Goal: Task Accomplishment & Management: Use online tool/utility

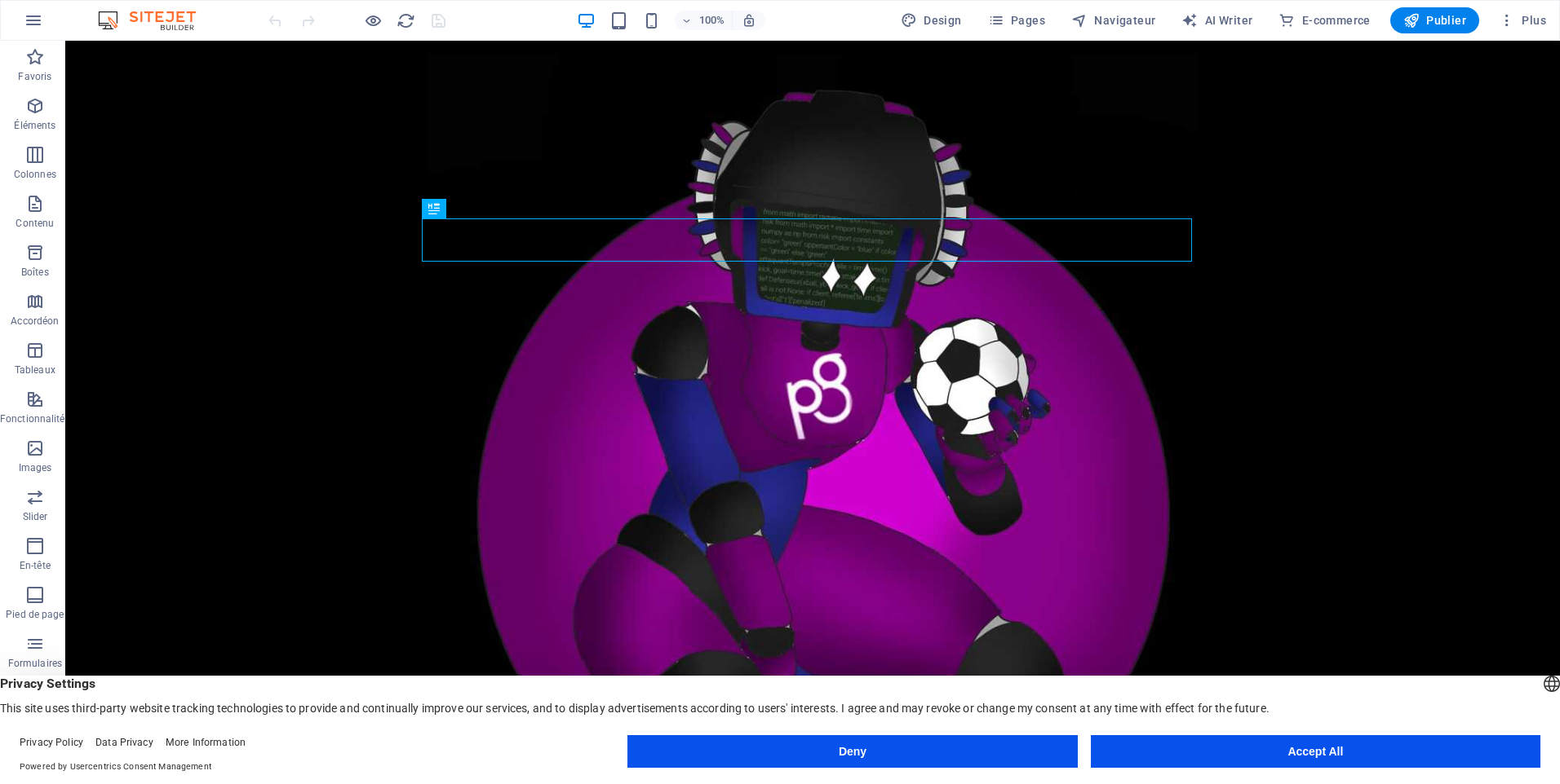
click at [1023, 744] on button "Deny" at bounding box center [851, 752] width 450 height 32
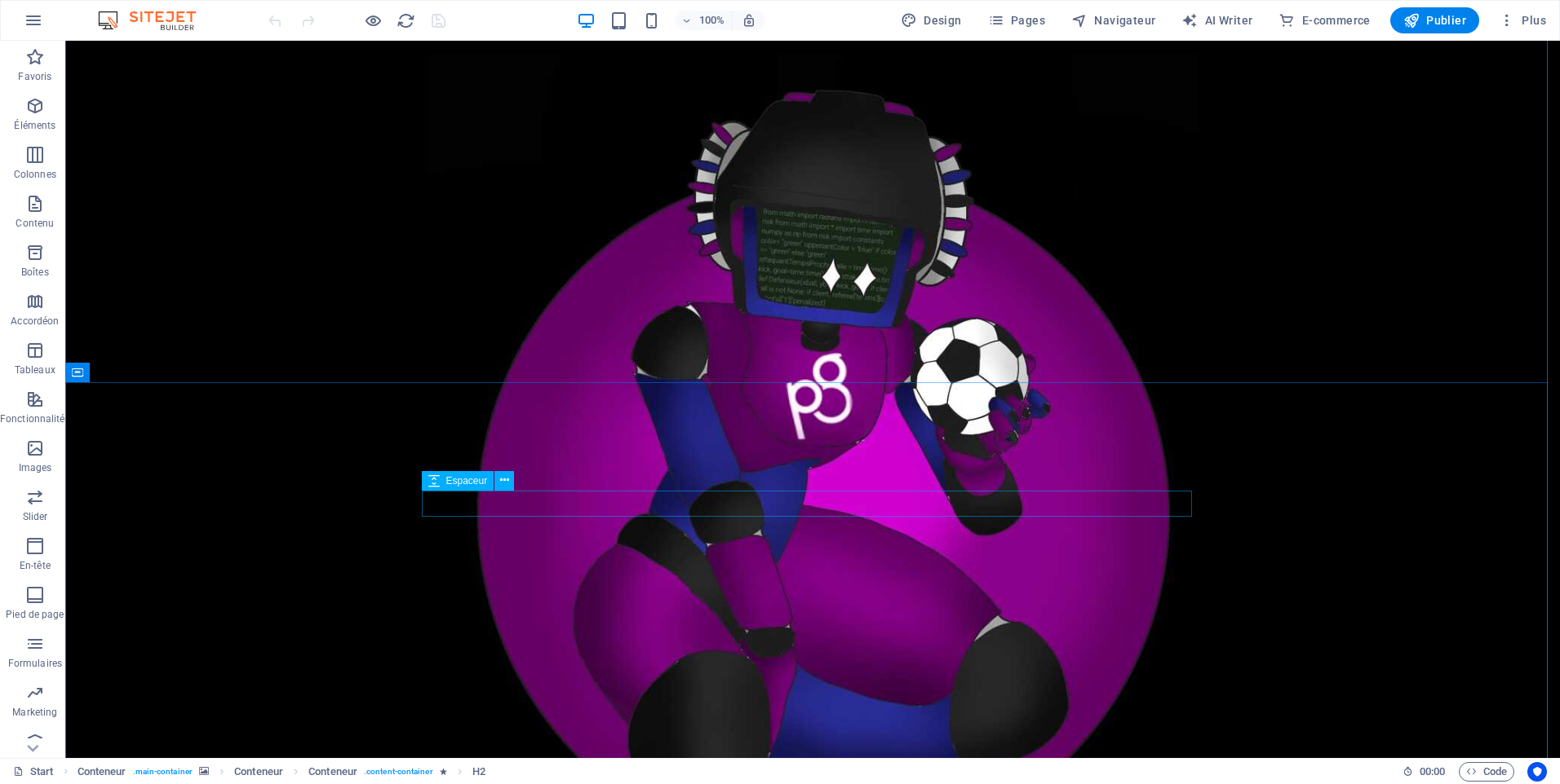
scroll to position [489, 0]
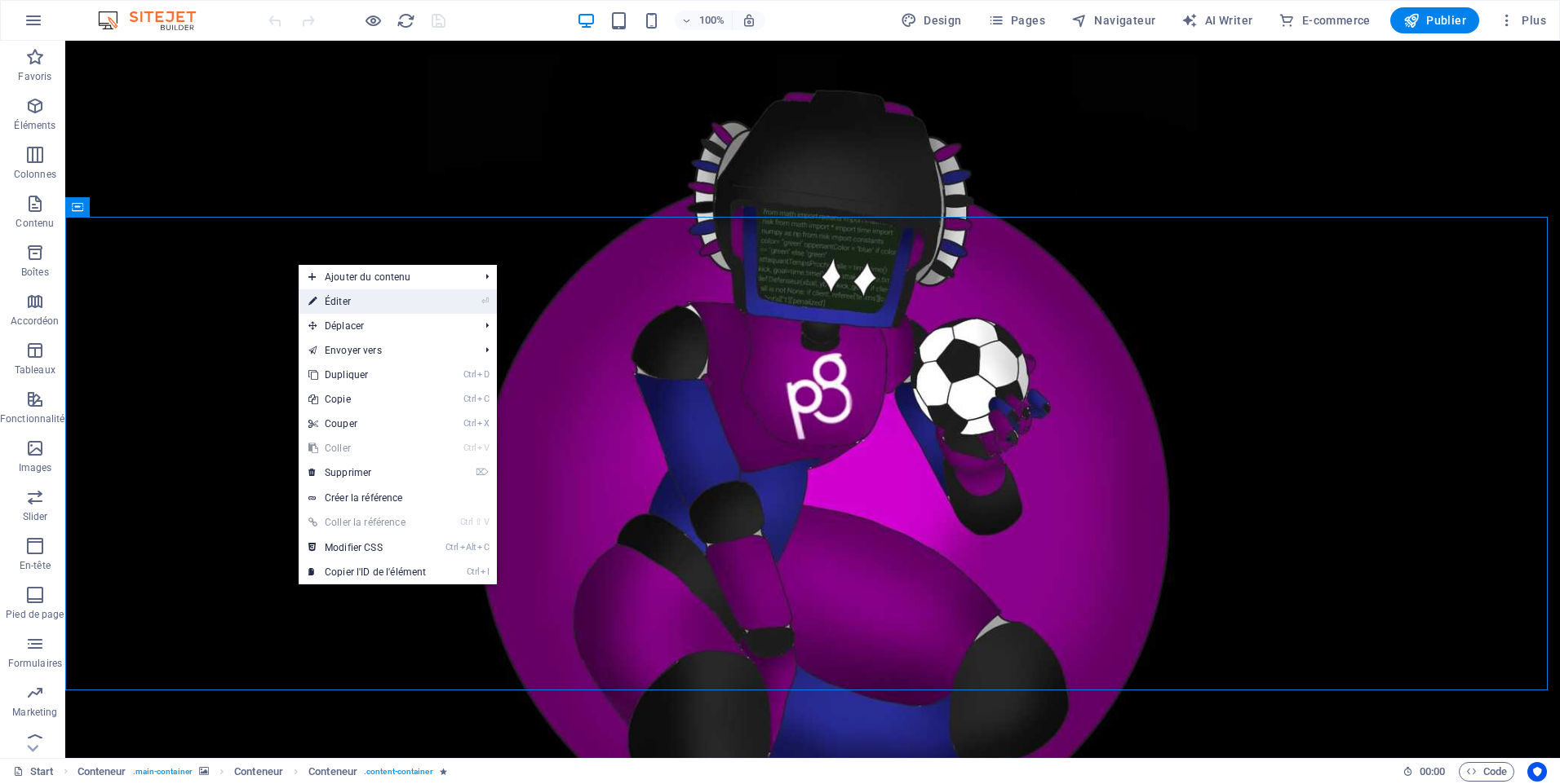
click at [343, 299] on link "⏎ Éditer" at bounding box center [366, 301] width 137 height 25
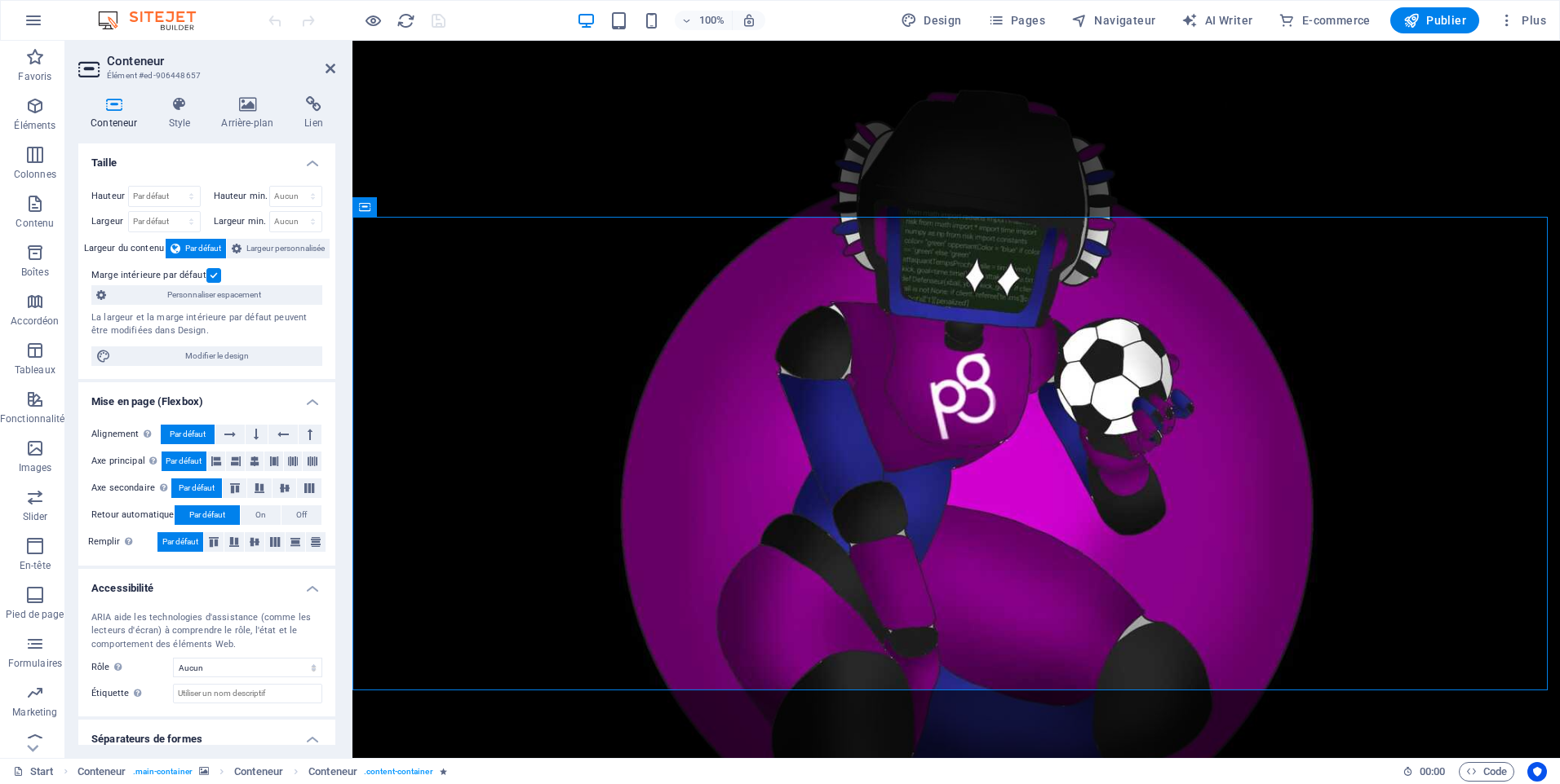
click at [171, 131] on div "Conteneur Style Arrière-plan Lien Taille Hauteur Par défaut px rem % vh vw Haut…" at bounding box center [207, 421] width 257 height 649
click at [171, 119] on h4 "Style" at bounding box center [182, 113] width 53 height 34
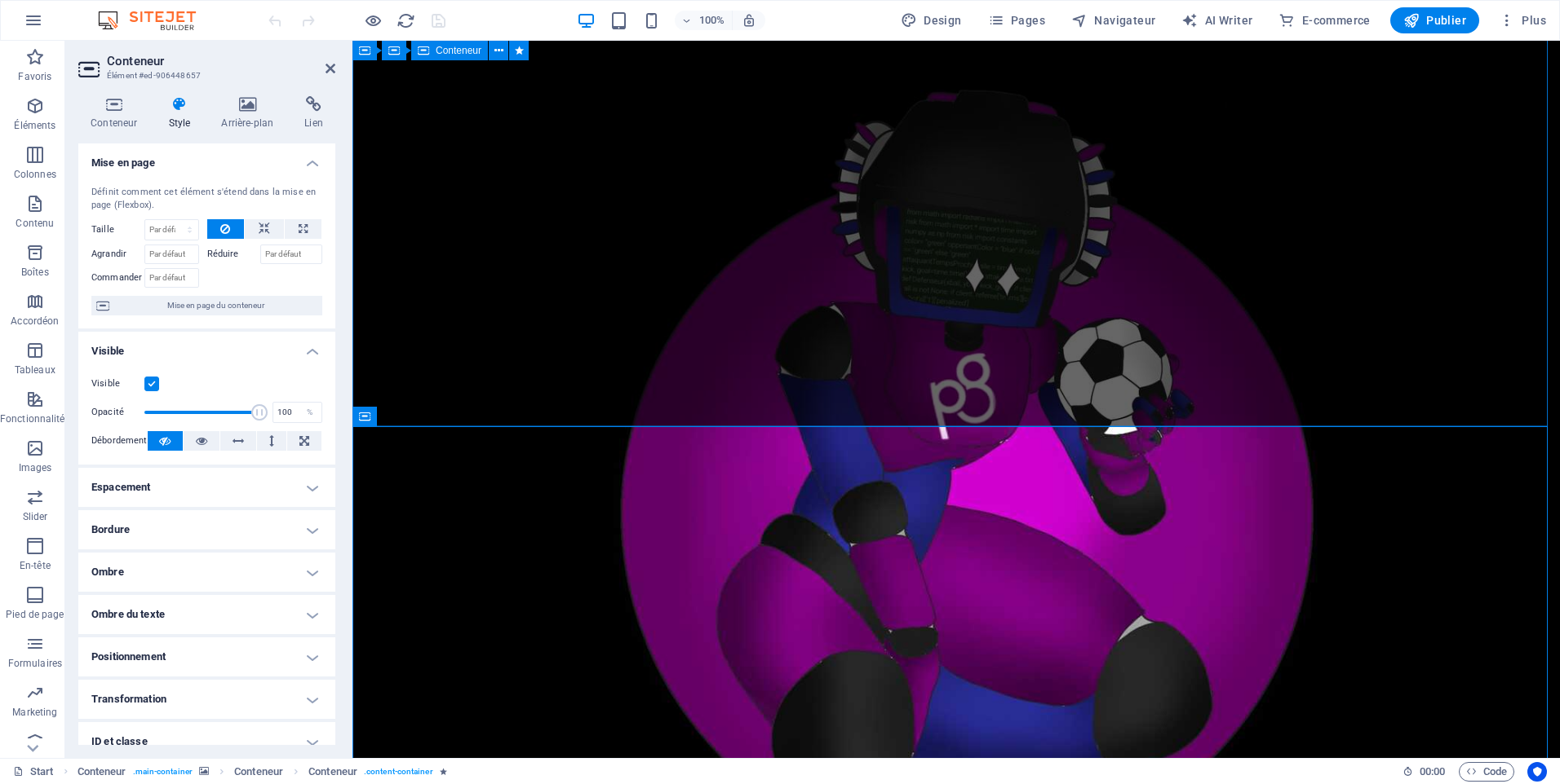
scroll to position [163, 0]
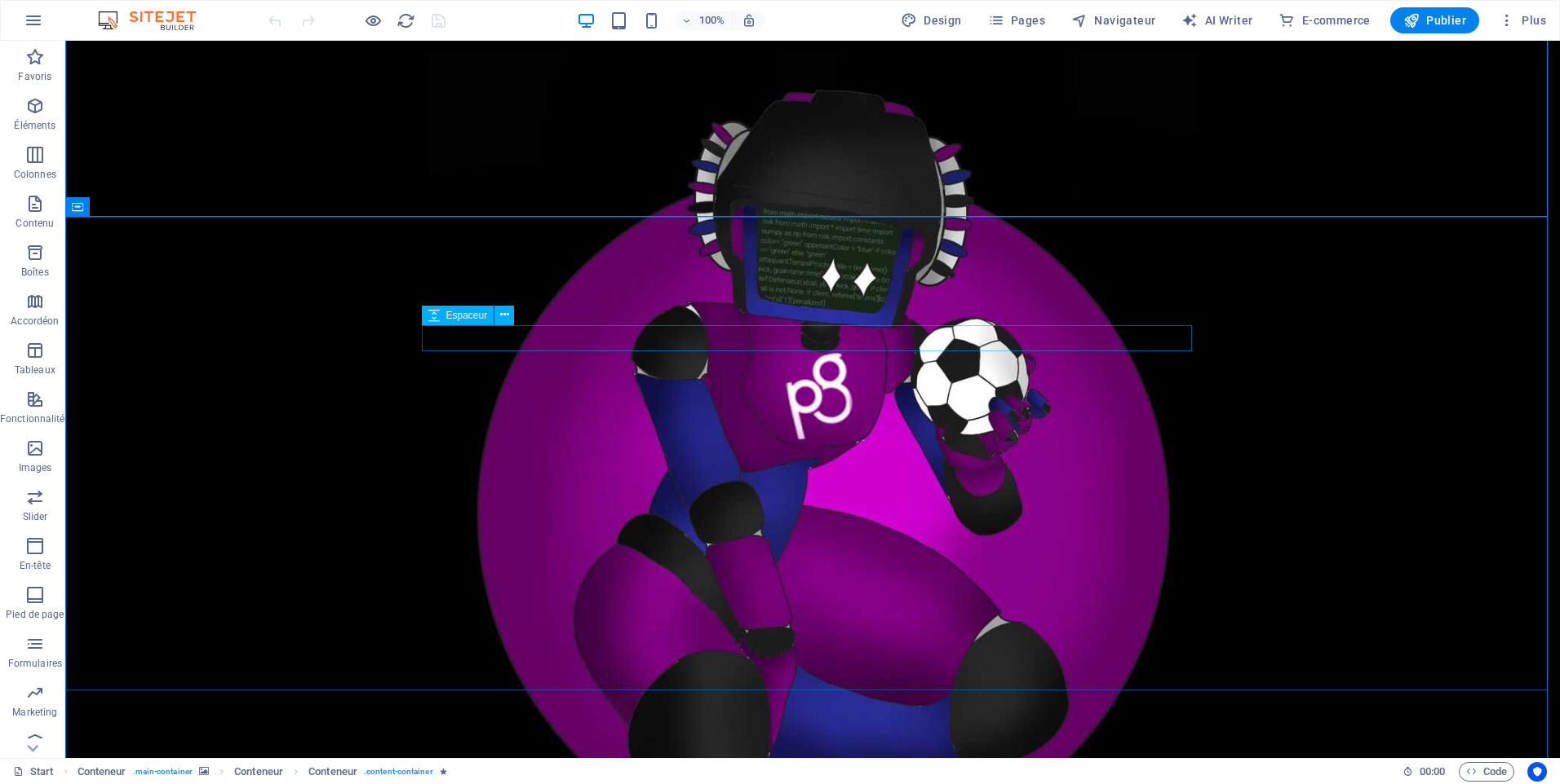
scroll to position [489, 0]
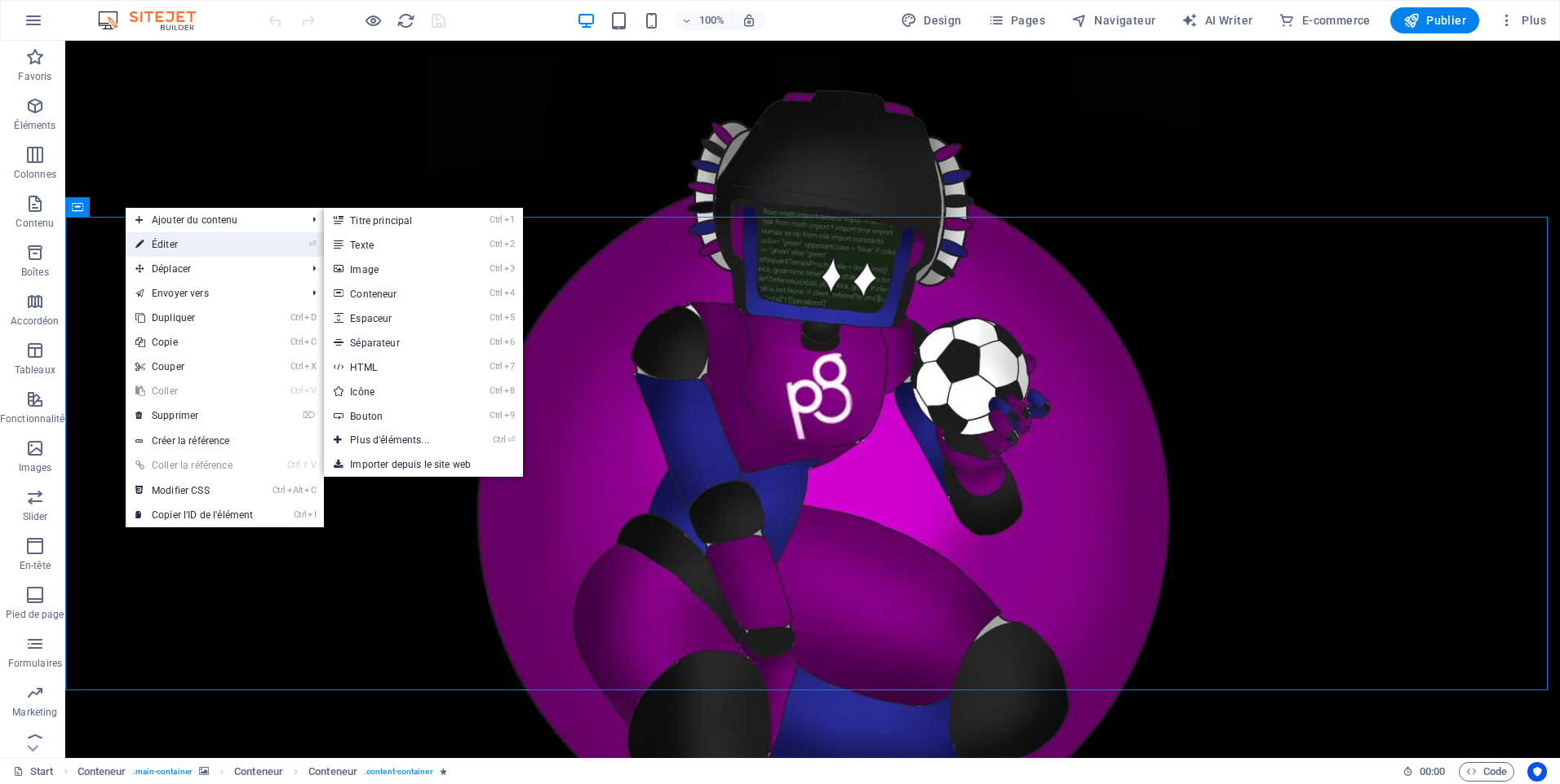
click at [164, 239] on link "⏎ Éditer" at bounding box center [194, 244] width 137 height 25
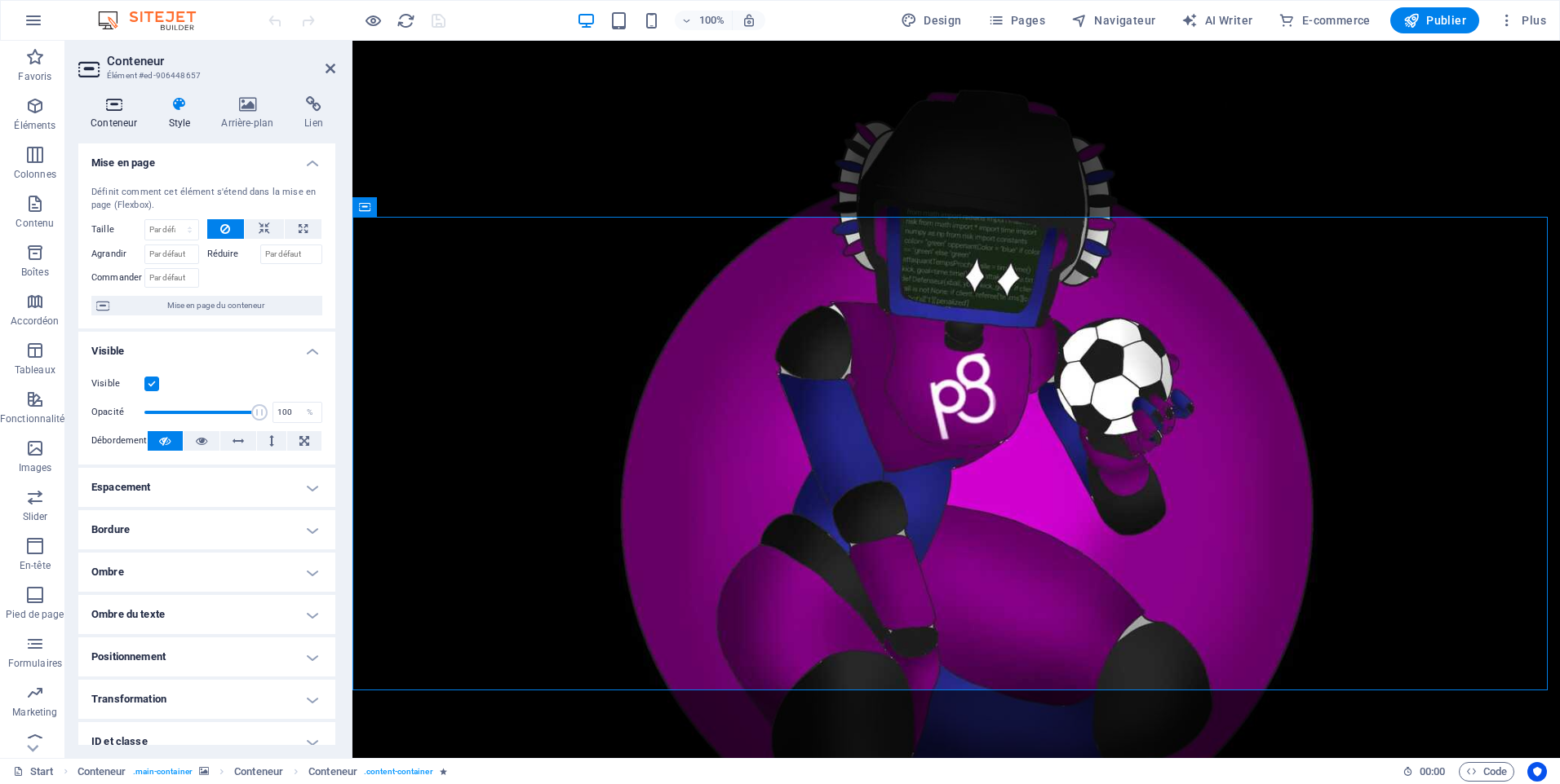
click at [138, 121] on h4 "Conteneur" at bounding box center [117, 113] width 78 height 34
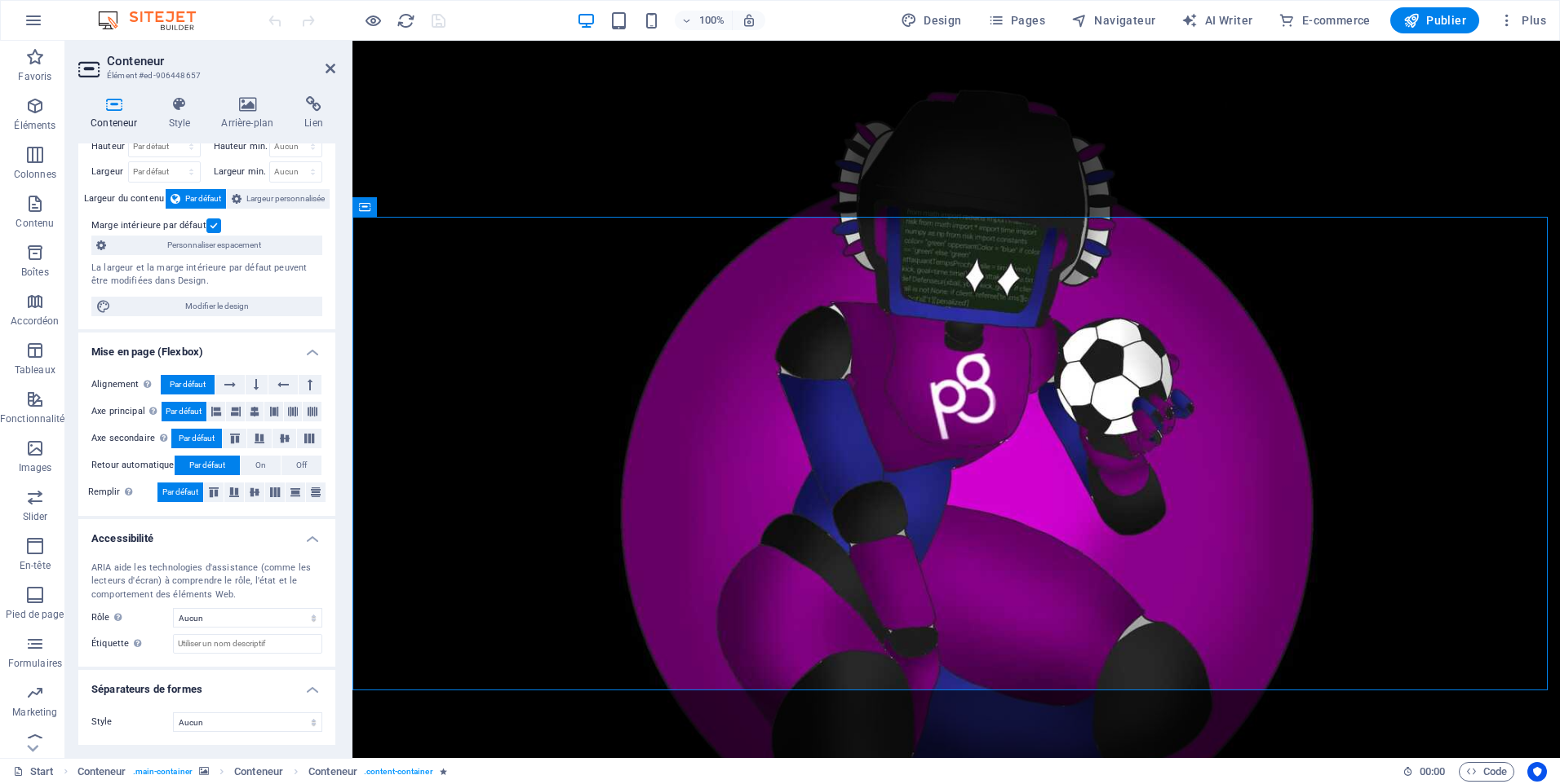
scroll to position [0, 0]
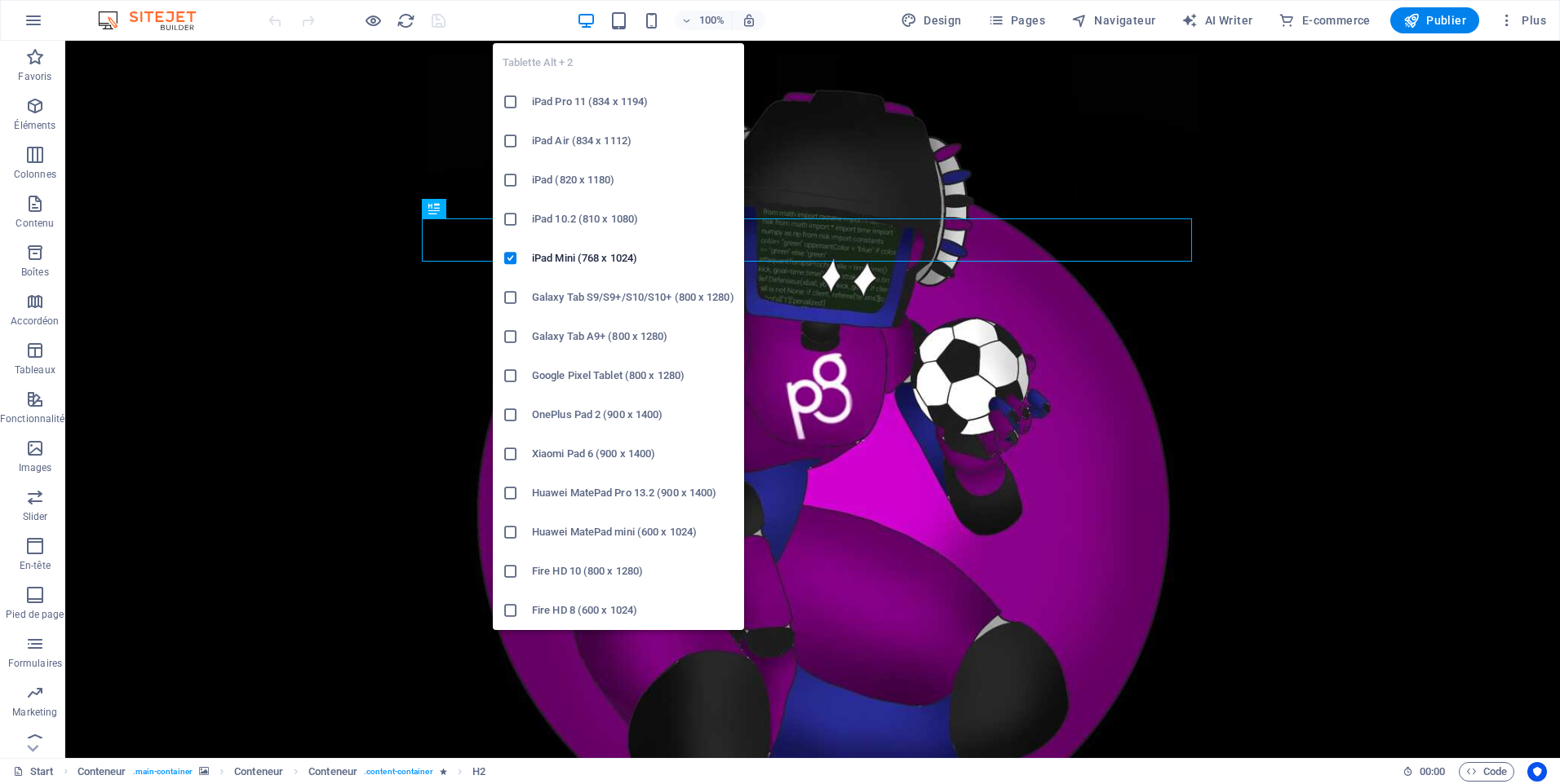
click at [632, 102] on h6 "iPad Pro 11 (834 x 1194)" at bounding box center [633, 102] width 203 height 20
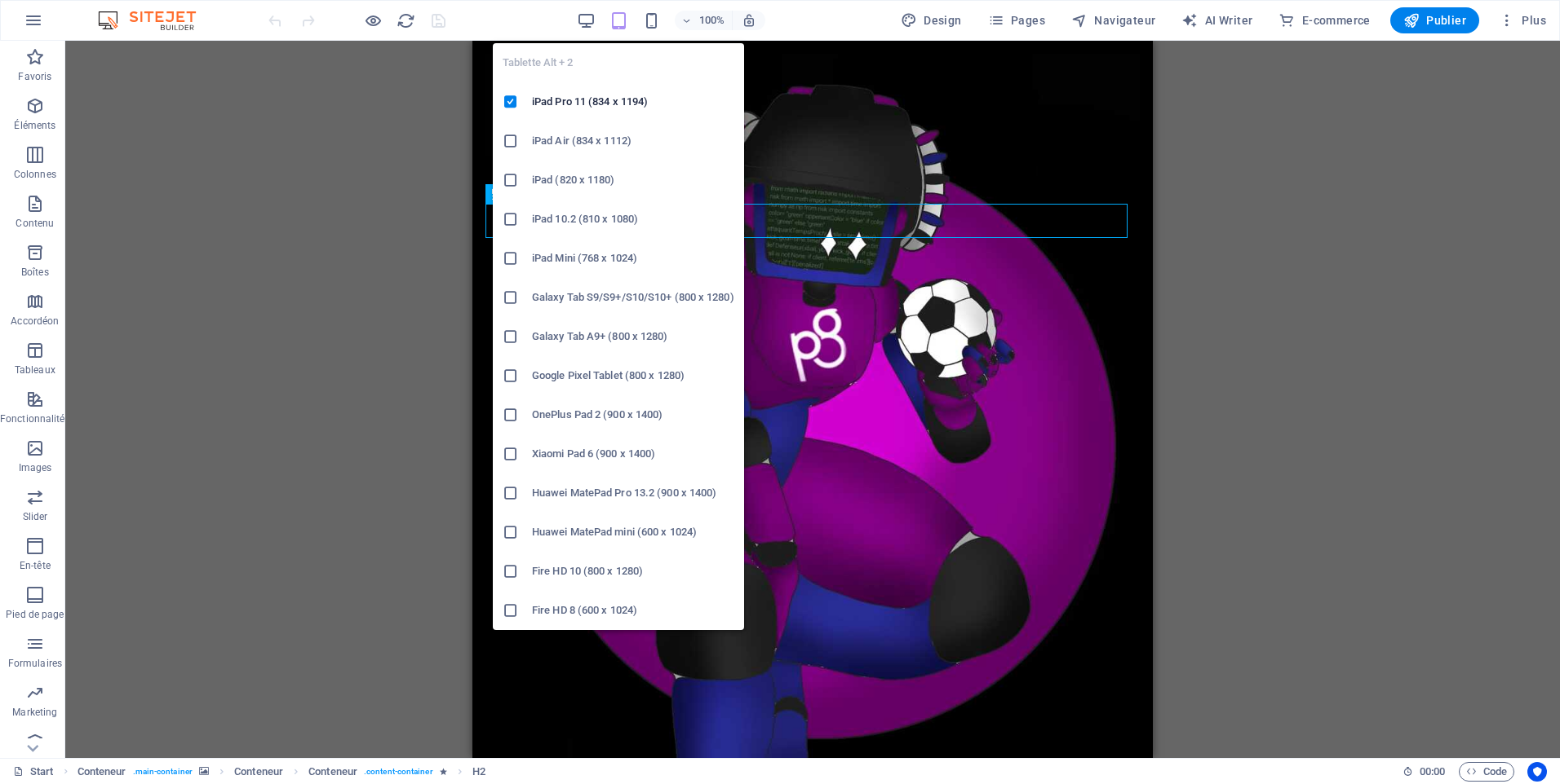
click at [632, 337] on h6 "Galaxy Tab A9+ (800 x 1280)" at bounding box center [633, 336] width 203 height 20
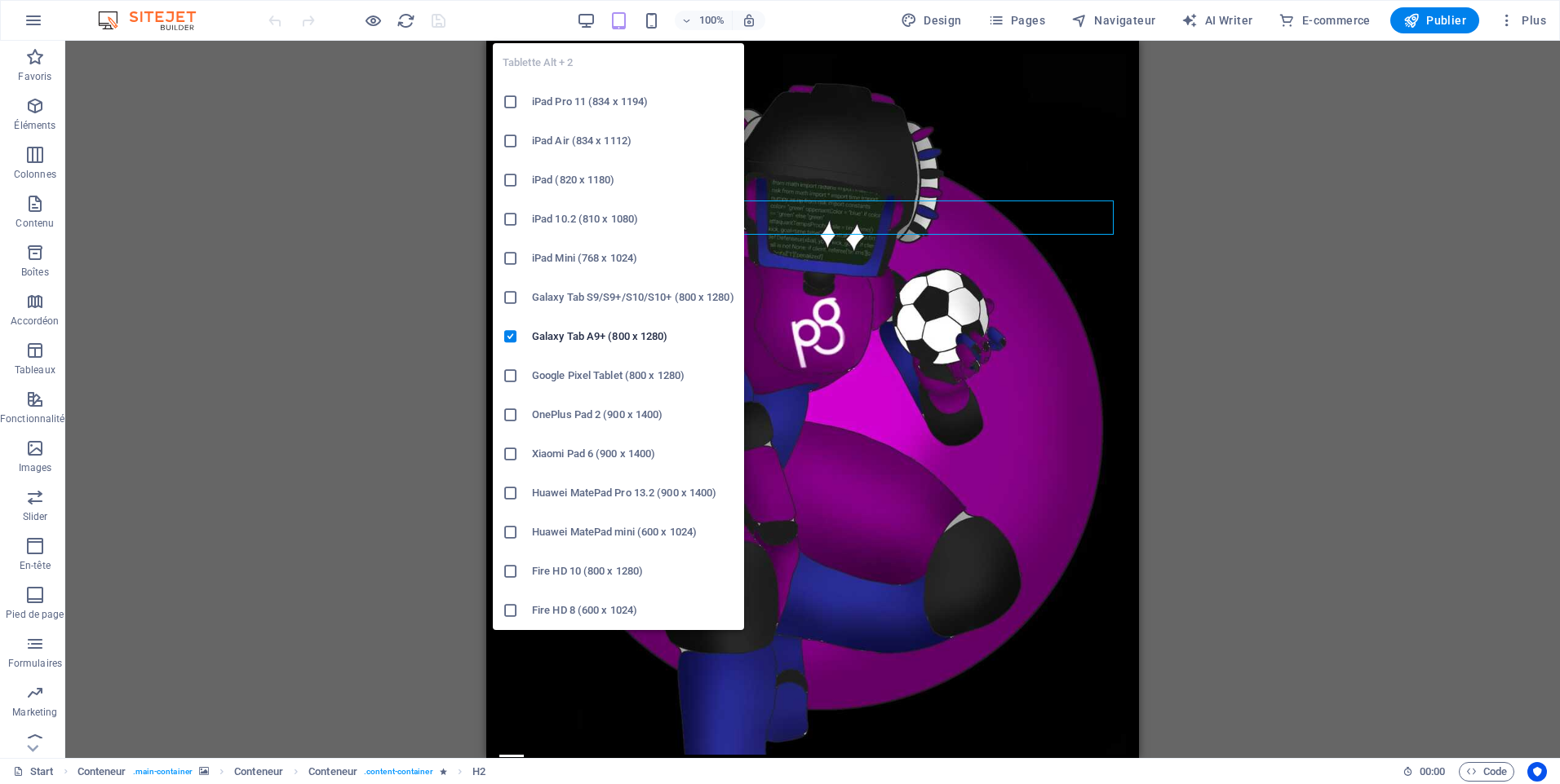
drag, startPoint x: 666, startPoint y: 481, endPoint x: 221, endPoint y: 441, distance: 446.8
click at [666, 481] on li "Huawei MatePad Pro 13.2 (900 x 1400)" at bounding box center [618, 494] width 251 height 39
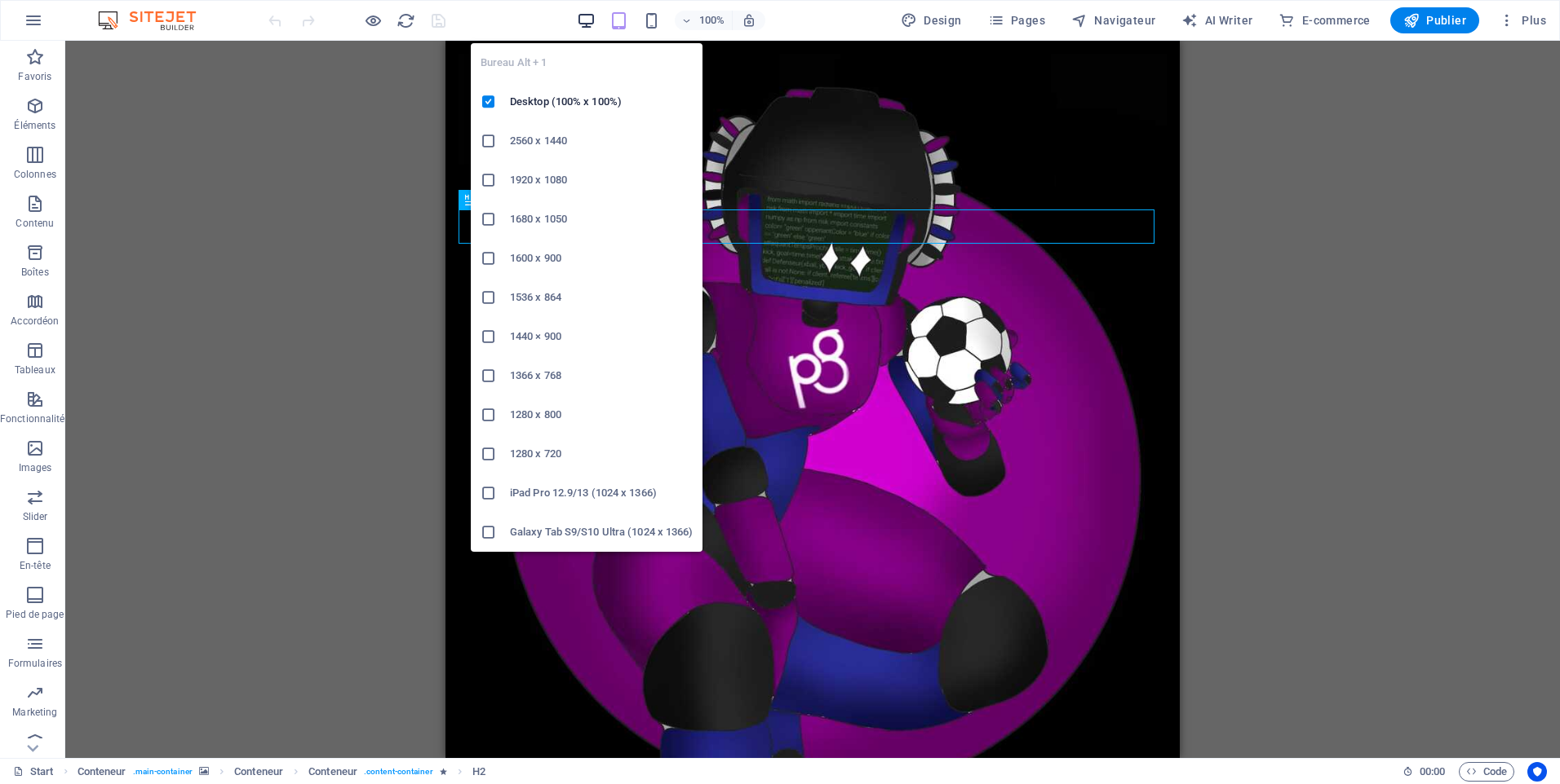
click at [589, 26] on icon "button" at bounding box center [586, 21] width 19 height 19
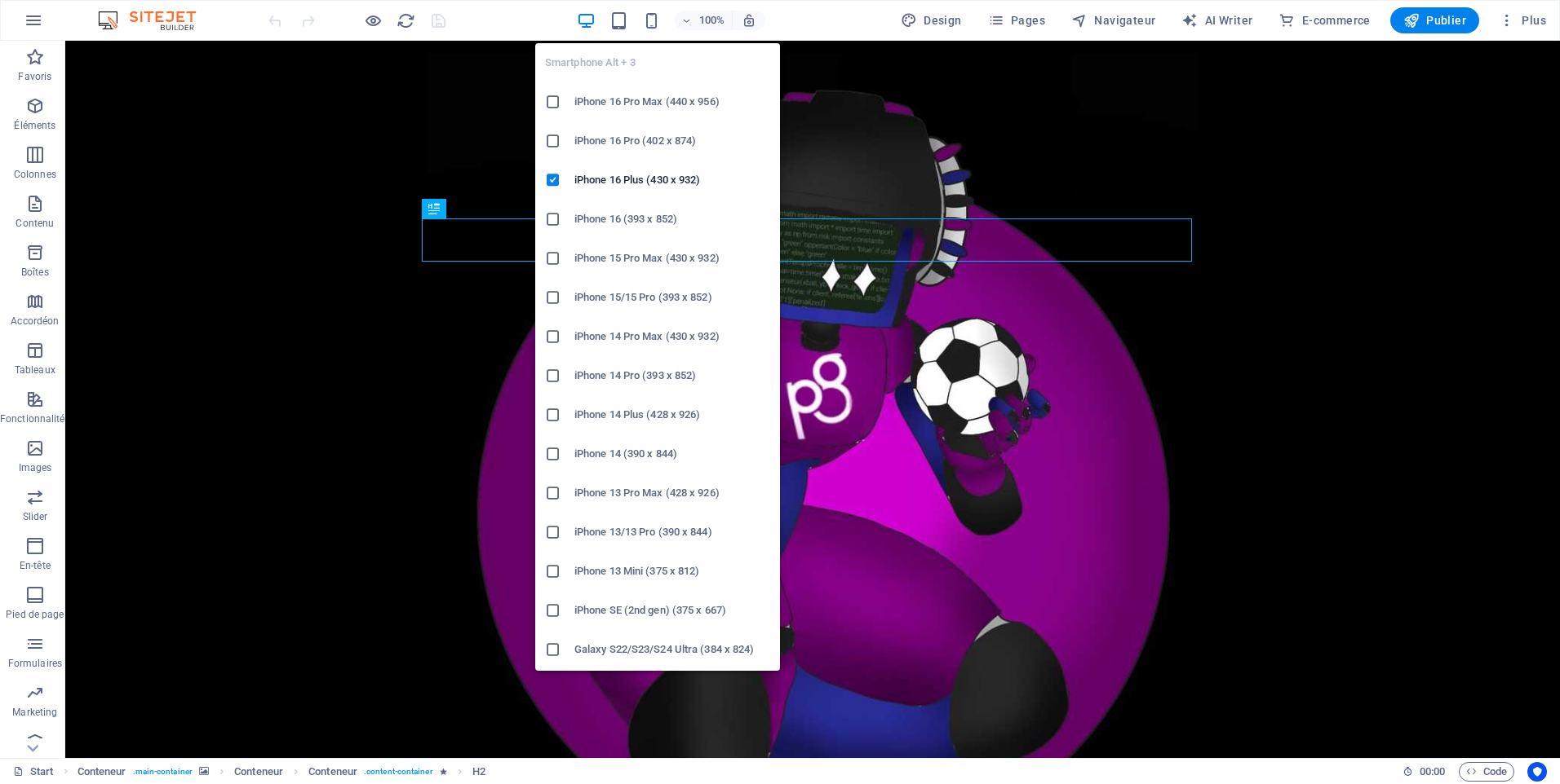
click at [667, 106] on h6 "iPhone 16 Pro Max (440 x 956)" at bounding box center [672, 102] width 196 height 20
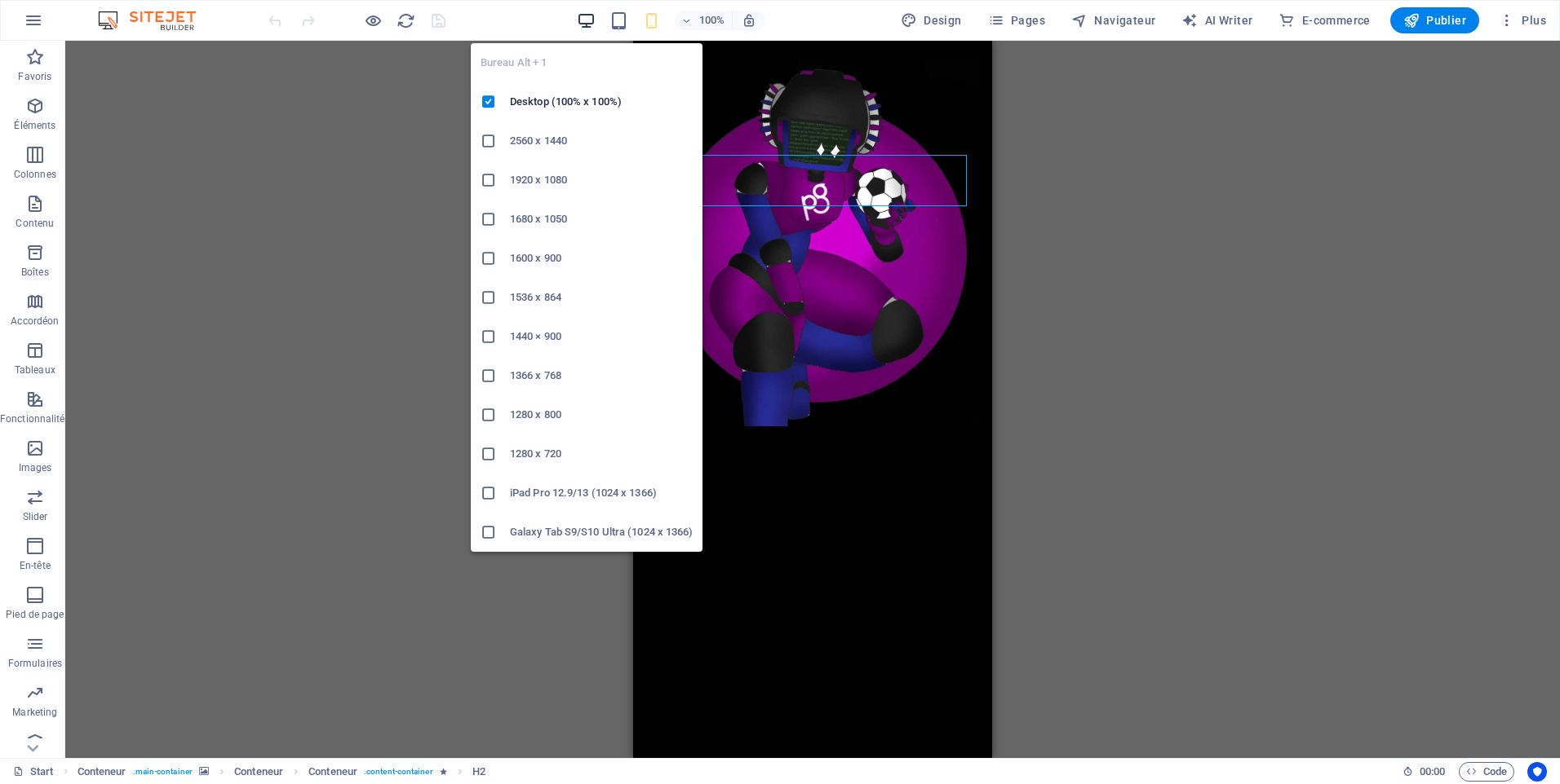
click at [584, 27] on icon "button" at bounding box center [586, 21] width 19 height 19
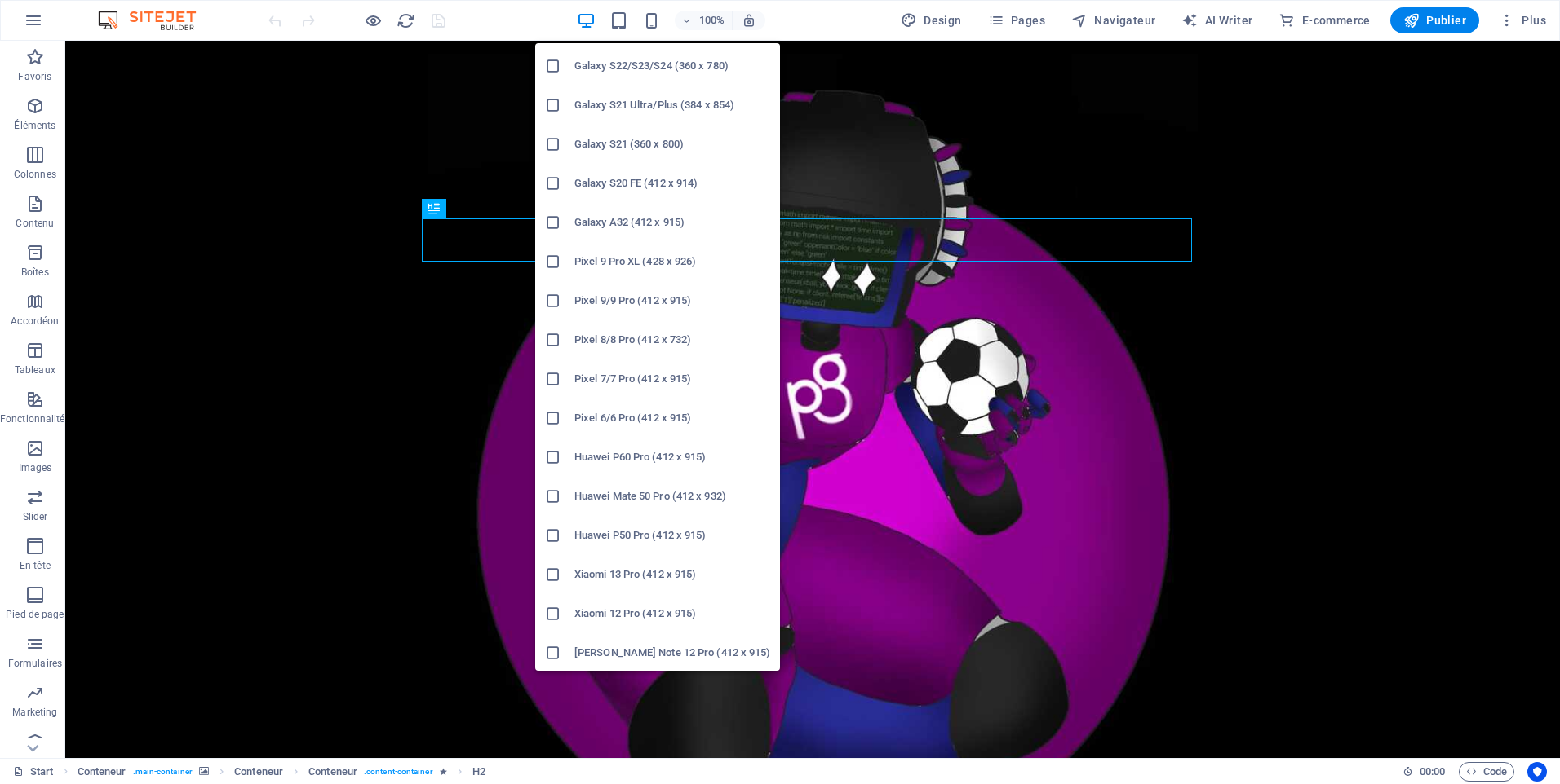
scroll to position [664, 0]
click at [621, 291] on h6 "Pixel 9/9 Pro (412 x 915)" at bounding box center [672, 299] width 196 height 20
click at [658, 26] on icon "button" at bounding box center [651, 21] width 19 height 19
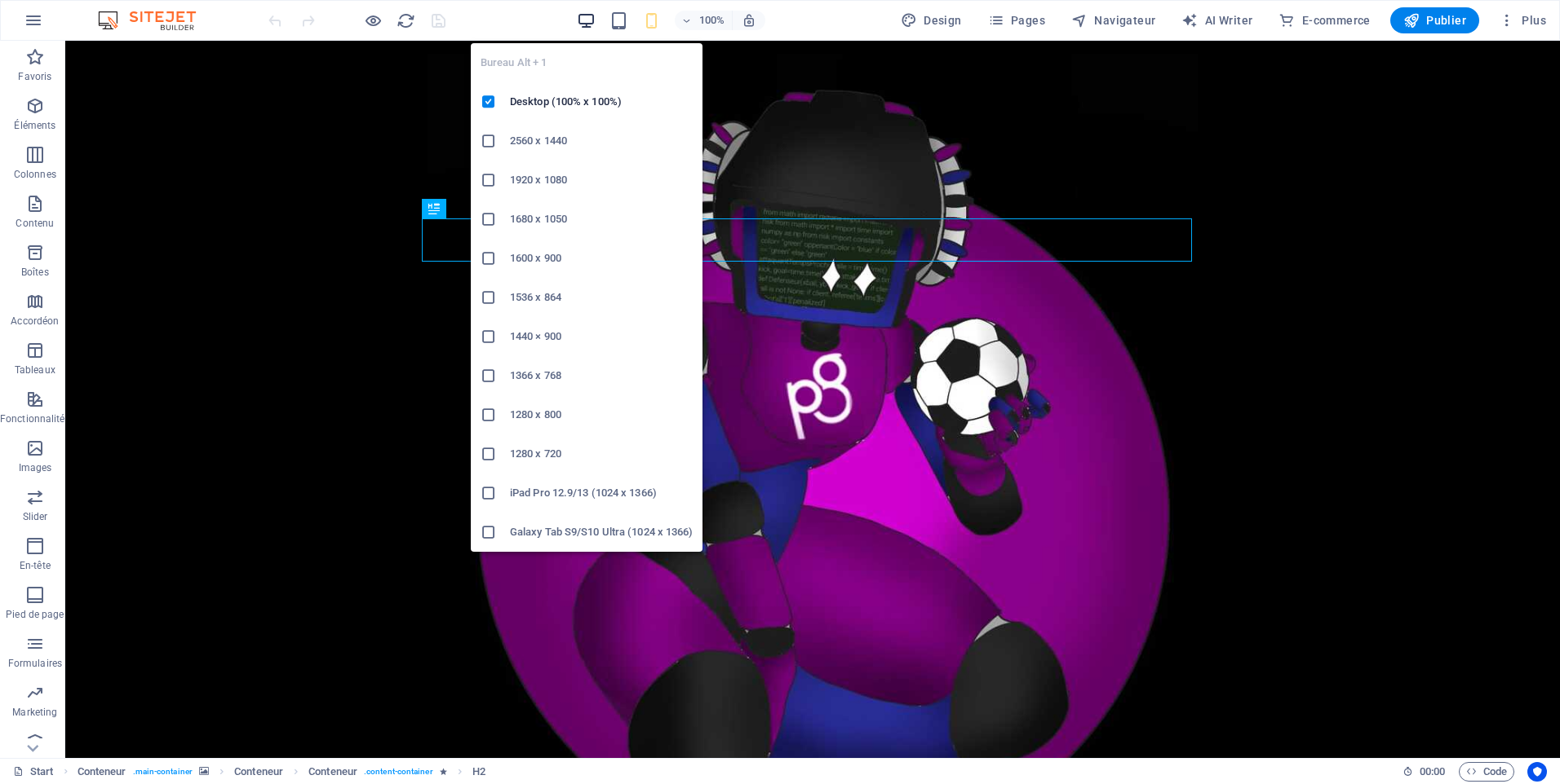
click at [591, 17] on icon "button" at bounding box center [586, 21] width 19 height 19
click at [590, 144] on h6 "2560 x 1440" at bounding box center [601, 141] width 183 height 20
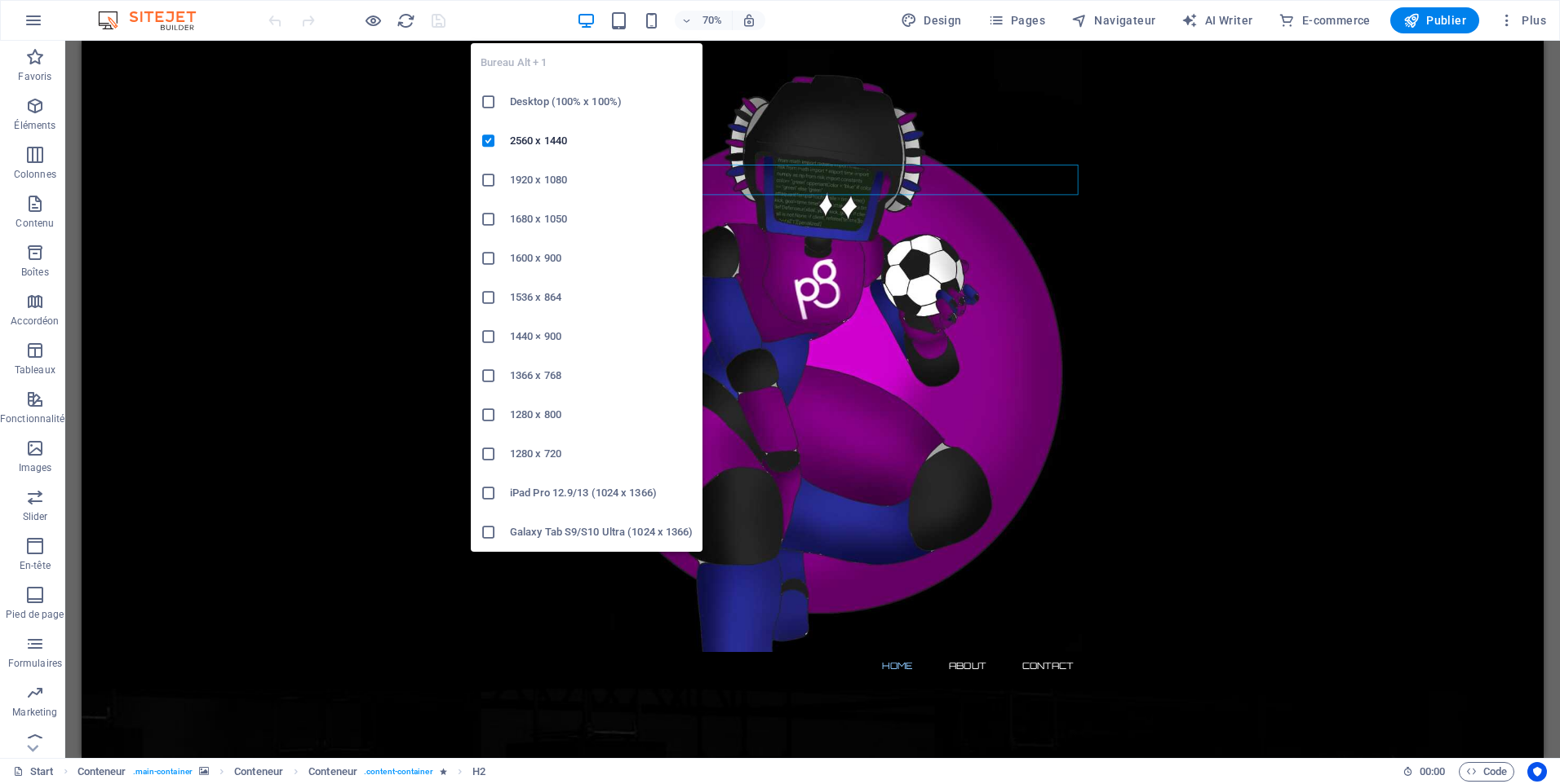
click at [590, 110] on h6 "Desktop (100% x 100%)" at bounding box center [601, 102] width 183 height 20
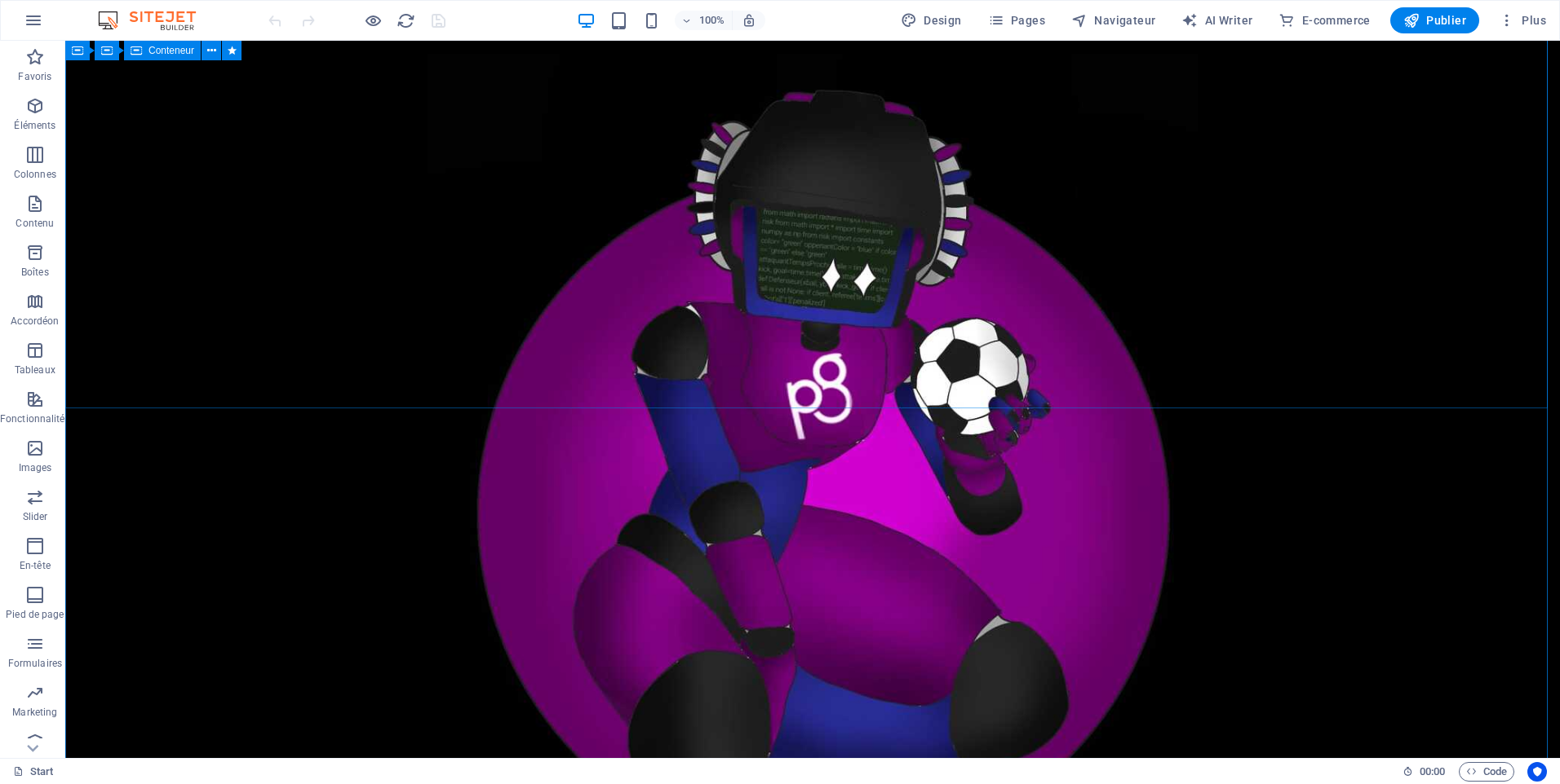
scroll to position [537, 0]
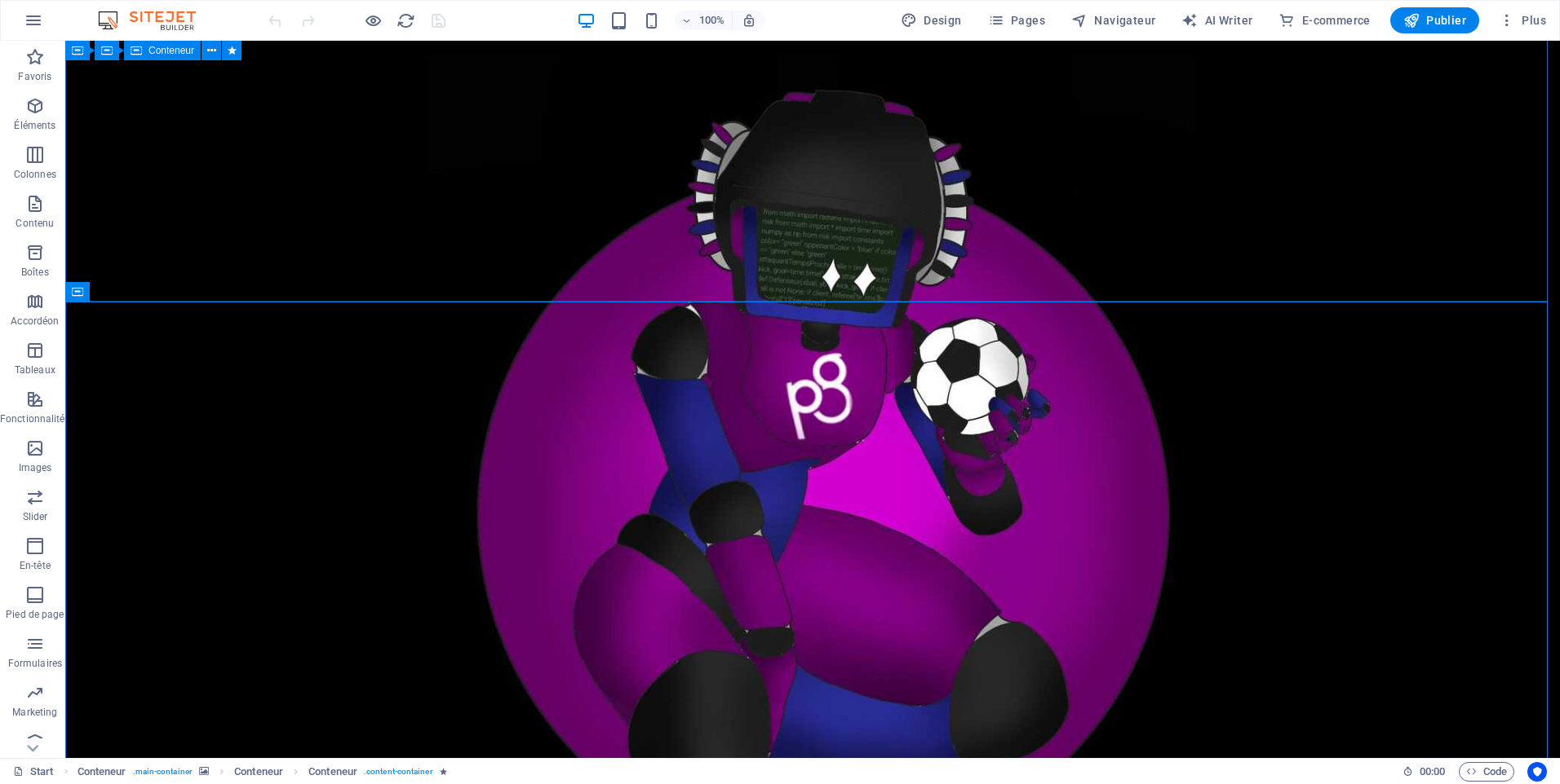
scroll to position [211, 0]
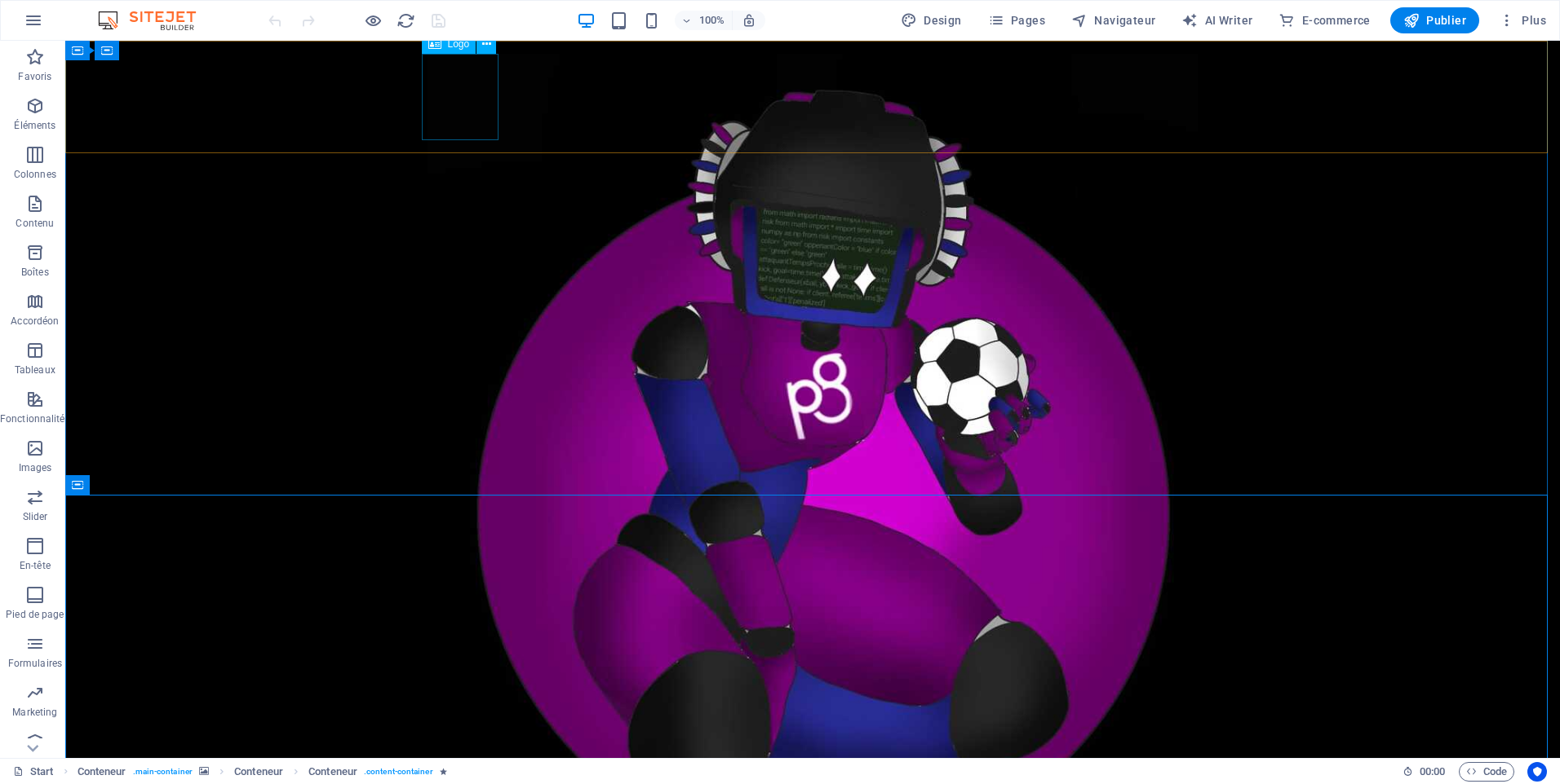
click at [489, 97] on div at bounding box center [812, 484] width 770 height 861
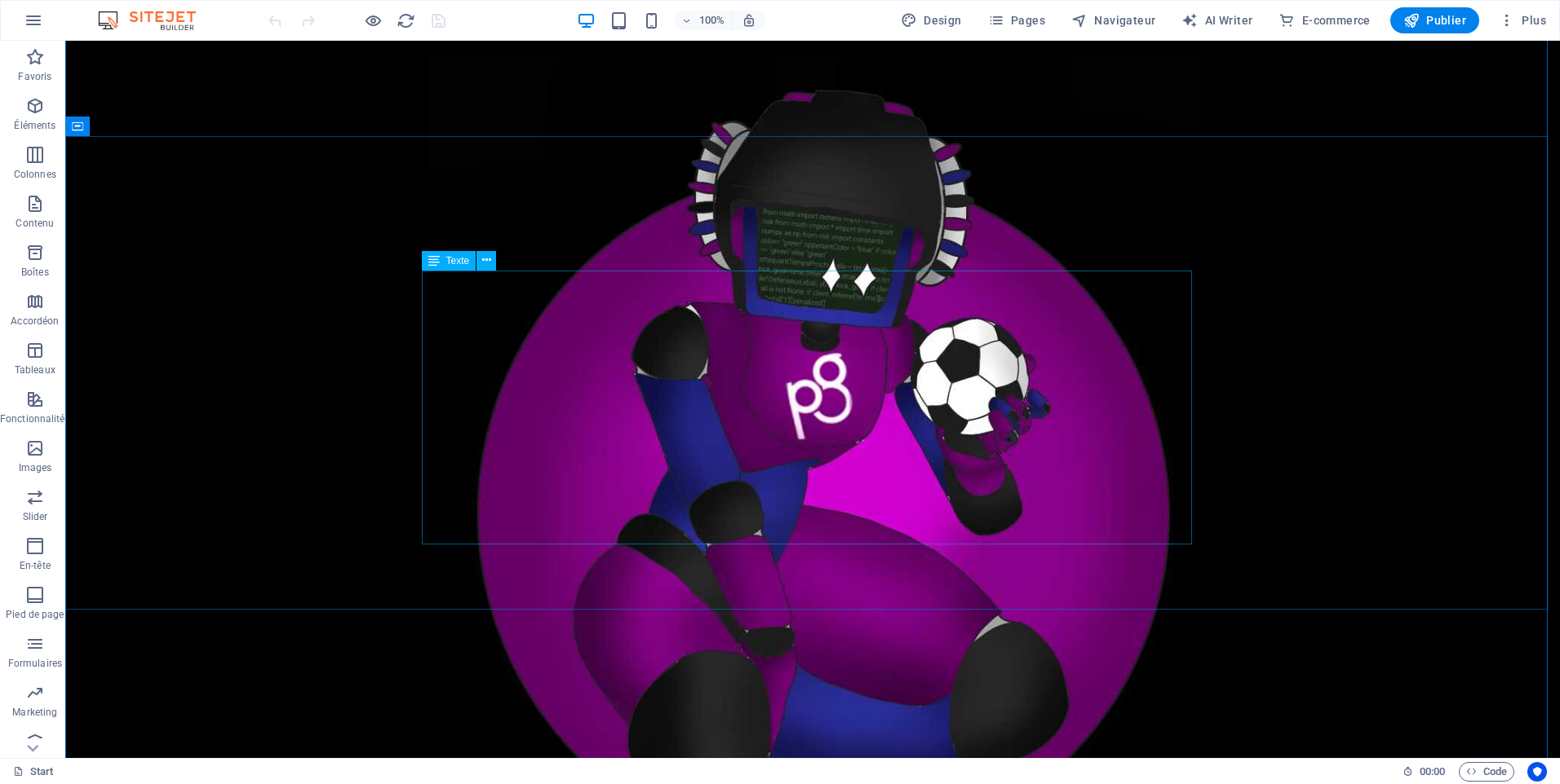
scroll to position [82, 0]
click at [1508, 14] on icon "button" at bounding box center [1507, 20] width 17 height 17
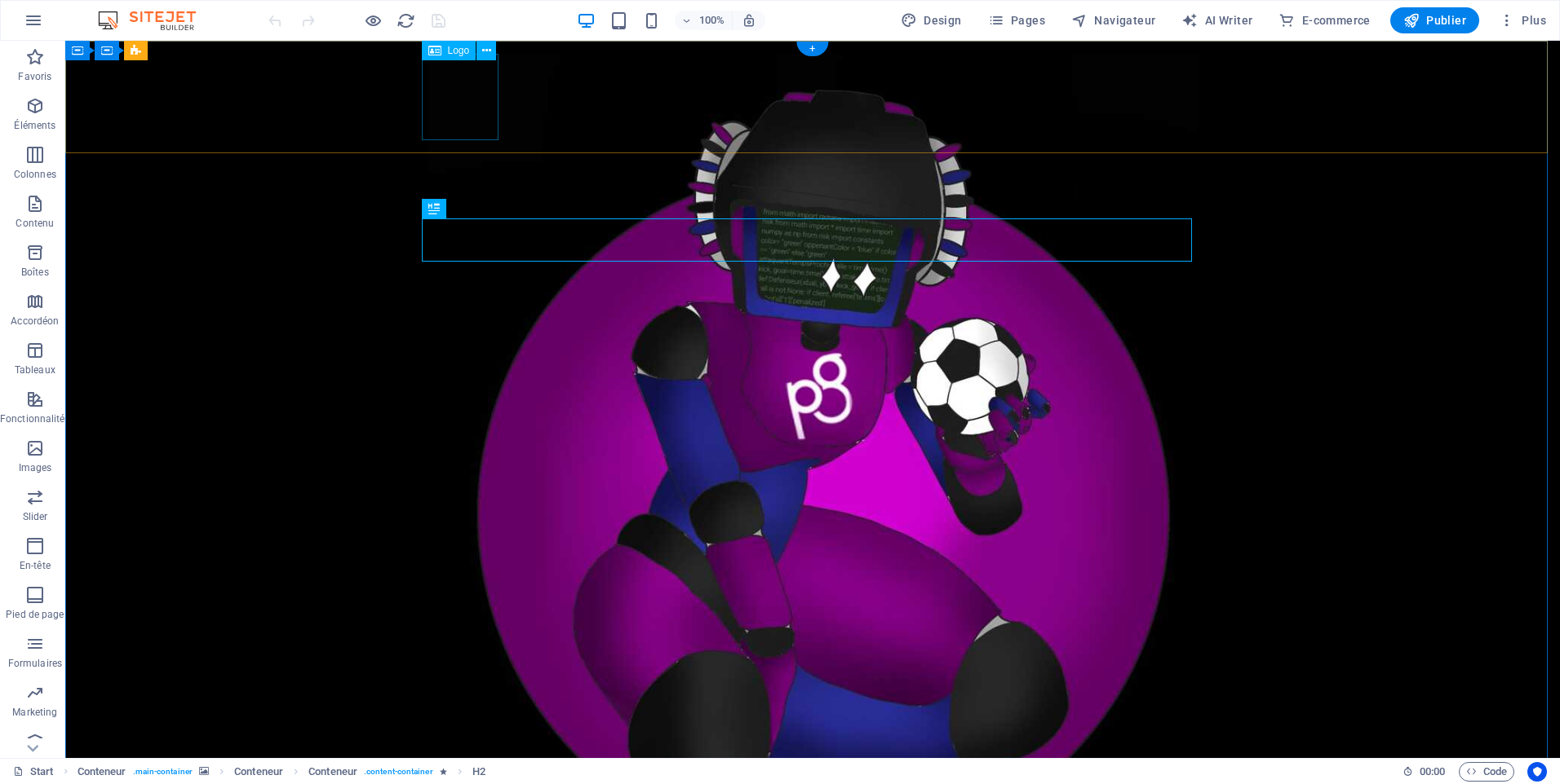
click at [460, 111] on div at bounding box center [812, 484] width 770 height 861
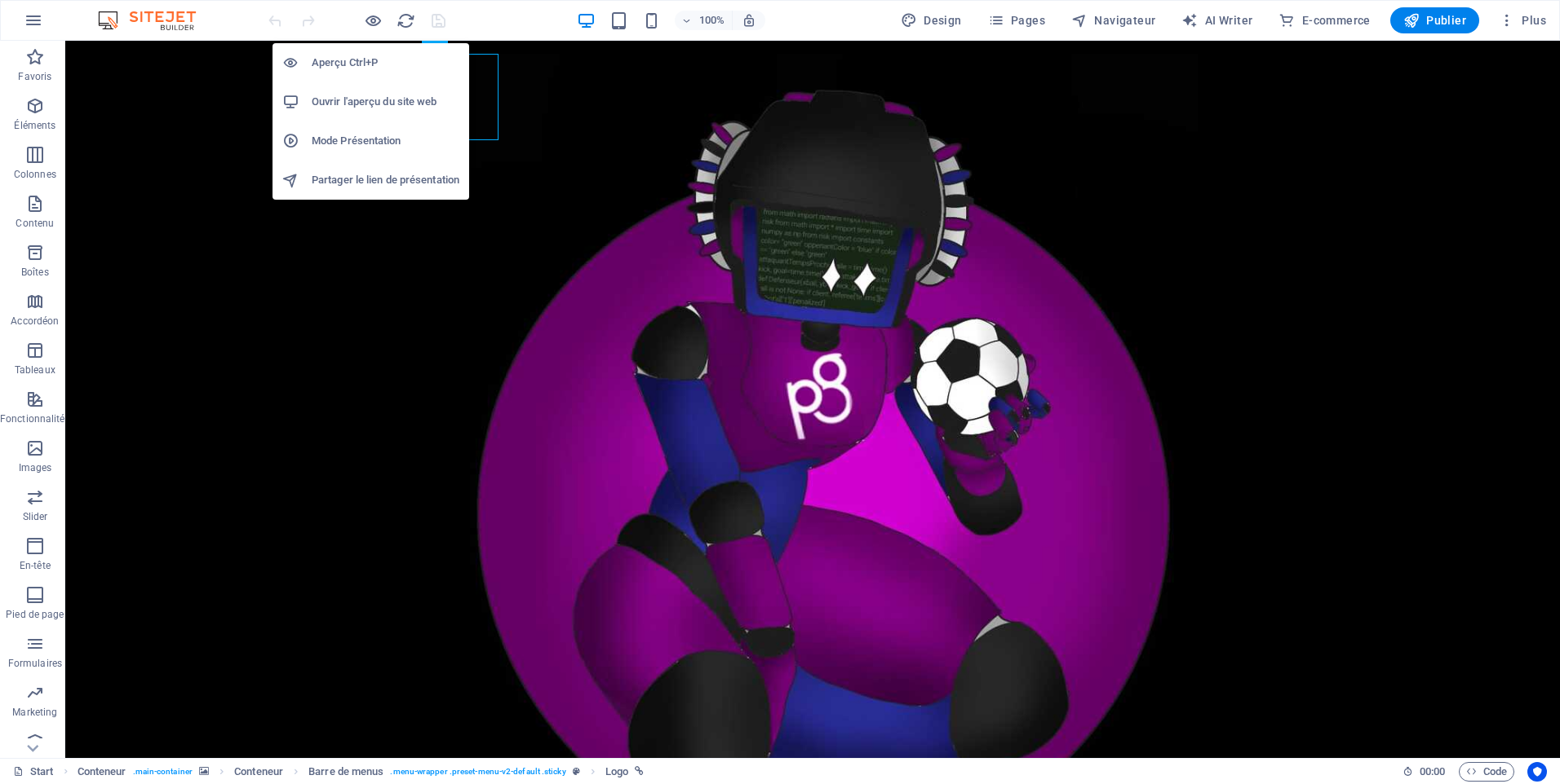
click at [375, 55] on h6 "Aperçu Ctrl+P" at bounding box center [386, 63] width 148 height 20
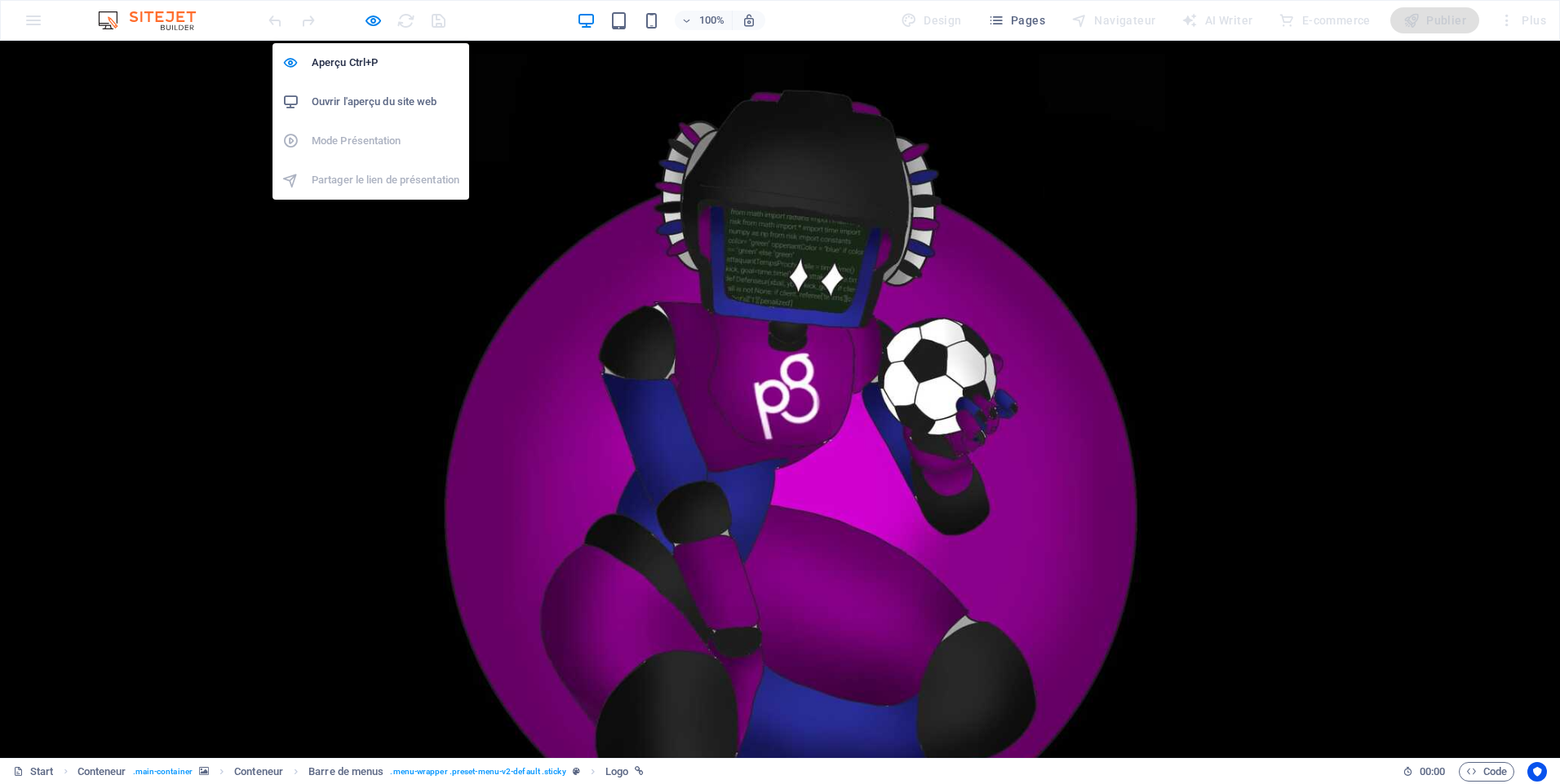
click at [398, 104] on h6 "Ouvrir l'aperçu du site web" at bounding box center [386, 102] width 148 height 20
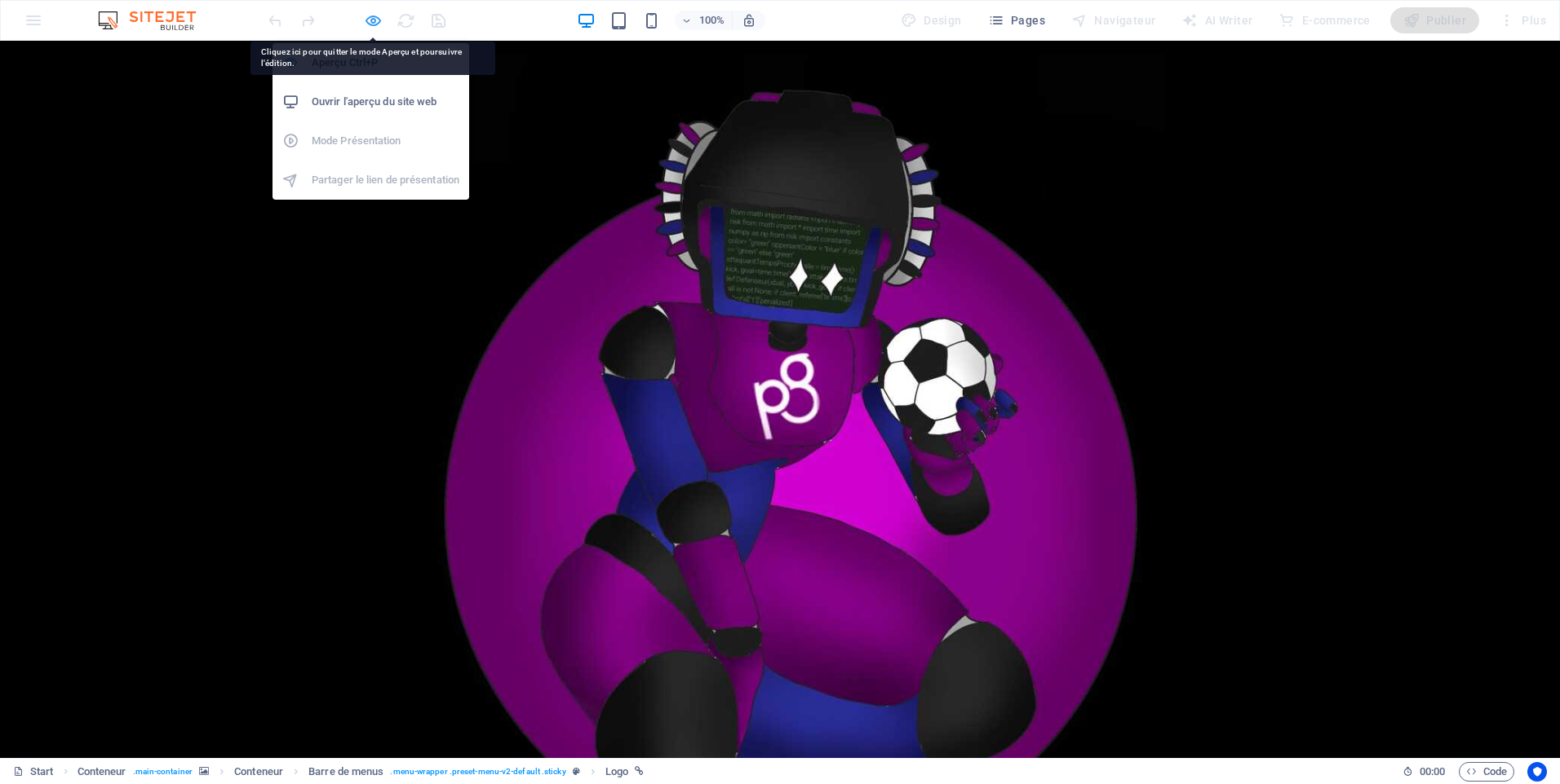
click at [372, 15] on icon "button" at bounding box center [373, 21] width 19 height 19
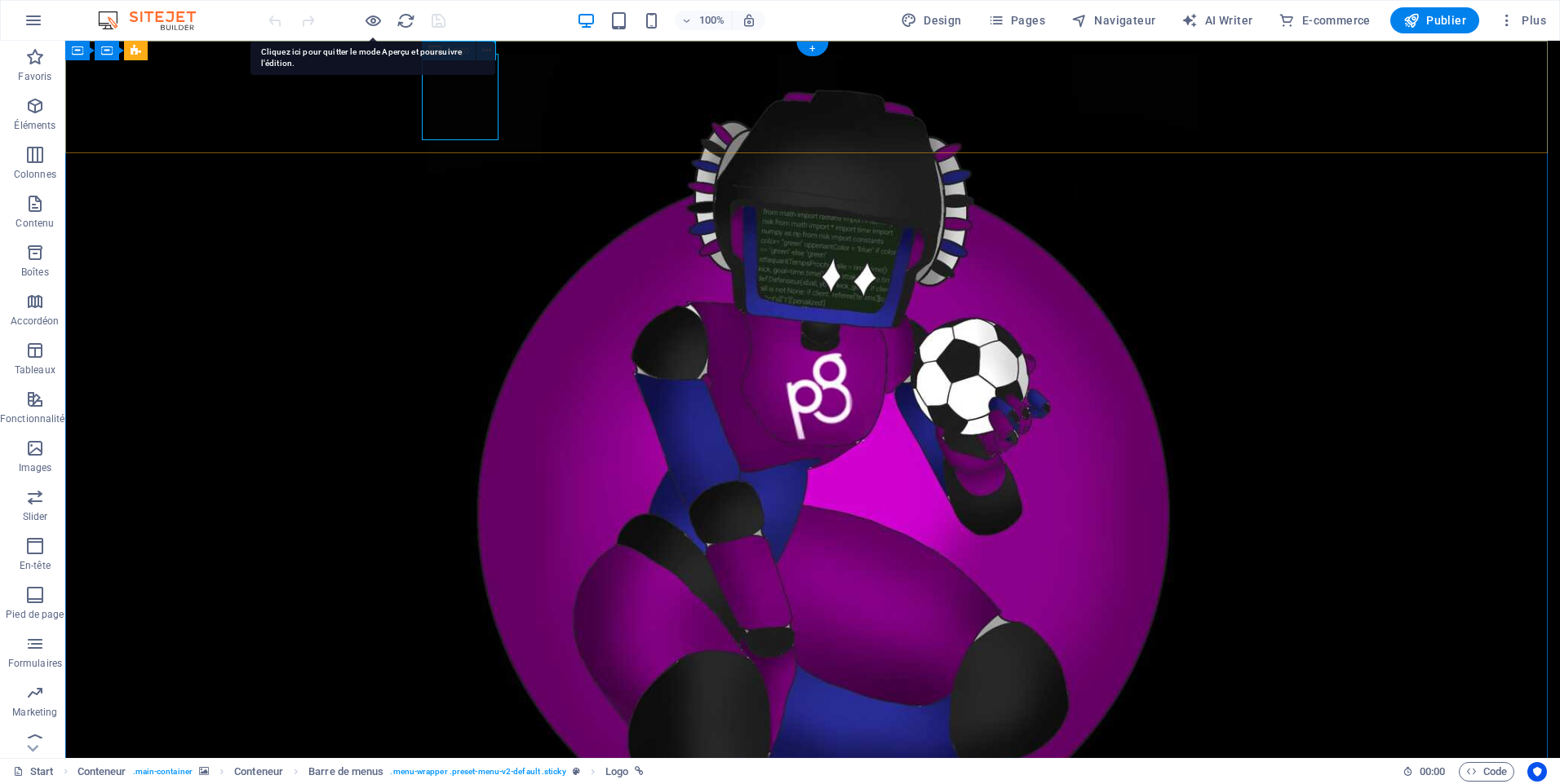
click at [445, 102] on div at bounding box center [812, 484] width 770 height 861
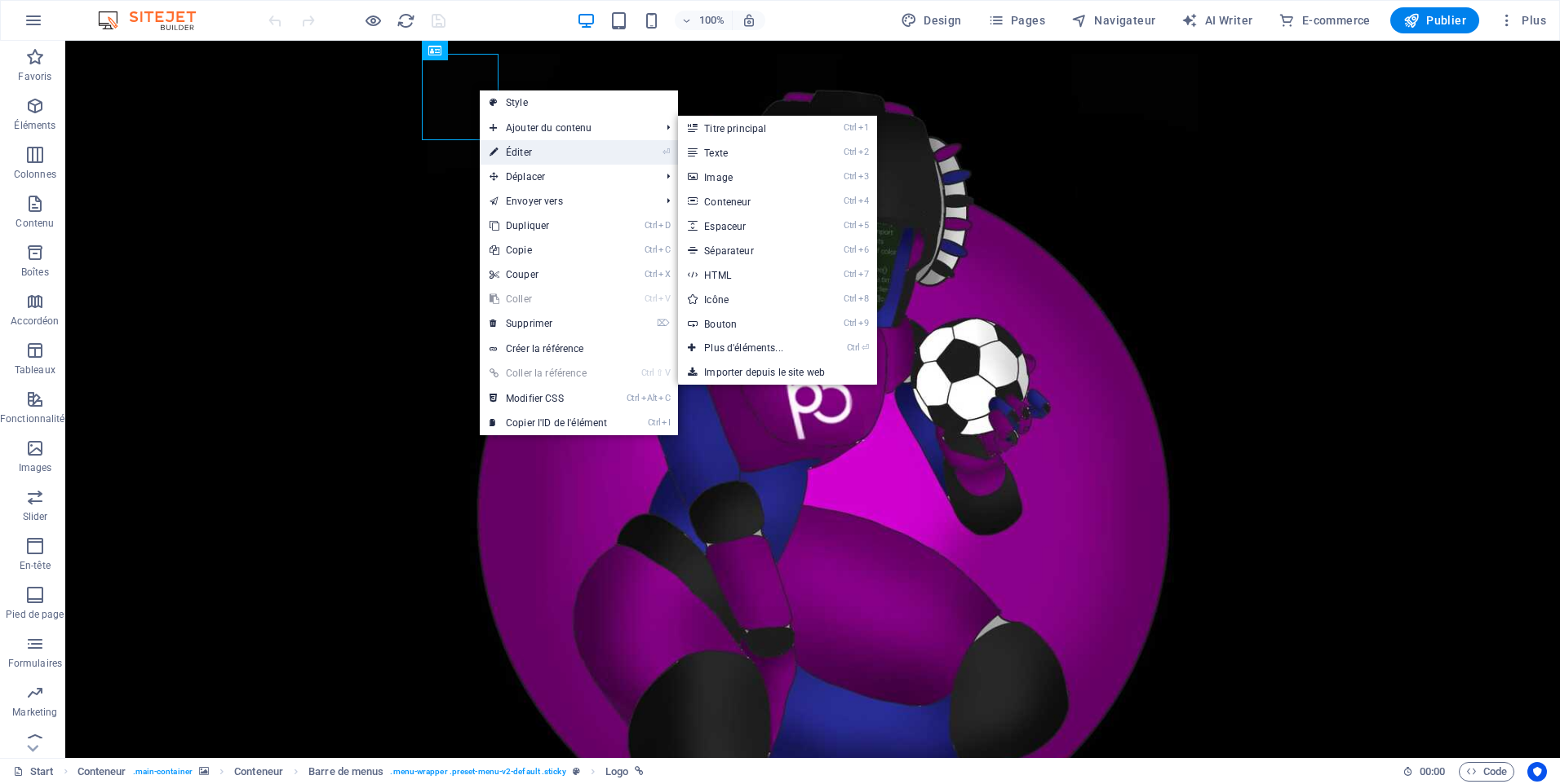
click at [517, 150] on link "⏎ Éditer" at bounding box center [547, 152] width 137 height 25
select select "%"
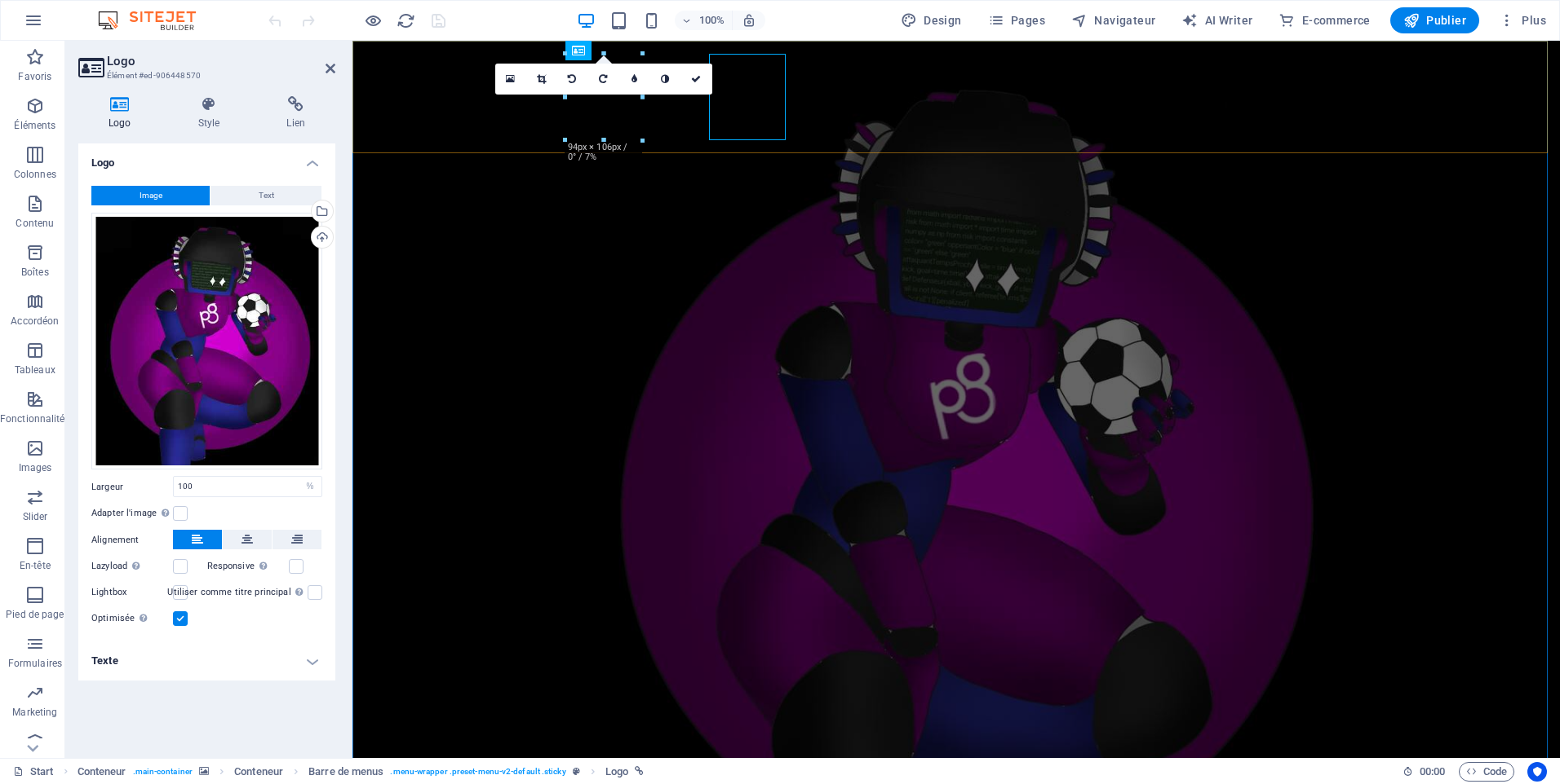
select select "%"
click at [239, 198] on button "Text" at bounding box center [266, 196] width 111 height 20
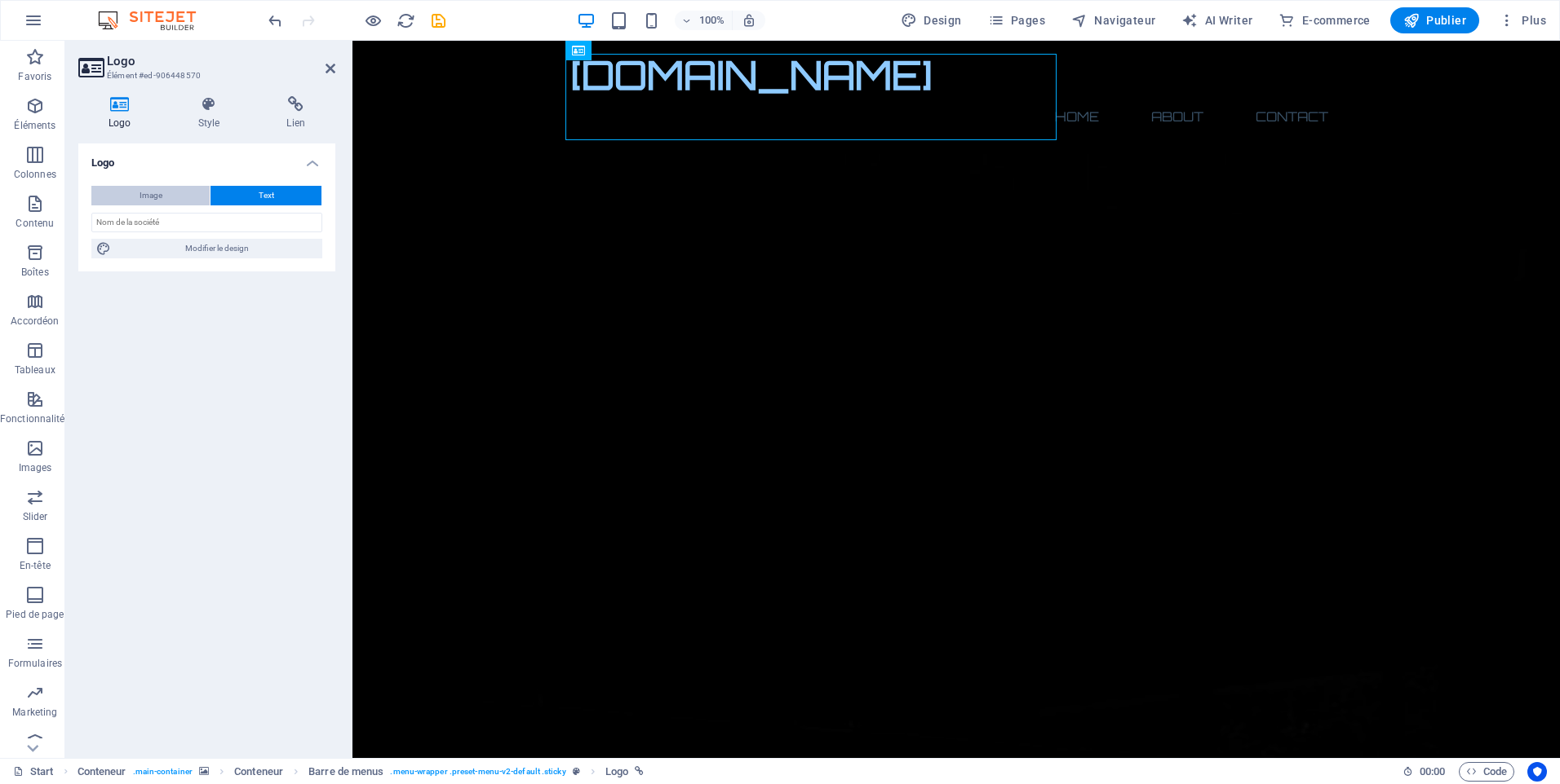
click at [195, 193] on button "Image" at bounding box center [151, 196] width 118 height 20
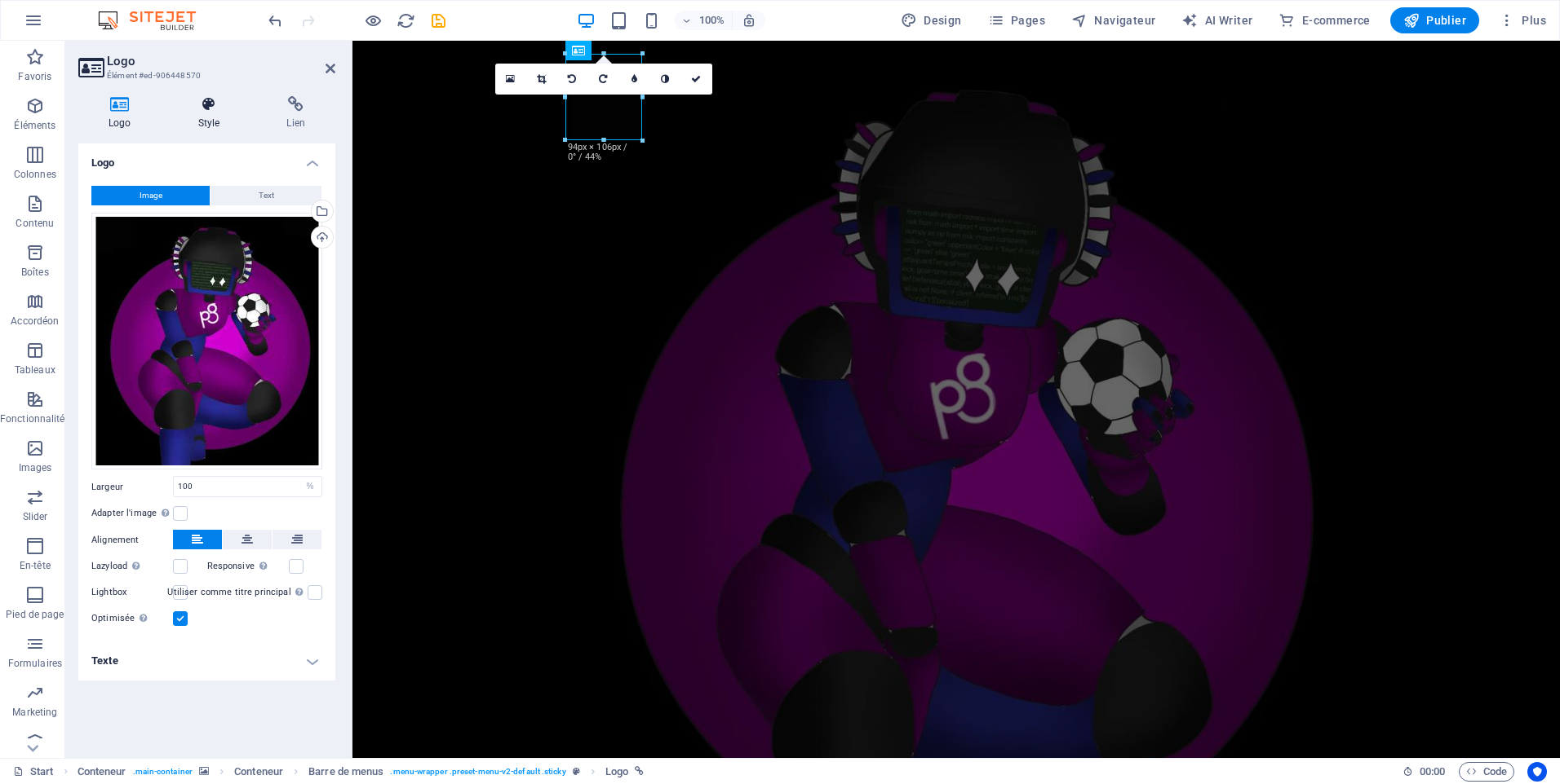
click at [202, 111] on icon at bounding box center [210, 104] width 83 height 17
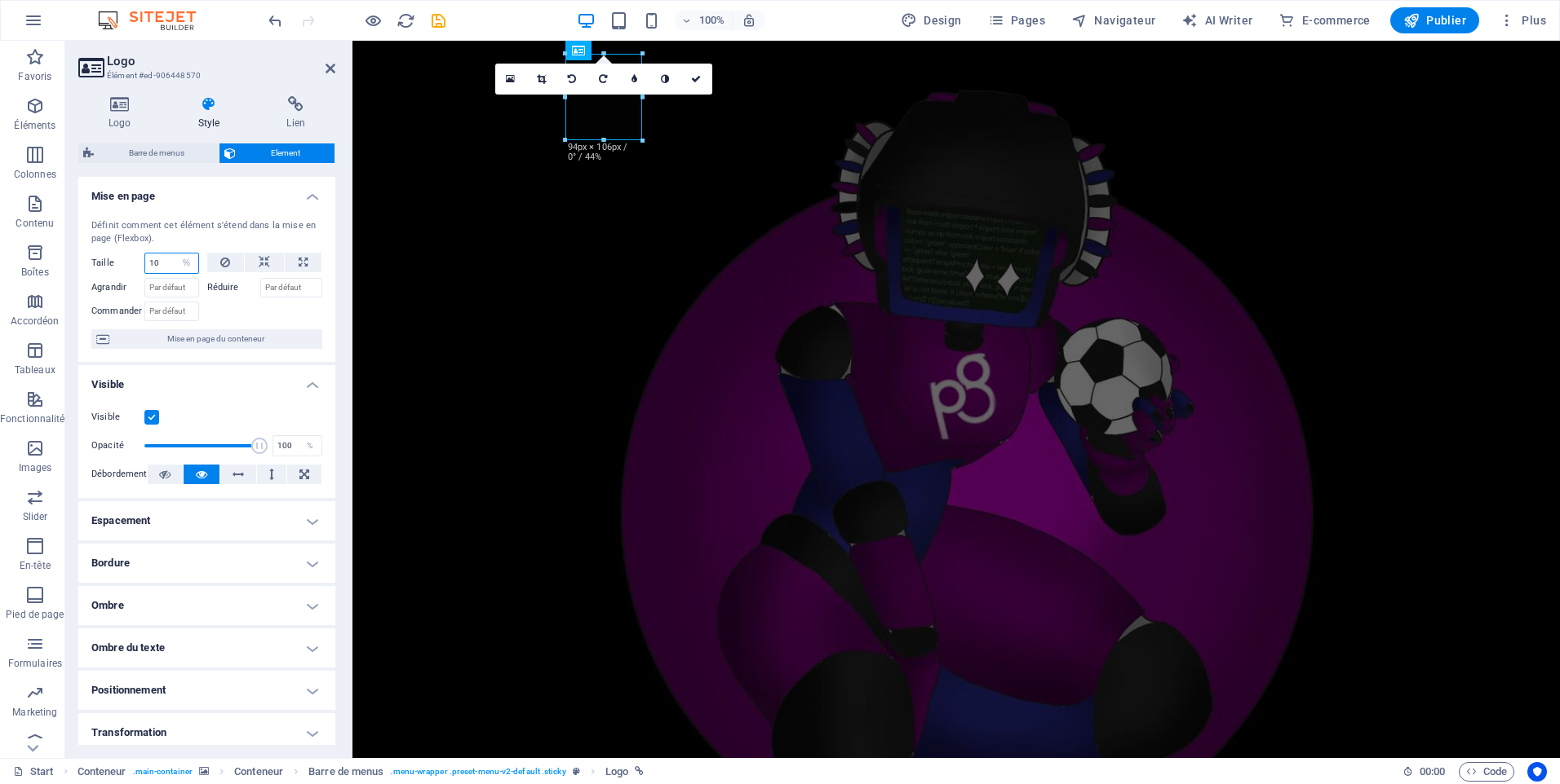
click at [163, 266] on input "10" at bounding box center [172, 264] width 53 height 20
type input "1"
type input "9"
click at [581, 138] on div at bounding box center [603, 141] width 77 height 6
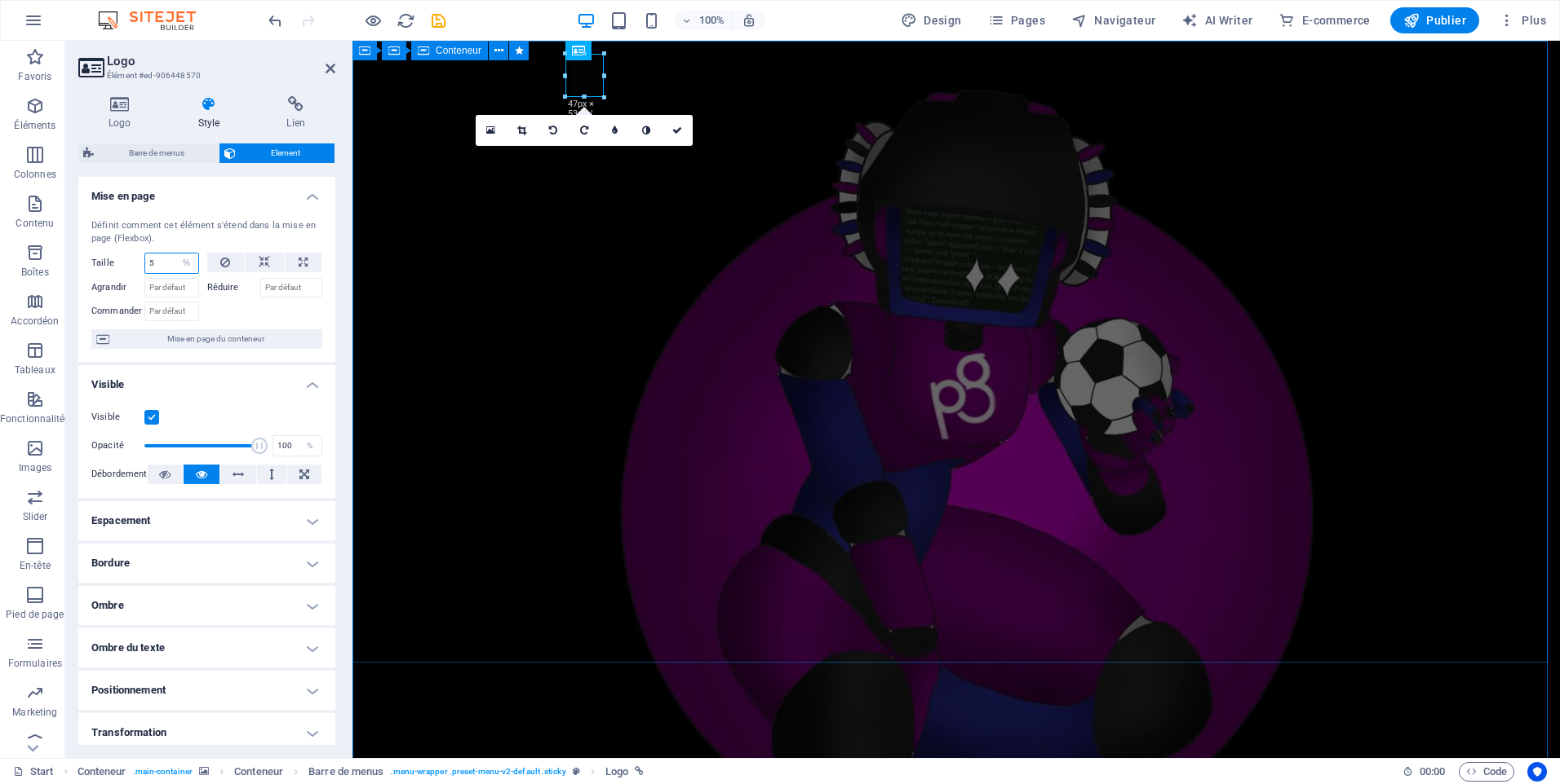
type input "5"
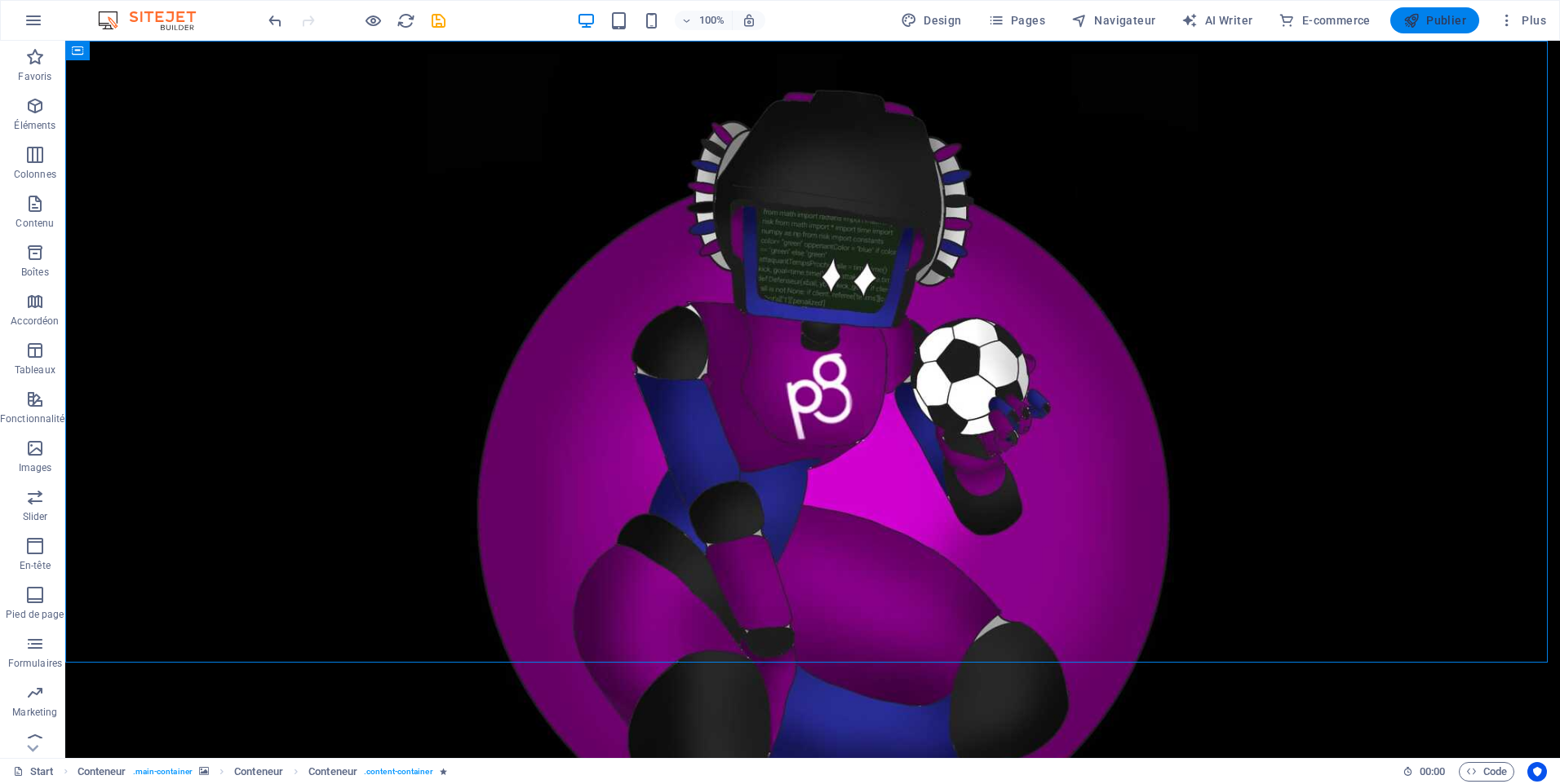
click at [1468, 22] on button "Publier" at bounding box center [1434, 20] width 89 height 27
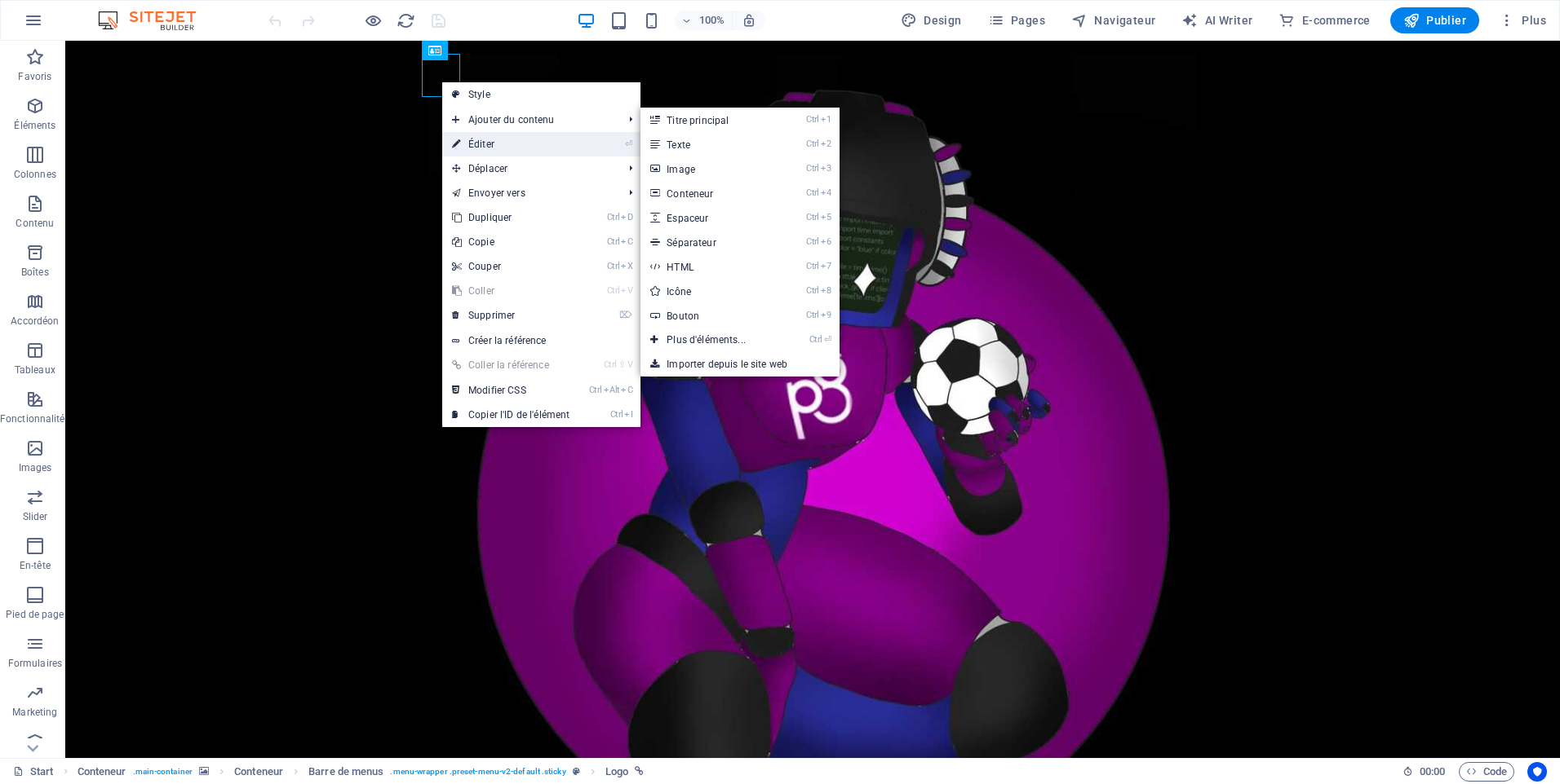
click at [479, 143] on link "⏎ Éditer" at bounding box center [510, 144] width 137 height 25
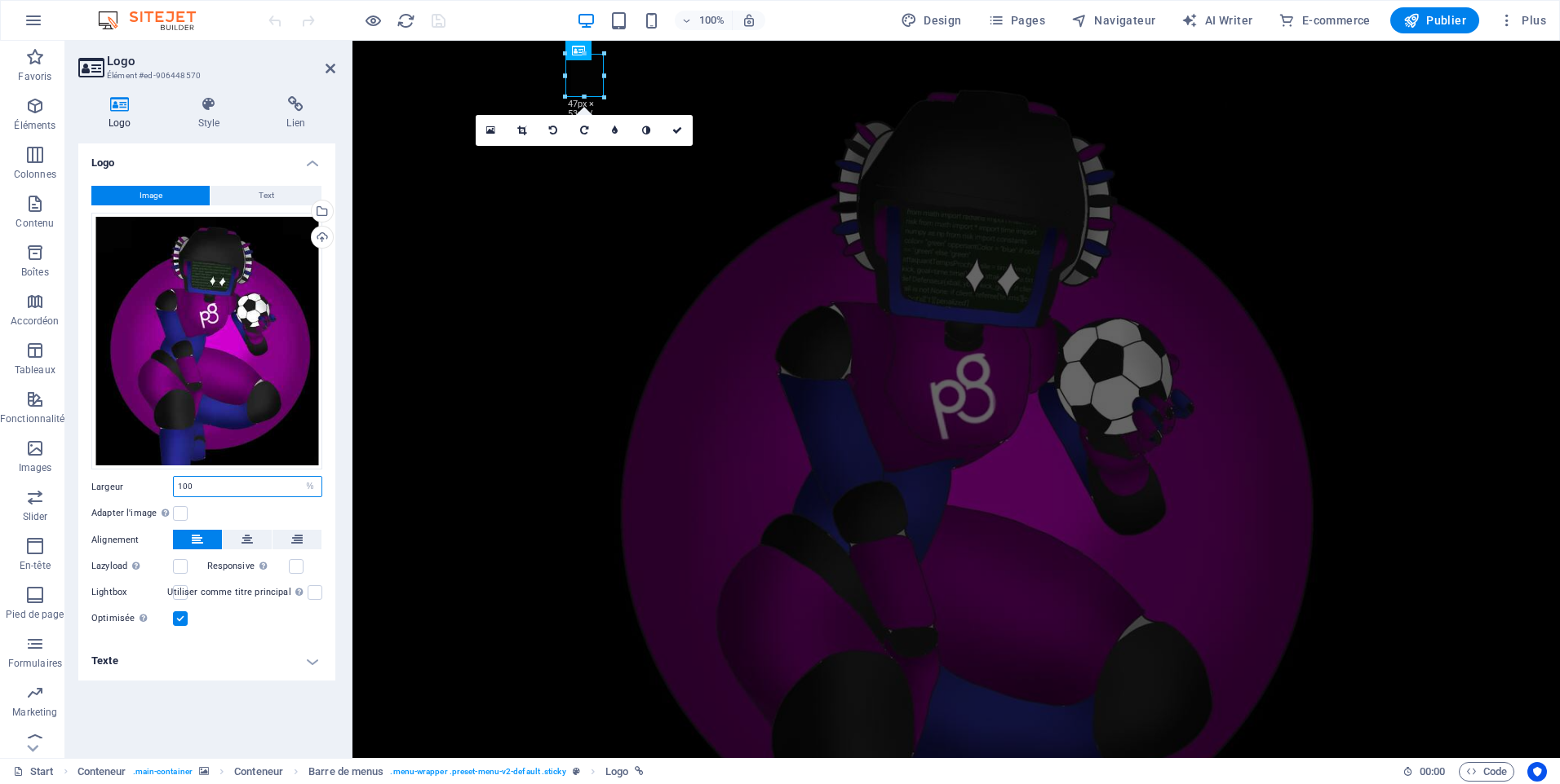
drag, startPoint x: 245, startPoint y: 482, endPoint x: 173, endPoint y: 488, distance: 72.2
click at [173, 488] on div "100 Par défaut auto px rem % em vh vw" at bounding box center [248, 487] width 150 height 22
click at [179, 509] on label at bounding box center [180, 513] width 15 height 15
click at [0, 0] on input "Adapter l'image Adapter automatiquement l'image à une largeur et une hauteur fi…" at bounding box center [0, 0] width 0 height 0
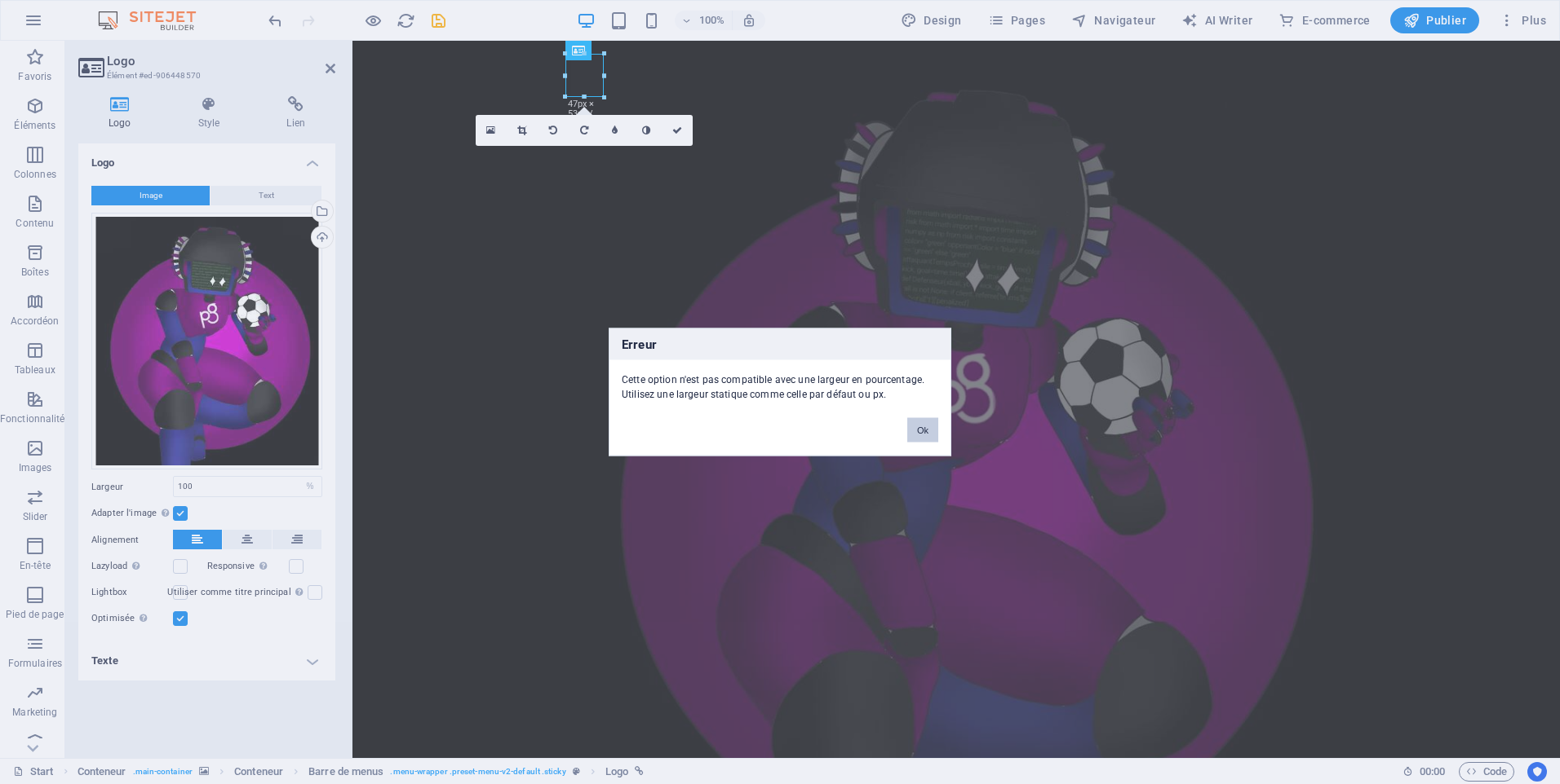
click at [918, 417] on div "Ok" at bounding box center [922, 423] width 55 height 41
click at [922, 423] on button "Ok" at bounding box center [922, 430] width 31 height 25
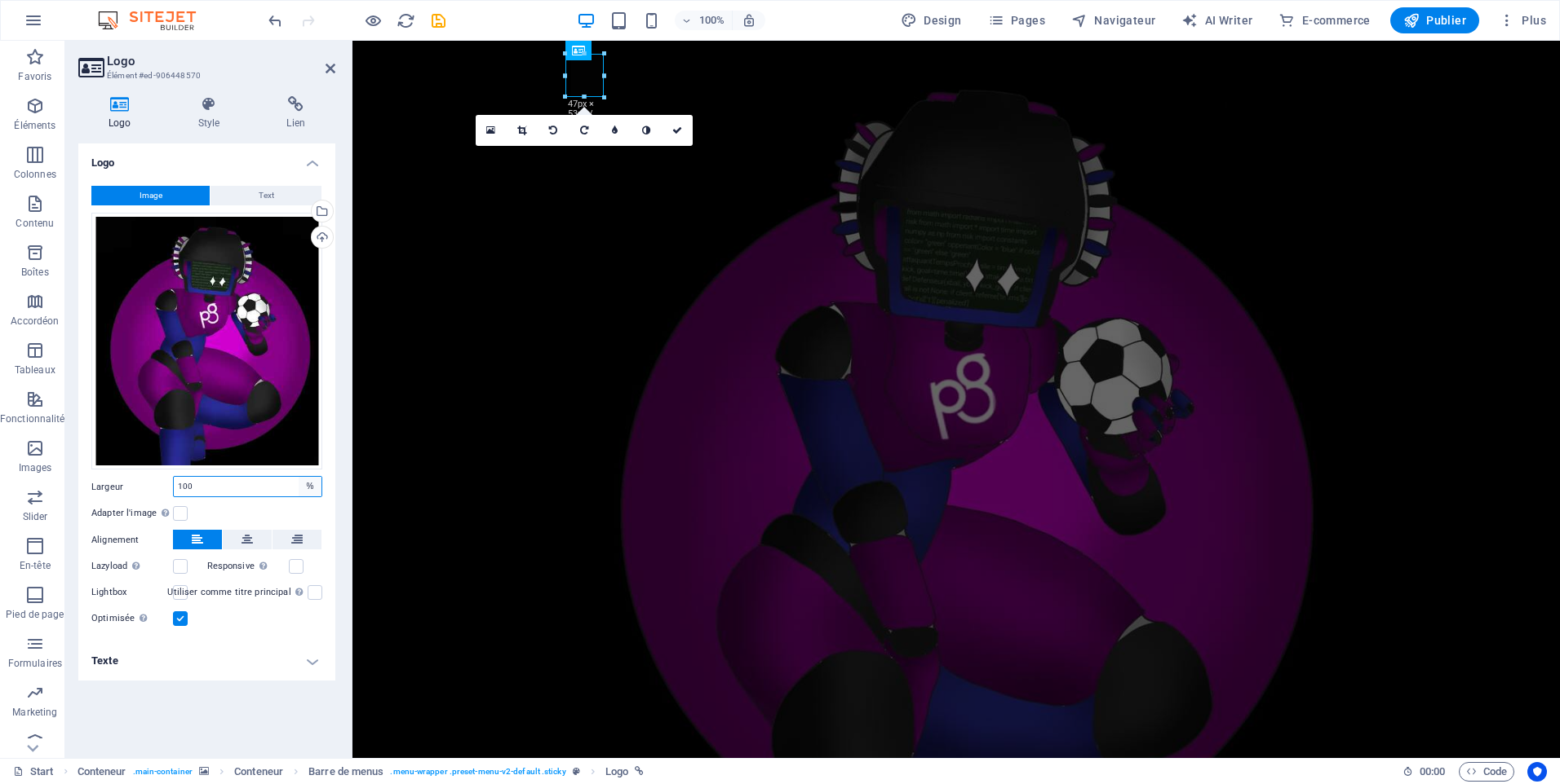
click at [313, 487] on select "Par défaut auto px rem % em vh vw" at bounding box center [309, 487] width 23 height 20
select select "px"
click at [298, 477] on select "Par défaut auto px rem % em vh vw" at bounding box center [309, 487] width 23 height 20
type input "47"
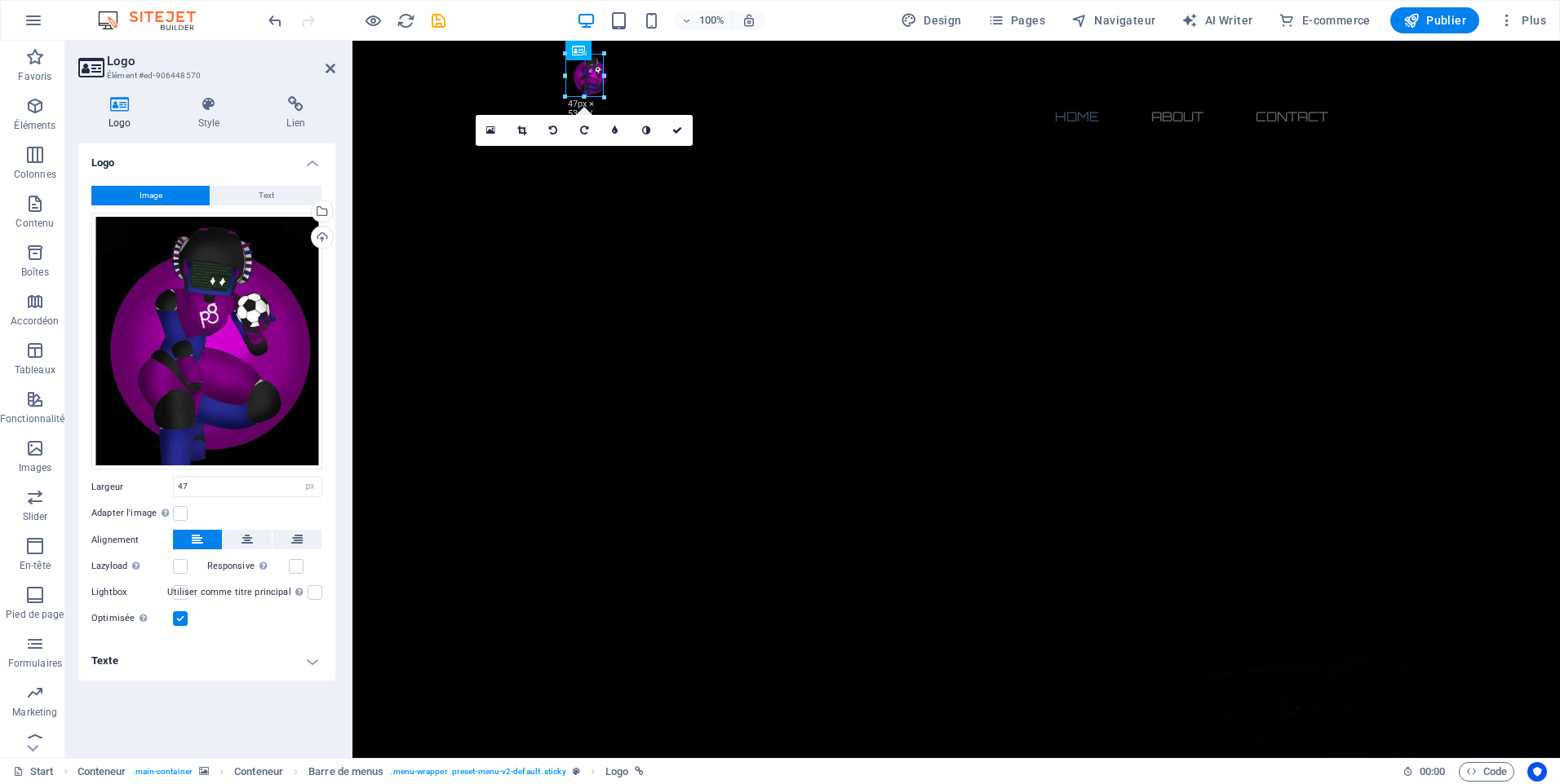
click at [188, 513] on div "Adapter l'image Adapter automatiquement l'image à une largeur et une hauteur fi…" at bounding box center [207, 513] width 231 height 20
click at [186, 513] on label at bounding box center [180, 513] width 15 height 15
click at [0, 0] on input "Adapter l'image Adapter automatiquement l'image à une largeur et une hauteur fi…" at bounding box center [0, 0] width 0 height 0
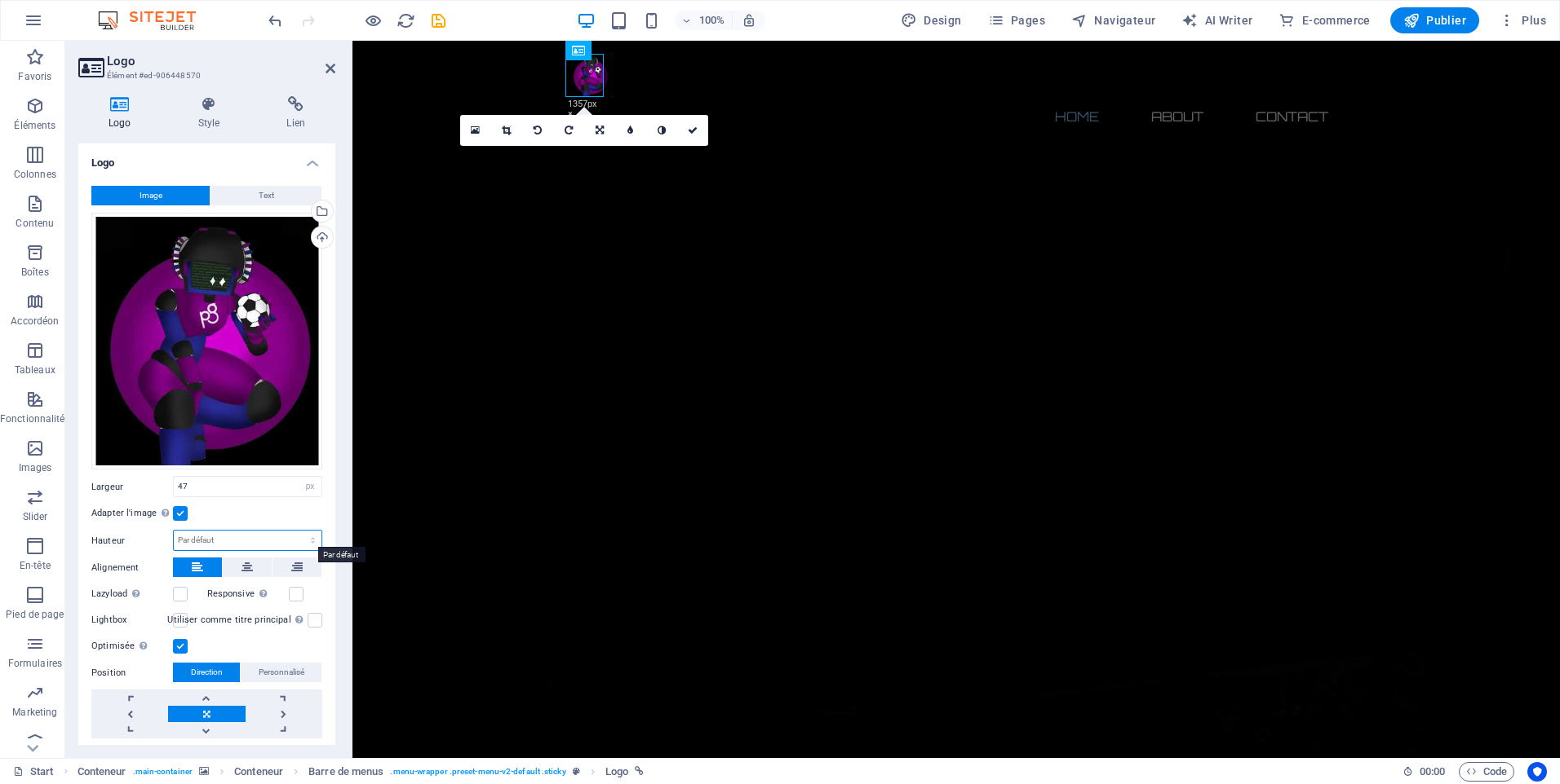
click at [263, 535] on select "Par défaut auto px" at bounding box center [248, 541] width 148 height 20
click at [174, 531] on select "Par défaut auto px" at bounding box center [248, 541] width 148 height 20
select select "DISABLED_OPTION_VALUE"
click at [279, 511] on div "Adapter l'image Adapter automatiquement l'image à une largeur et une hauteur fi…" at bounding box center [207, 513] width 231 height 20
click at [298, 588] on label at bounding box center [295, 594] width 15 height 15
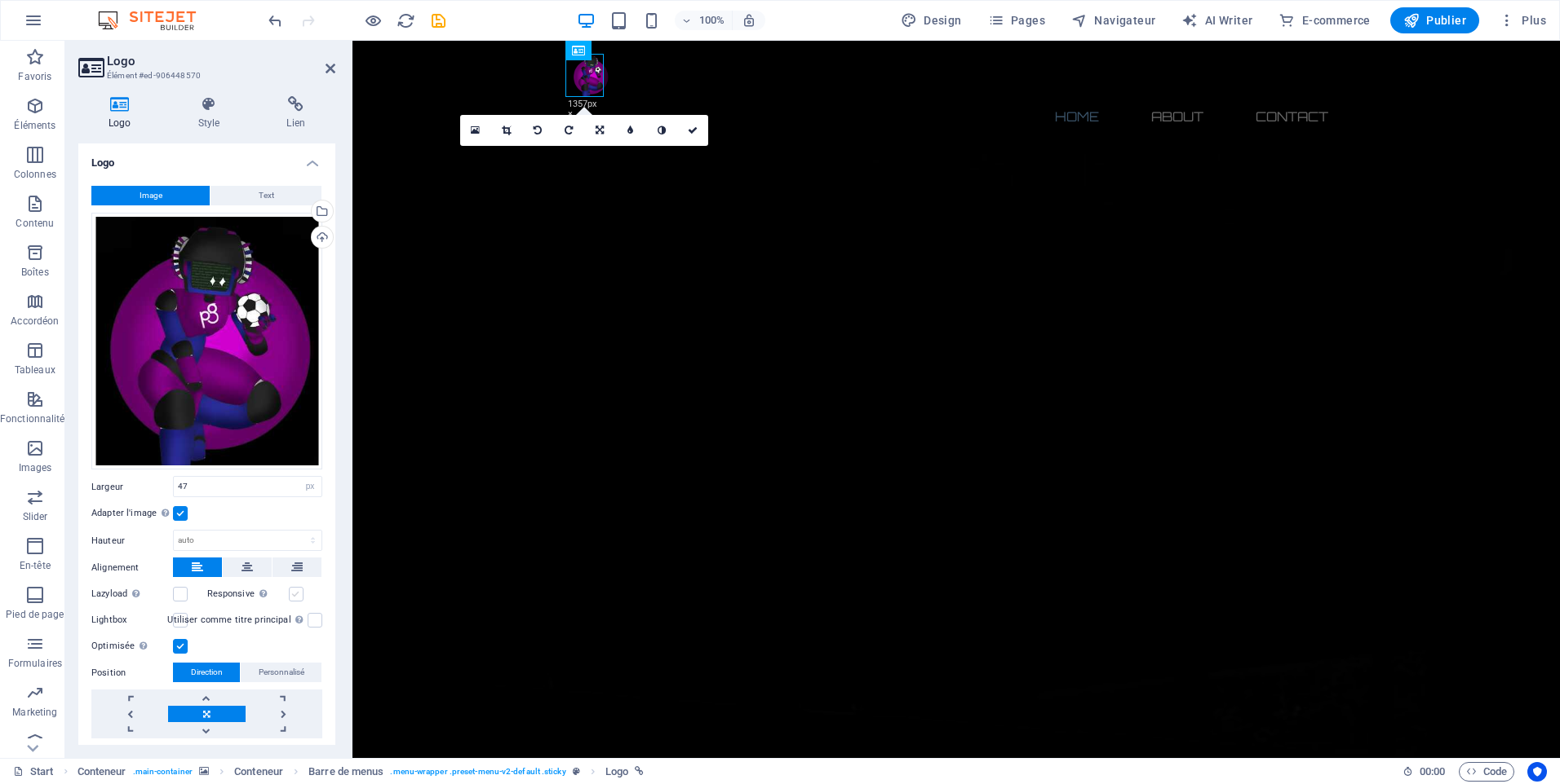
click at [0, 0] on input "Responsive Chargez automatiquement des images Retina et les formats optimisés p…" at bounding box center [0, 0] width 0 height 0
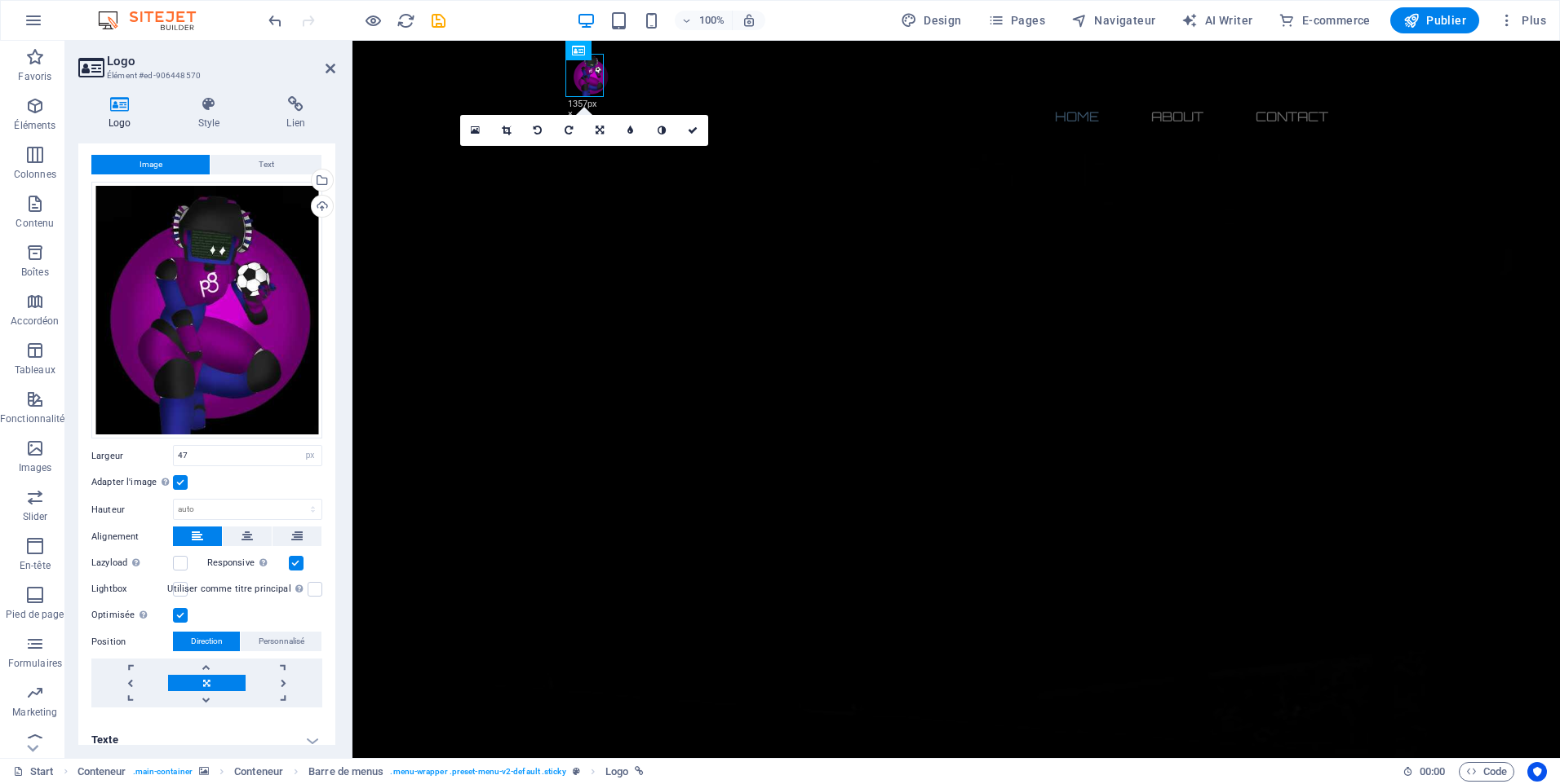
scroll to position [42, 0]
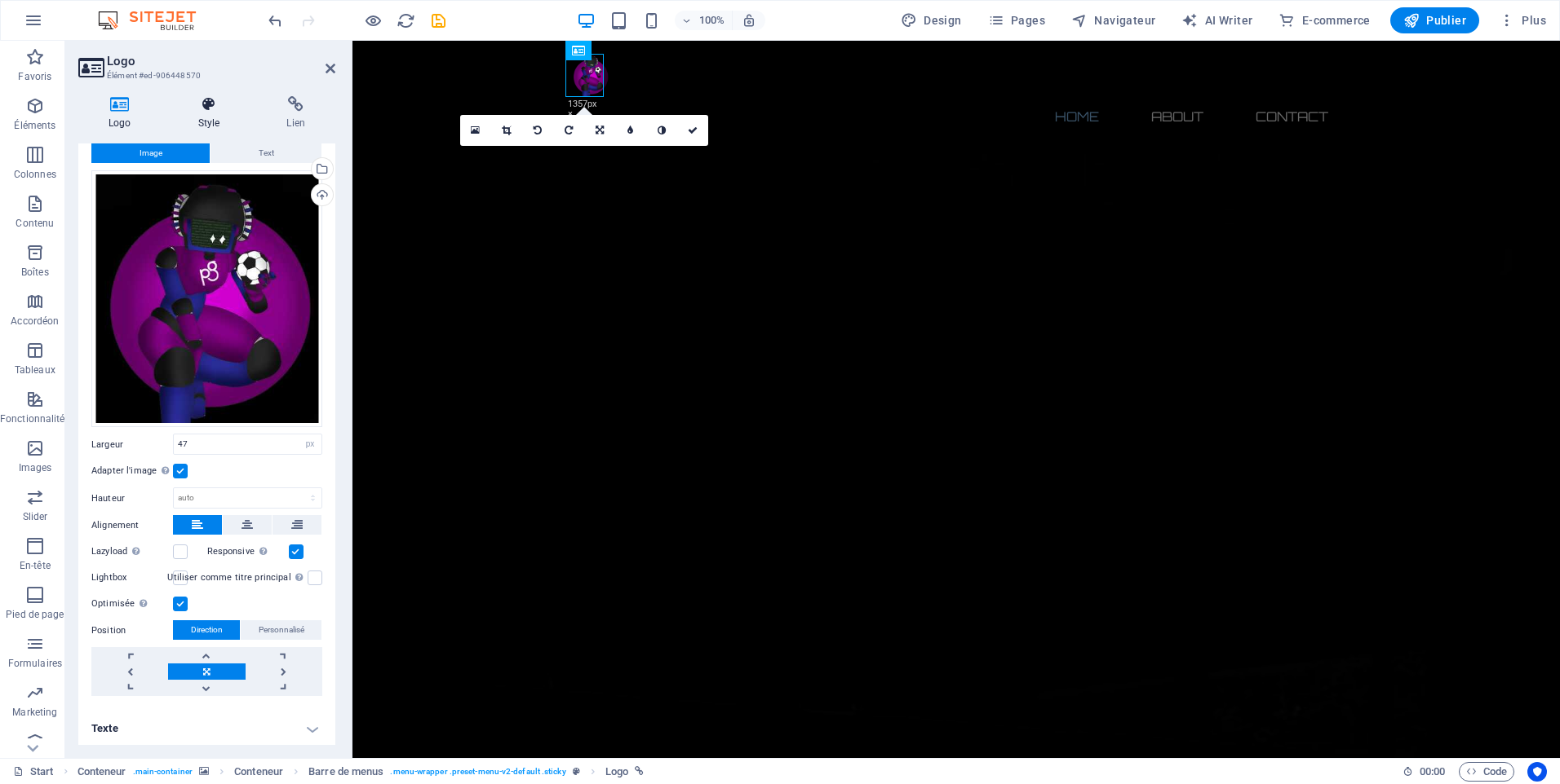
click at [229, 101] on icon at bounding box center [210, 104] width 83 height 17
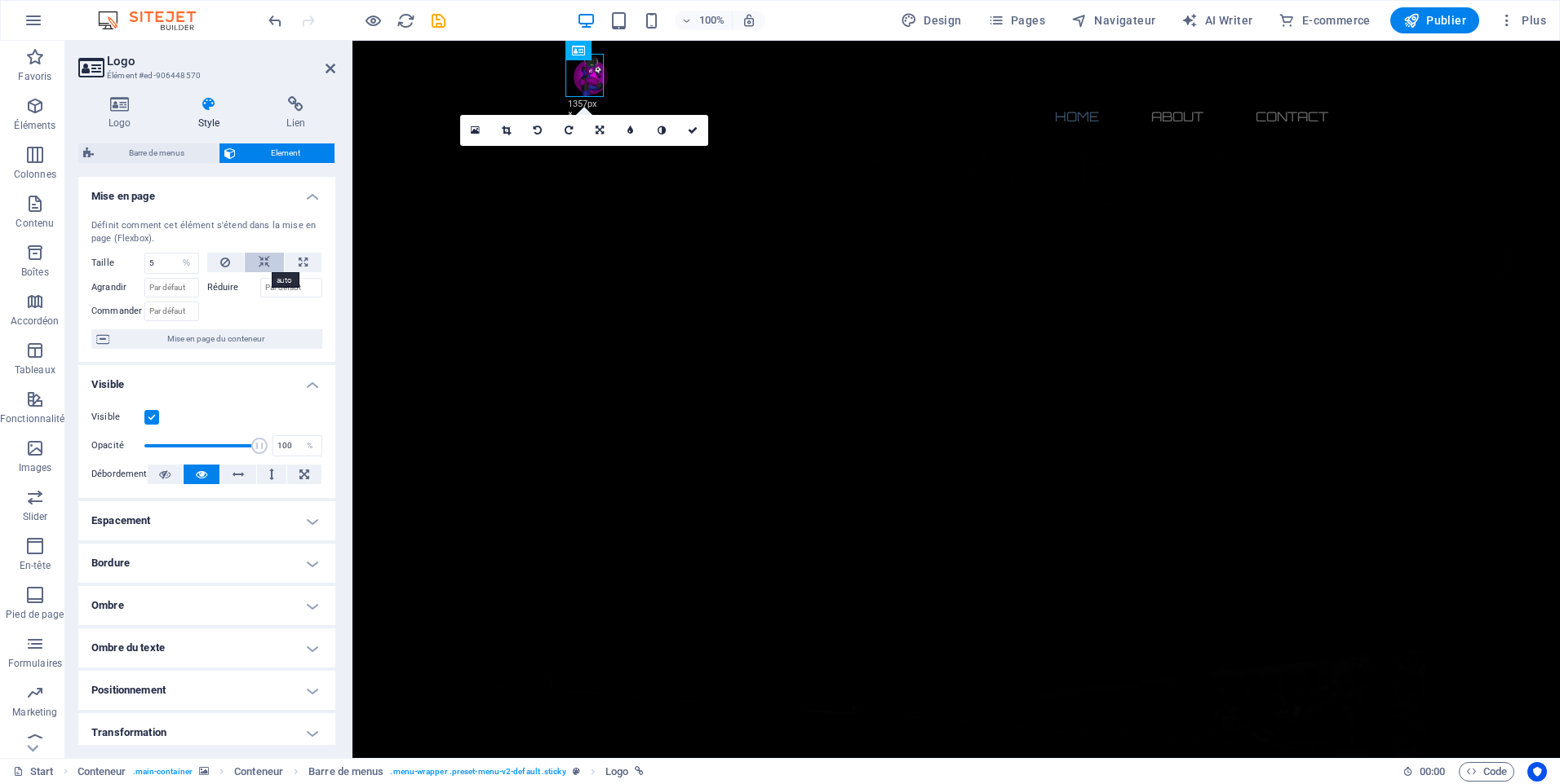
click at [248, 259] on button at bounding box center [265, 263] width 39 height 20
select select "DISABLED_OPTION_VALUE"
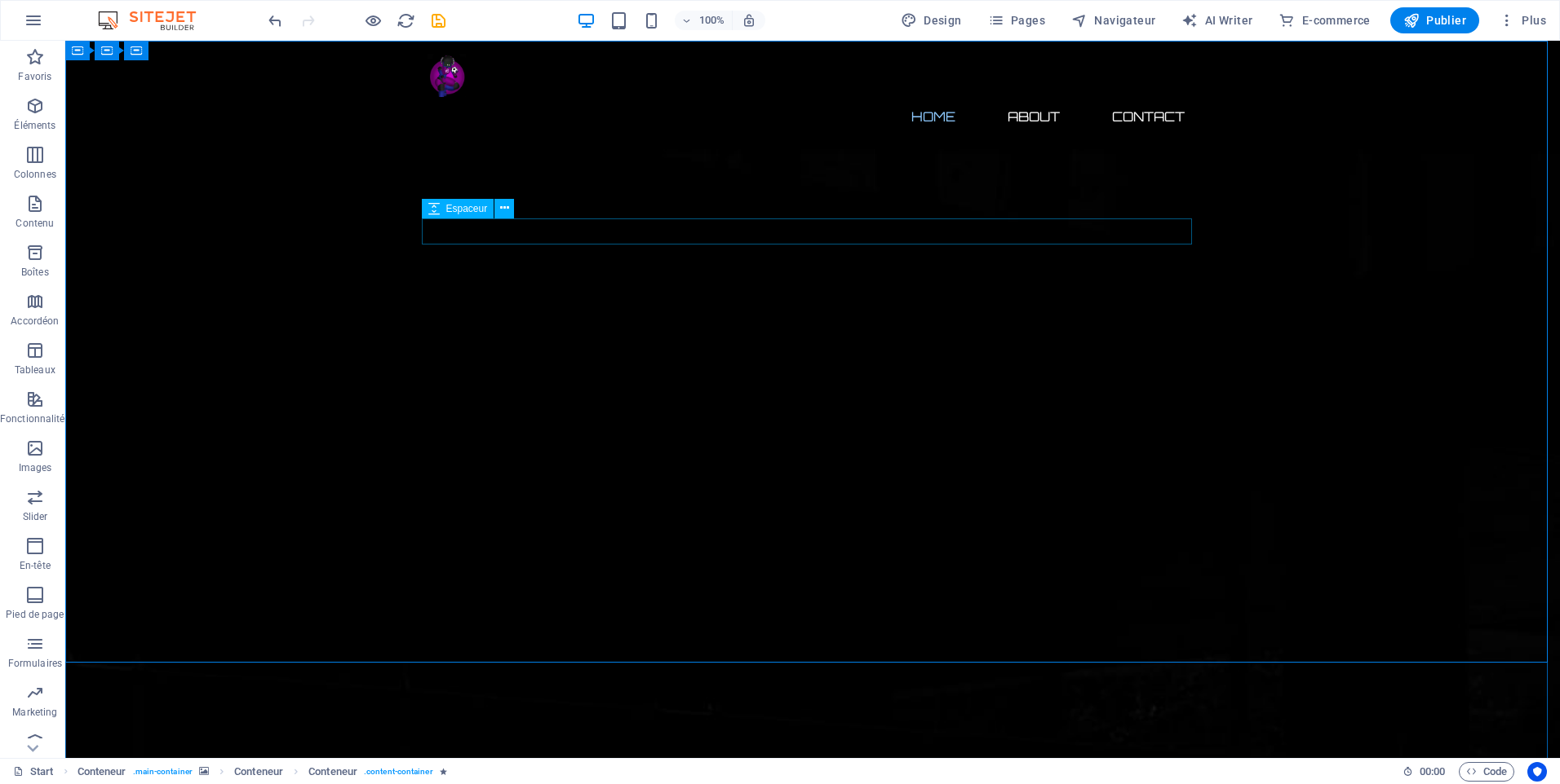
click at [469, 218] on div "Espaceur" at bounding box center [473, 209] width 103 height 21
click at [450, 83] on div at bounding box center [812, 76] width 770 height 43
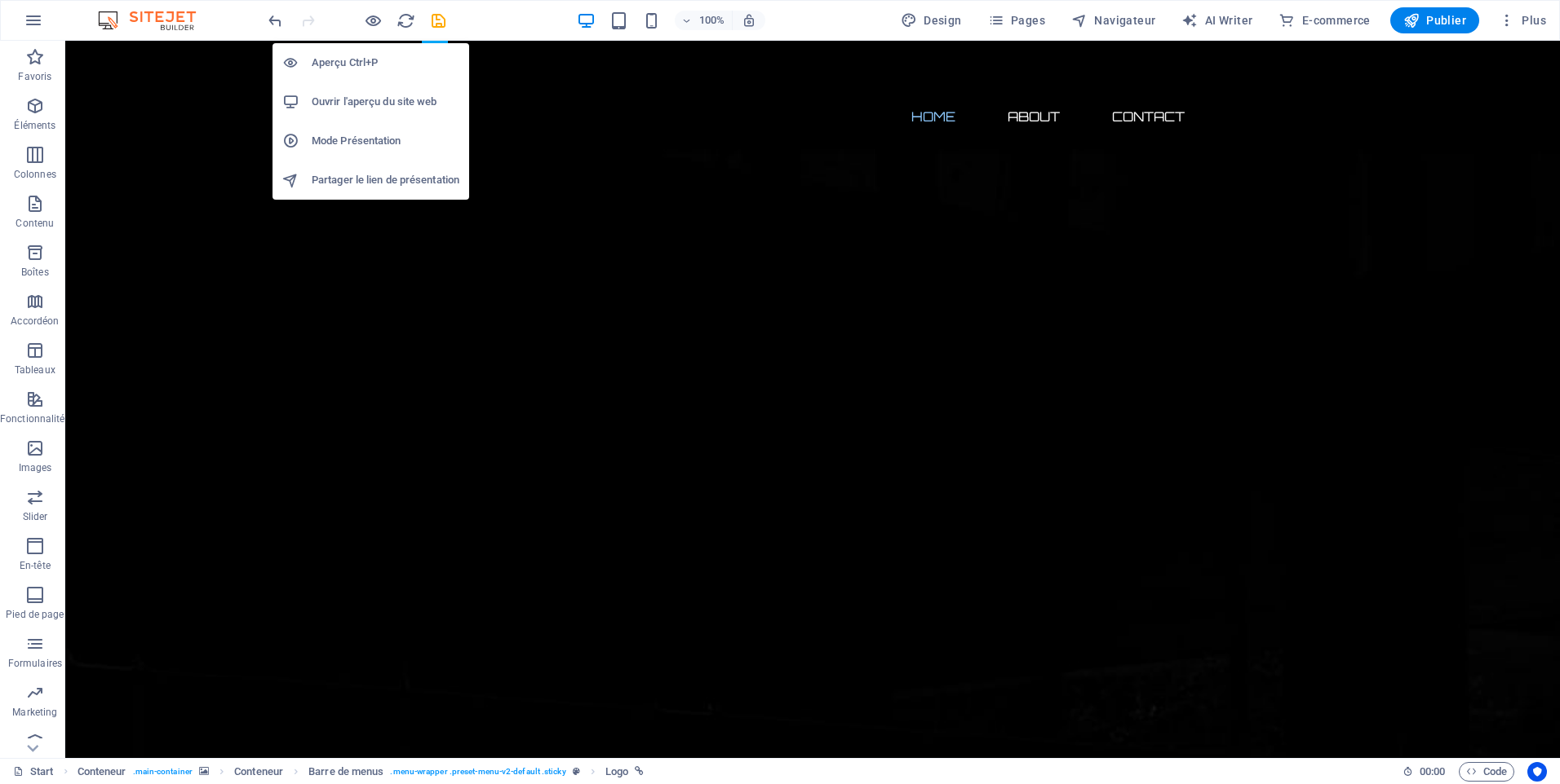
click at [387, 91] on li "Ouvrir l'aperçu du site web" at bounding box center [371, 102] width 197 height 39
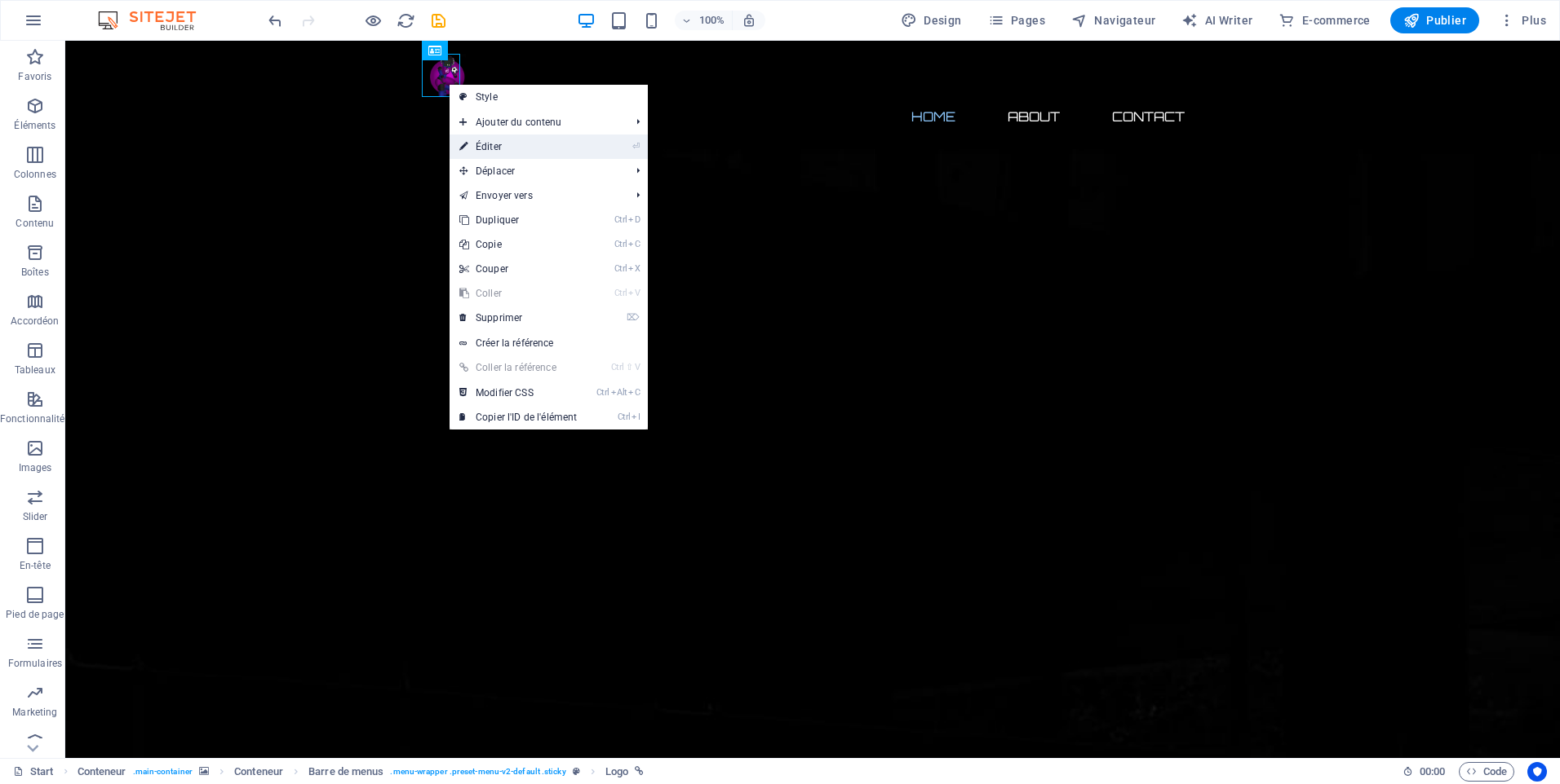
click at [489, 149] on link "⏎ Éditer" at bounding box center [518, 147] width 137 height 25
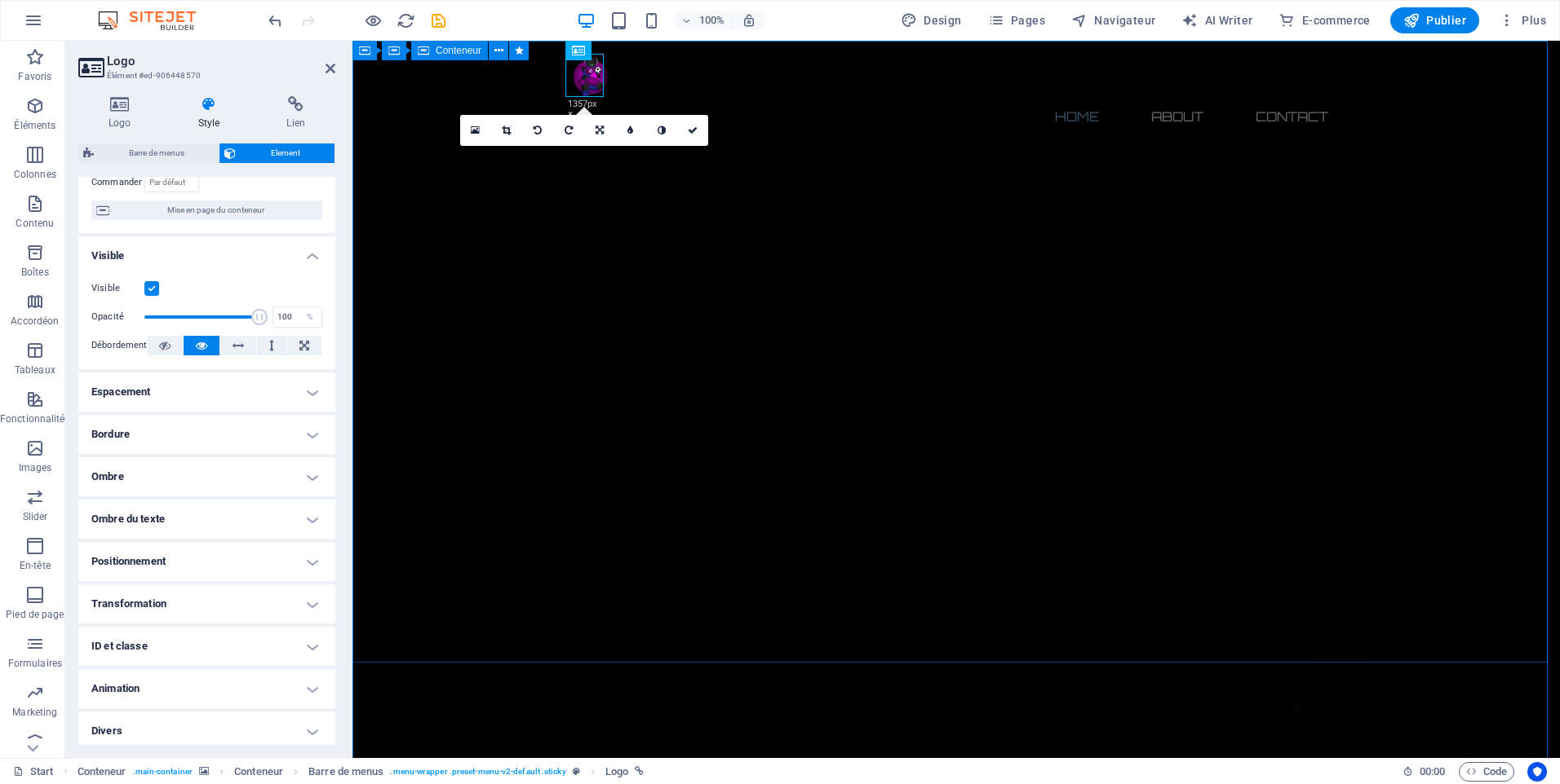
scroll to position [135, 0]
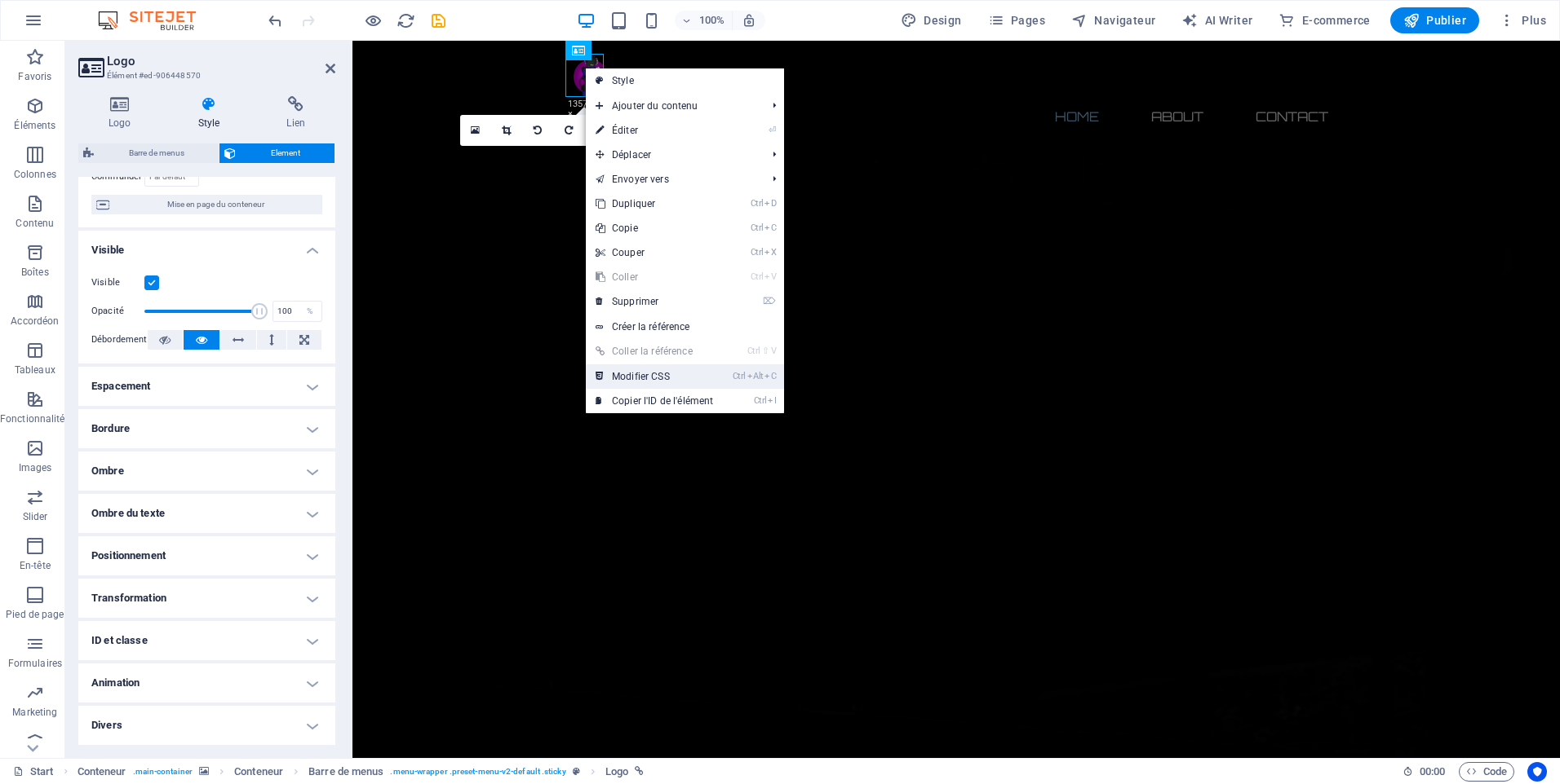
click at [672, 369] on link "Ctrl Alt C Modifier CSS" at bounding box center [654, 376] width 137 height 25
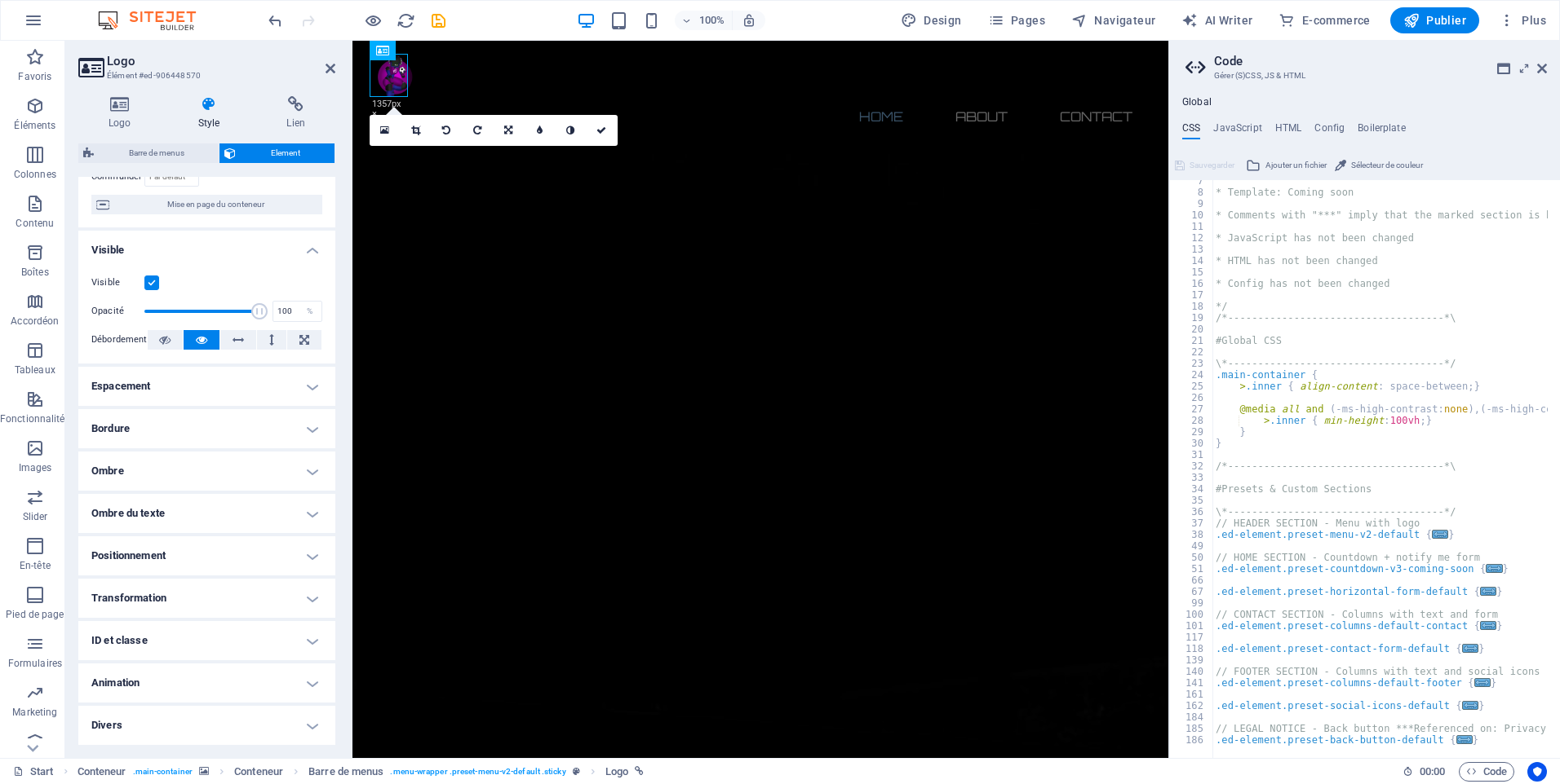
scroll to position [74, 0]
click at [1539, 68] on icon at bounding box center [1542, 68] width 10 height 13
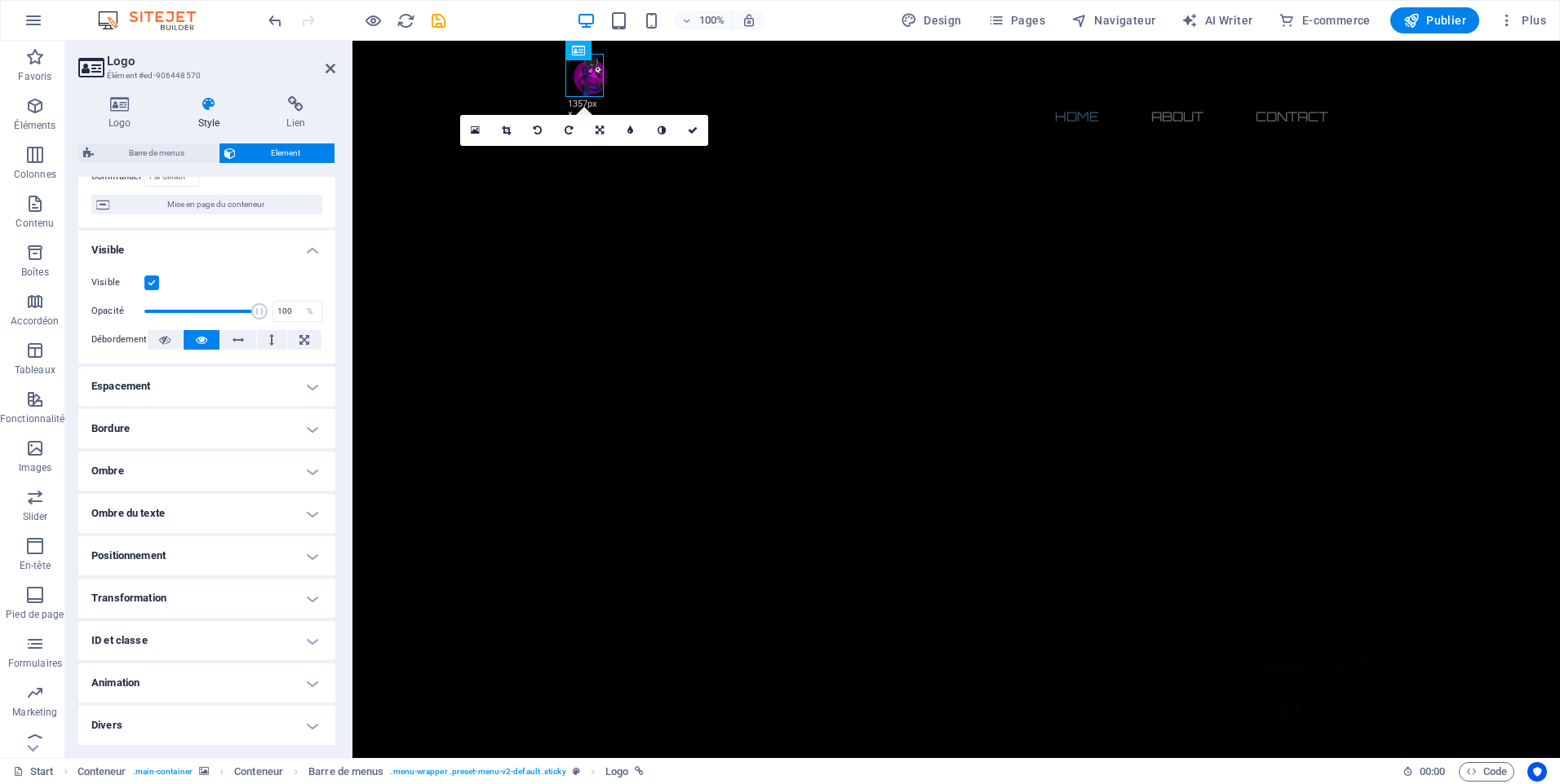
click at [128, 384] on h4 "Espacement" at bounding box center [207, 387] width 257 height 39
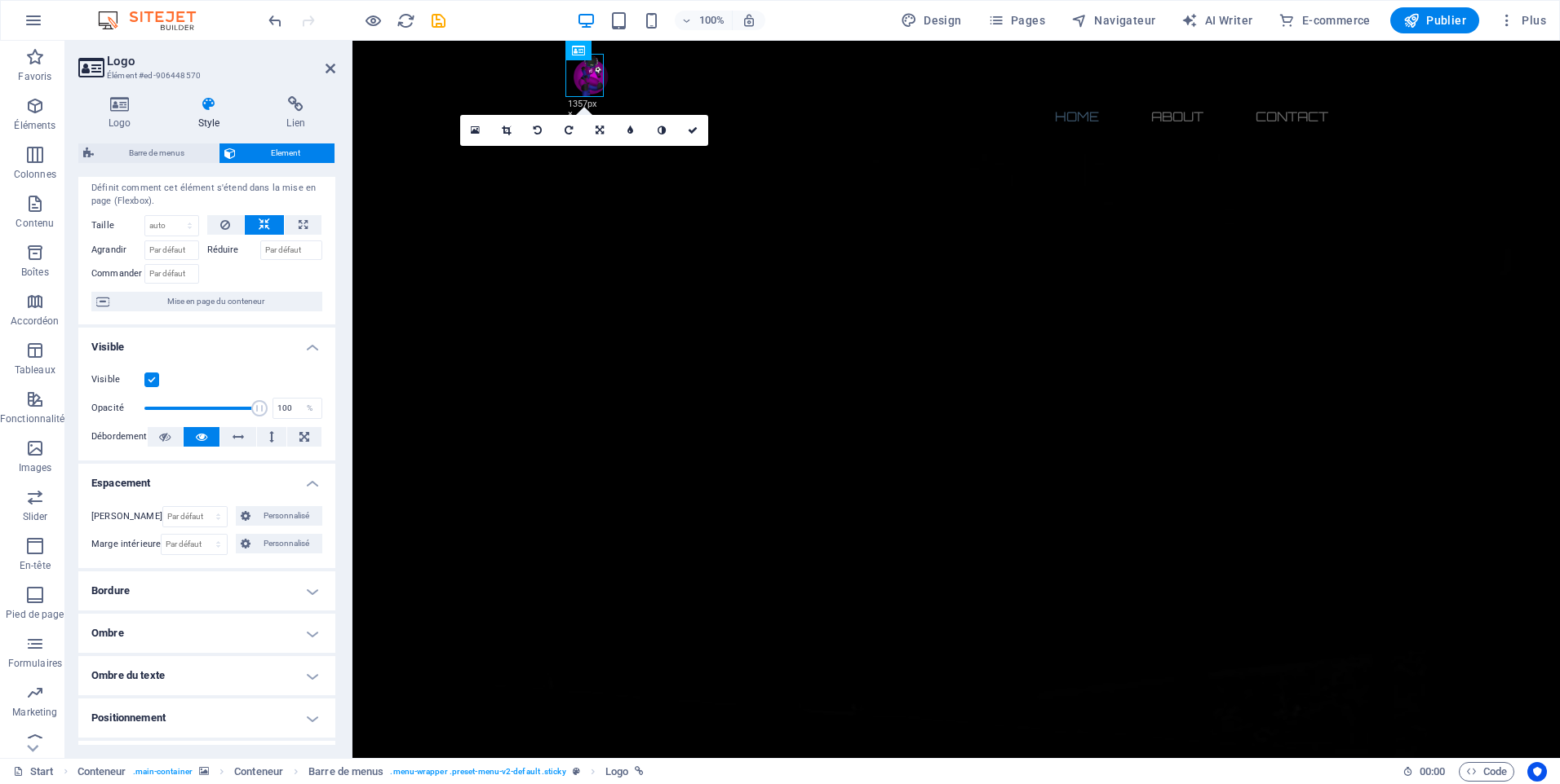
scroll to position [0, 0]
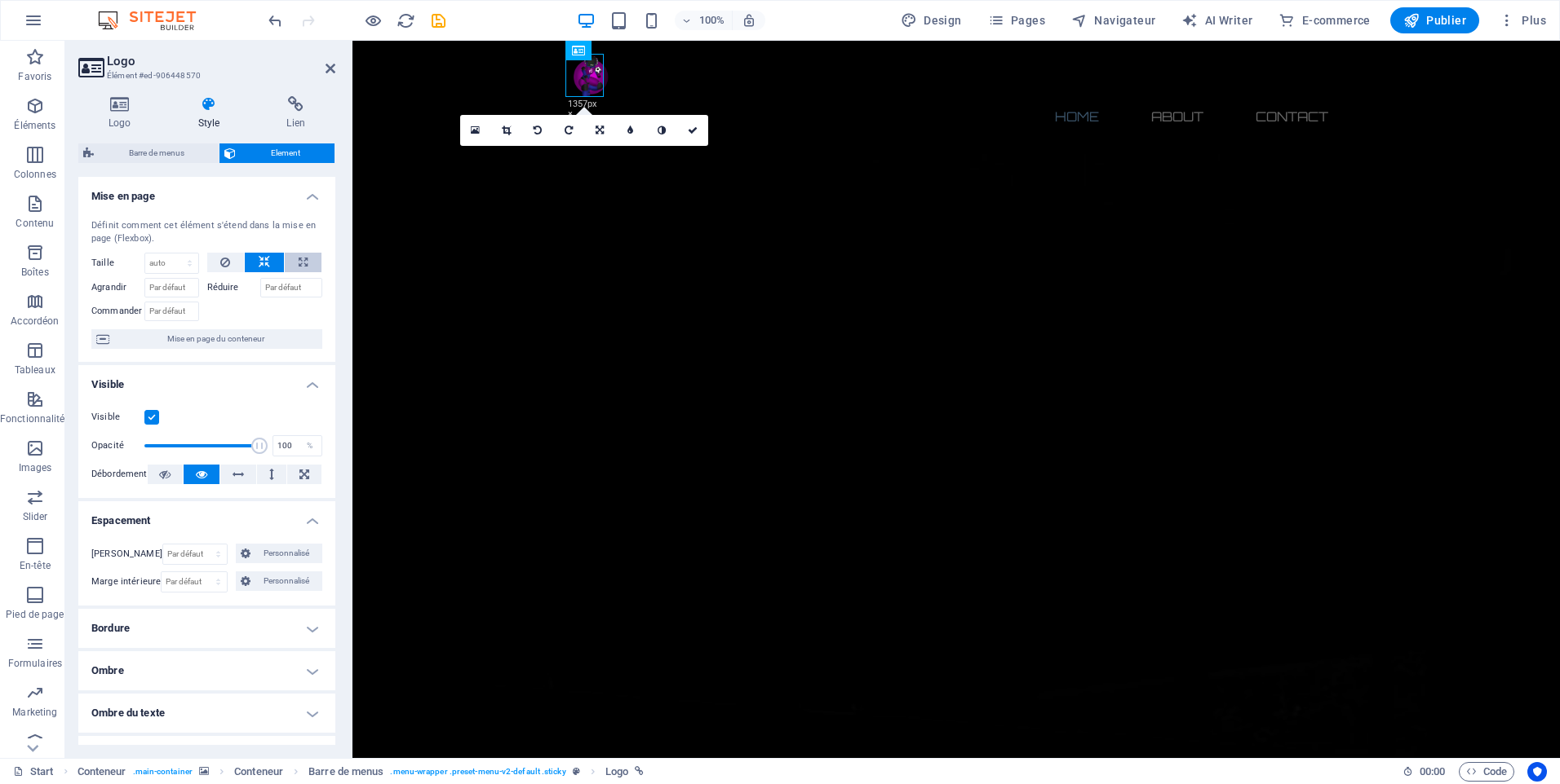
click at [298, 256] on icon at bounding box center [302, 263] width 9 height 20
type input "100"
select select "%"
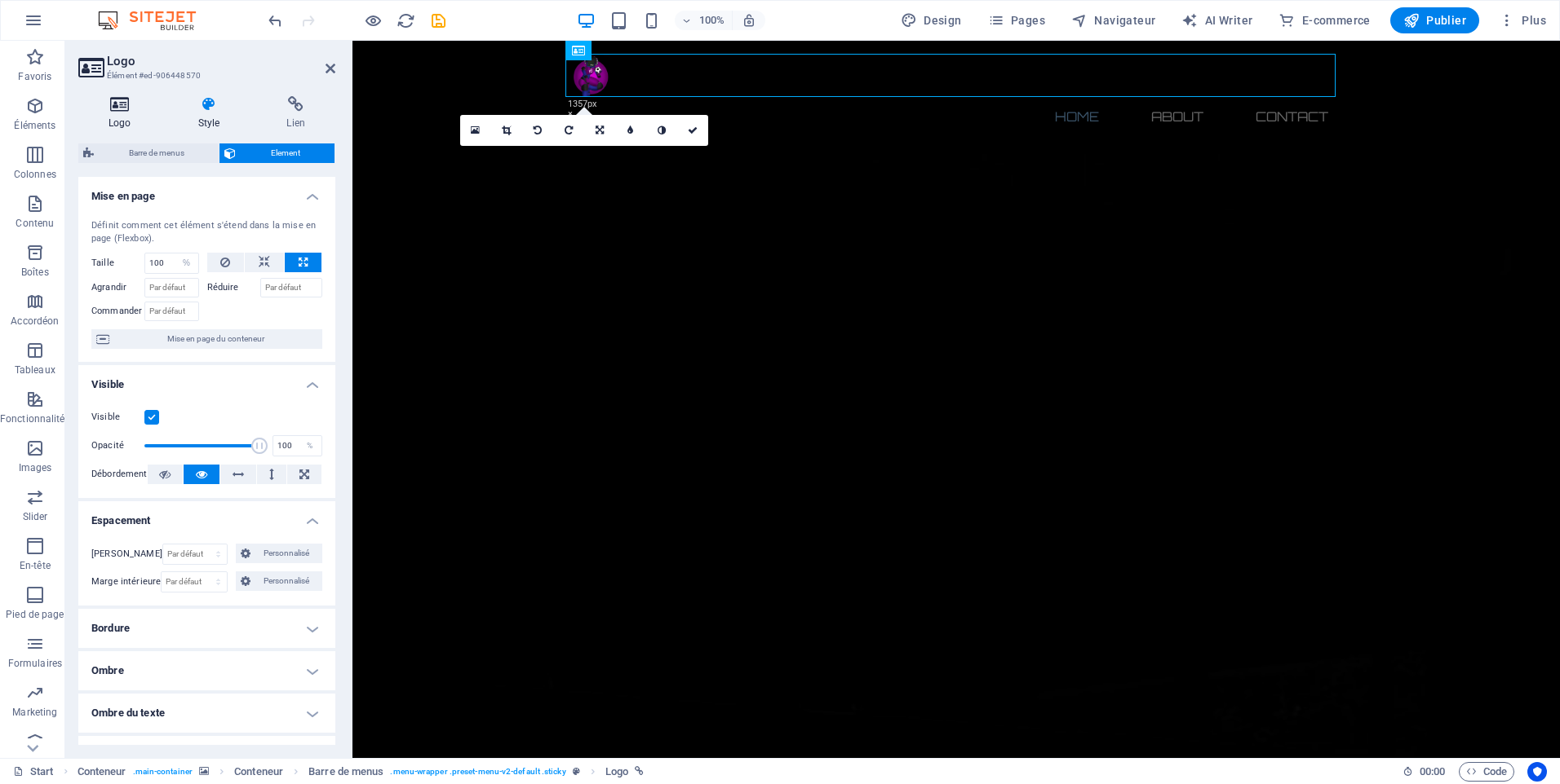
click at [134, 107] on icon at bounding box center [120, 104] width 84 height 17
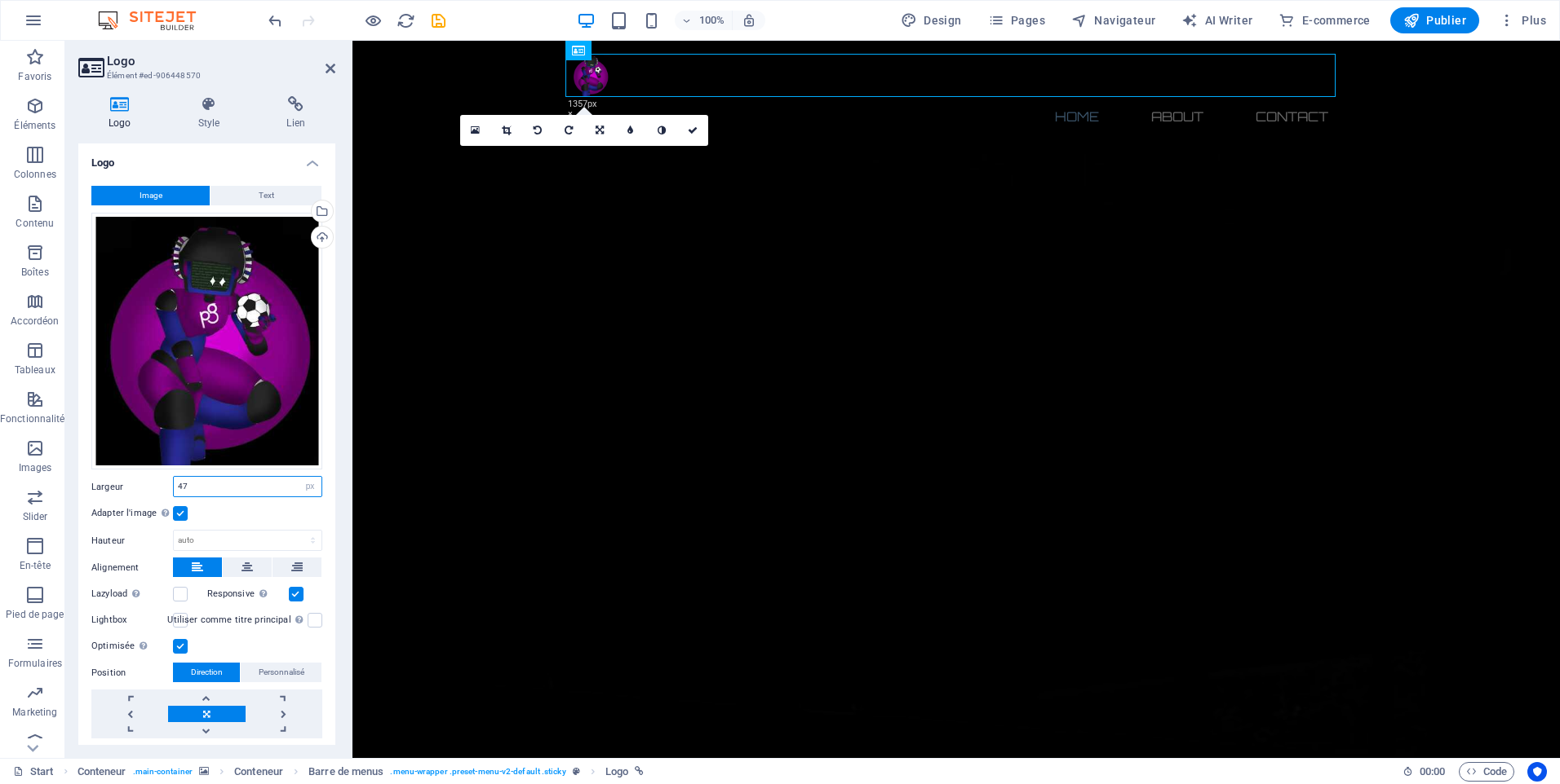
click at [225, 477] on input "47" at bounding box center [248, 487] width 148 height 20
type input "4"
type input "30"
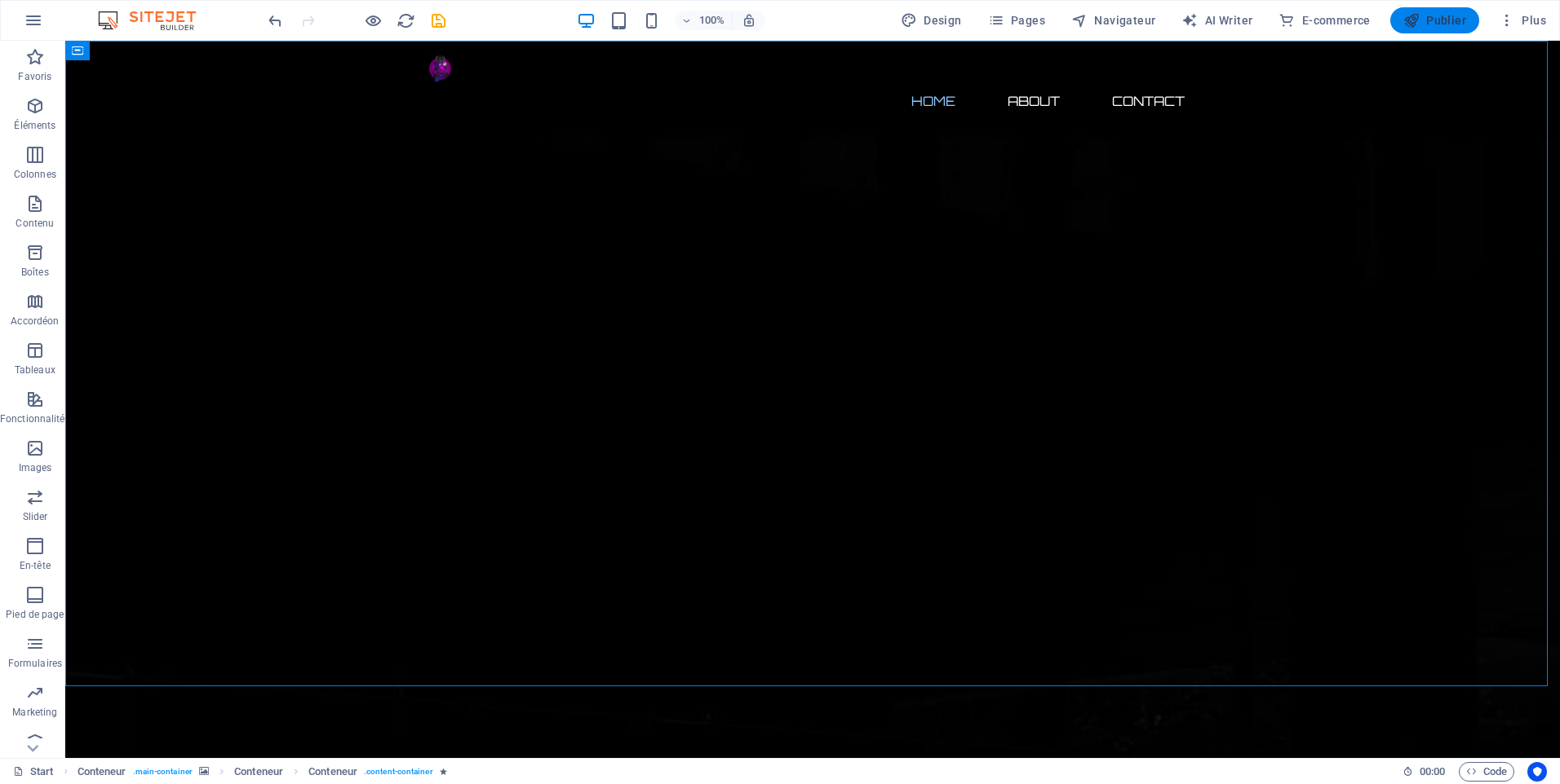
click at [1475, 20] on button "Publier" at bounding box center [1434, 20] width 89 height 27
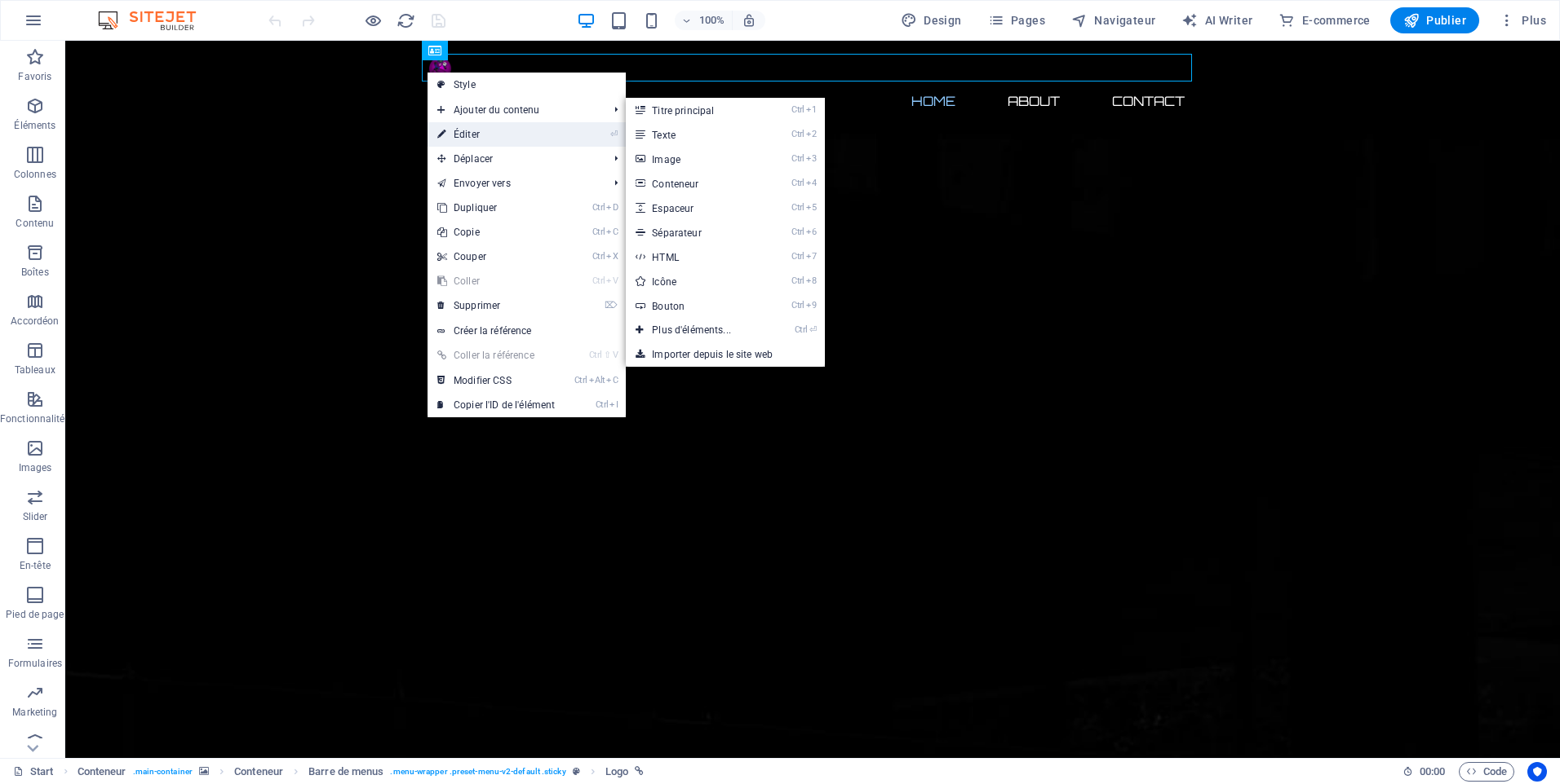
click at [471, 133] on link "⏎ Éditer" at bounding box center [495, 134] width 137 height 25
select select "px"
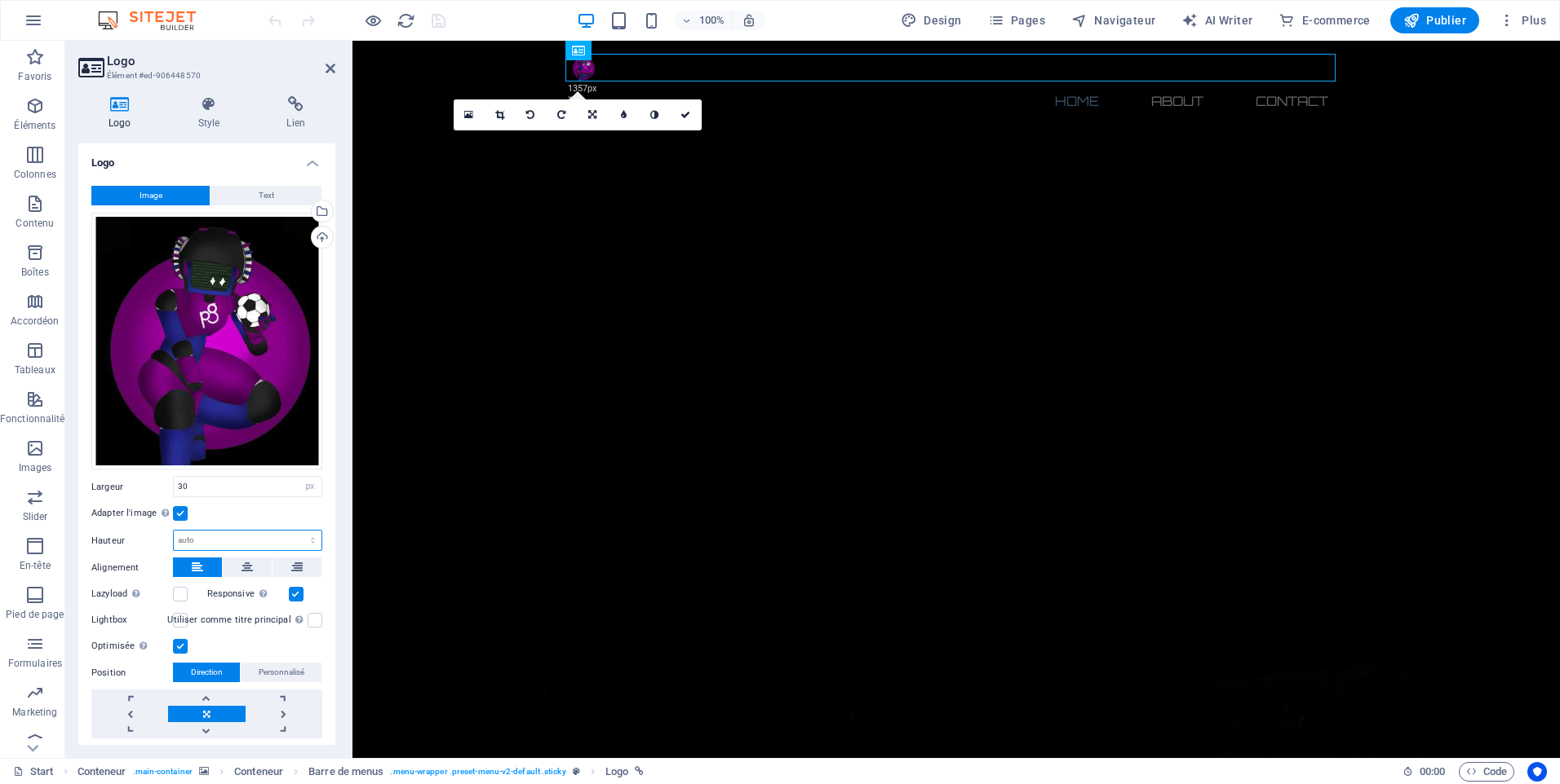
click at [197, 537] on select "Par défaut auto px" at bounding box center [248, 541] width 148 height 20
select select "px"
click at [295, 531] on select "Par défaut auto px" at bounding box center [248, 541] width 148 height 20
type input "35"
click at [224, 125] on h4 "Style" at bounding box center [213, 113] width 89 height 34
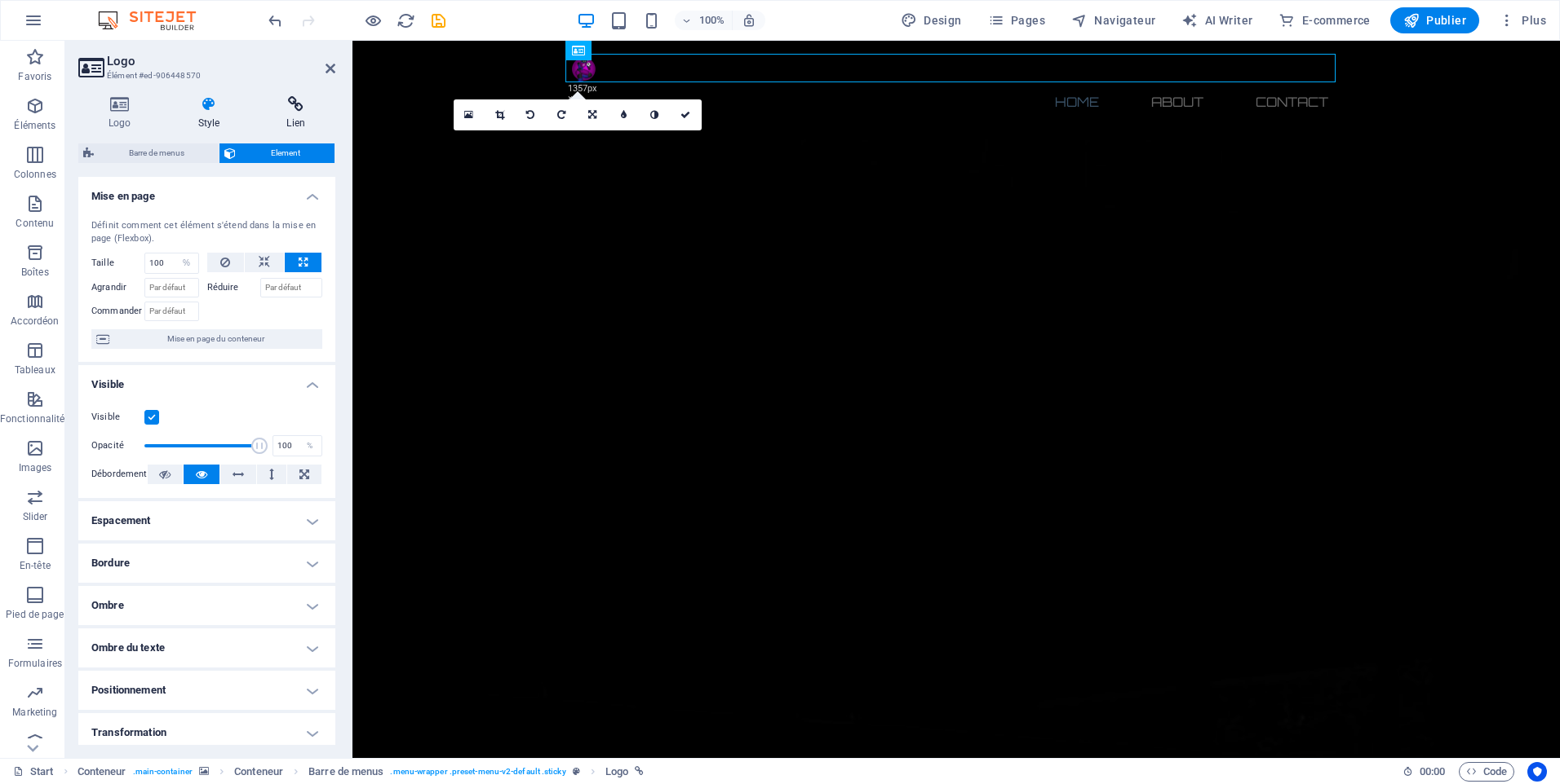
click at [275, 127] on h4 "Lien" at bounding box center [295, 113] width 79 height 34
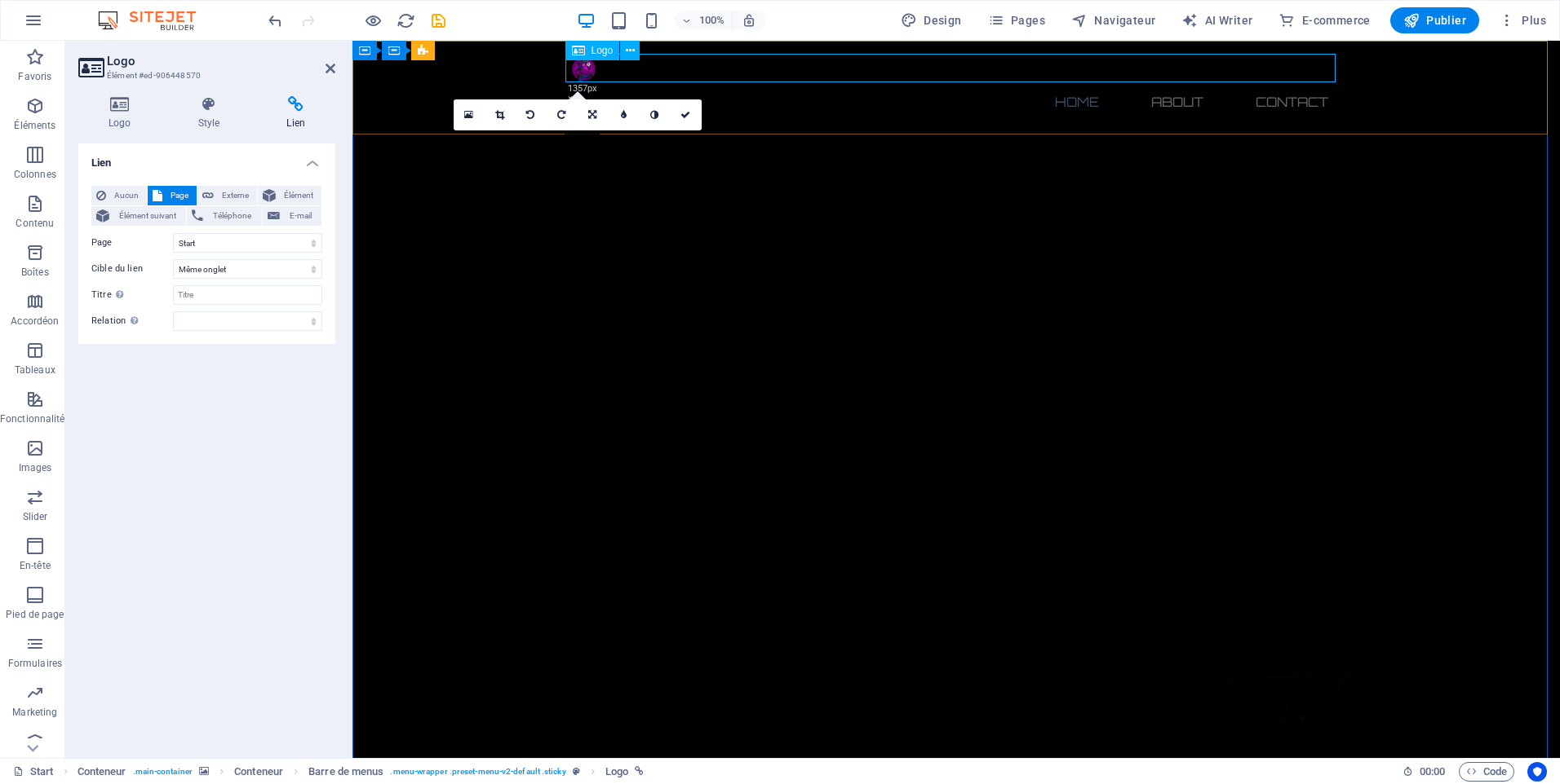
click at [571, 64] on div at bounding box center [956, 68] width 770 height 29
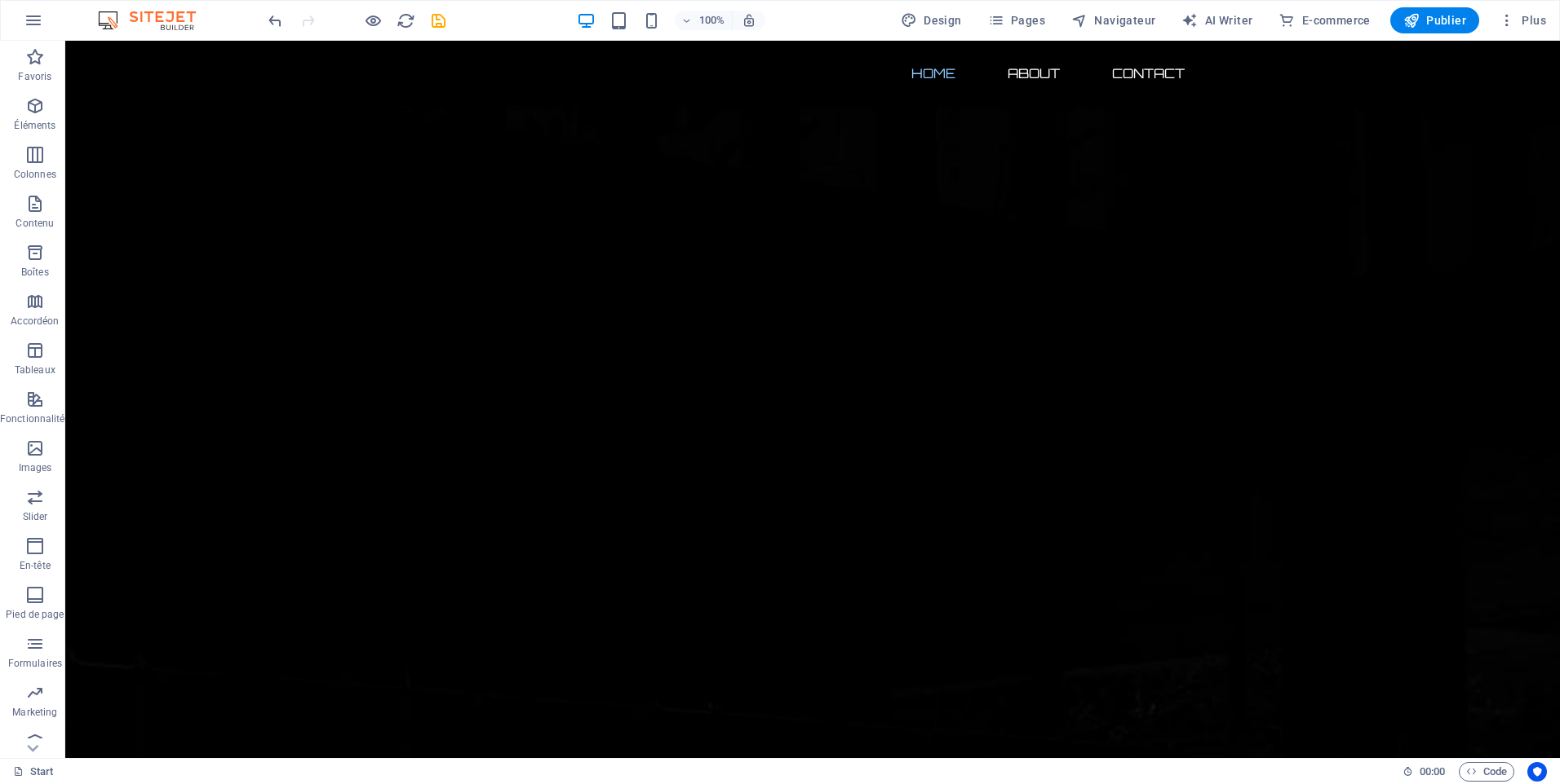
click at [438, 30] on div at bounding box center [356, 20] width 183 height 27
click at [437, 22] on icon "save" at bounding box center [438, 21] width 19 height 19
click at [45, 119] on p "Éléments" at bounding box center [34, 125] width 41 height 13
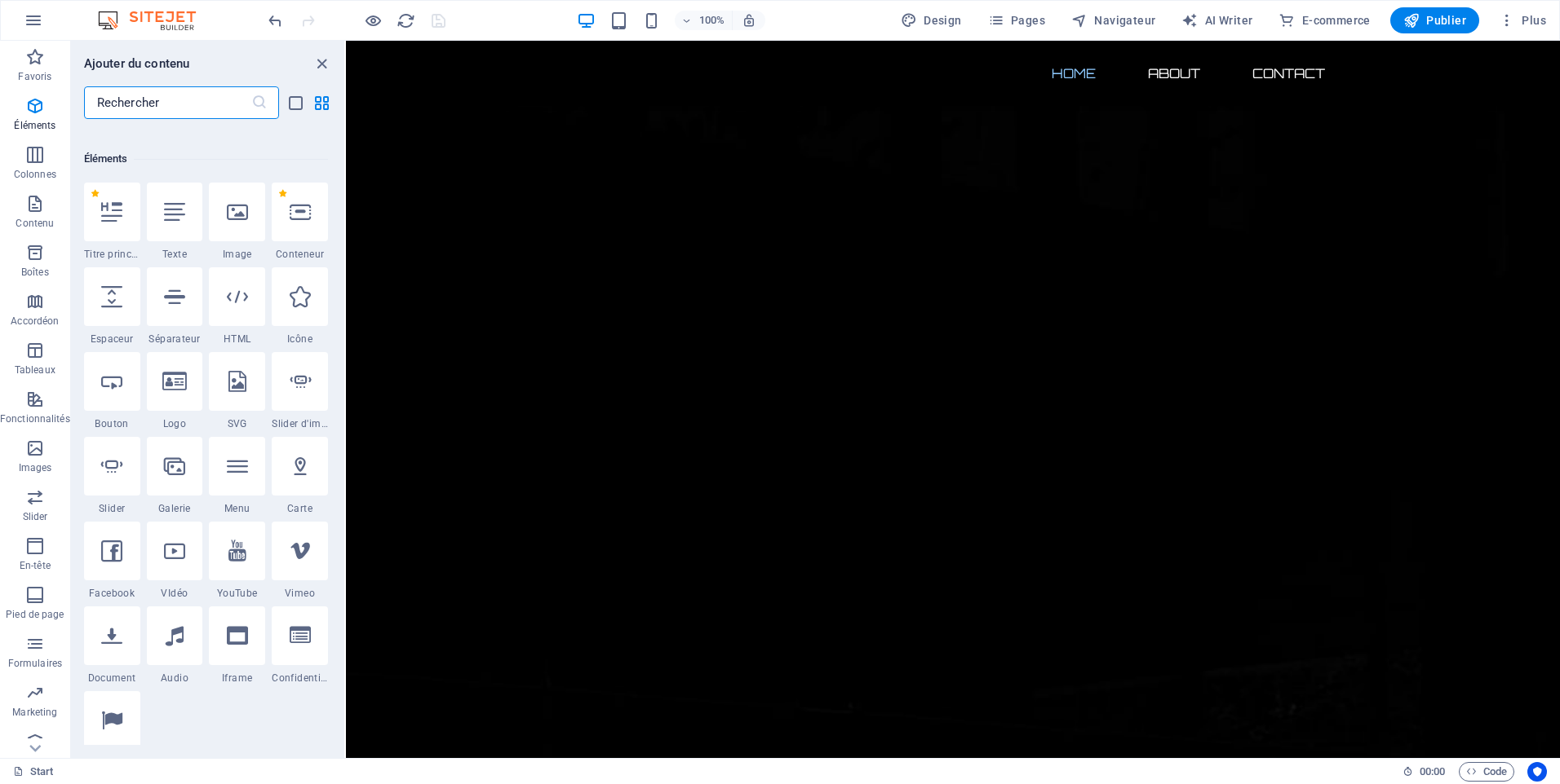
scroll to position [174, 0]
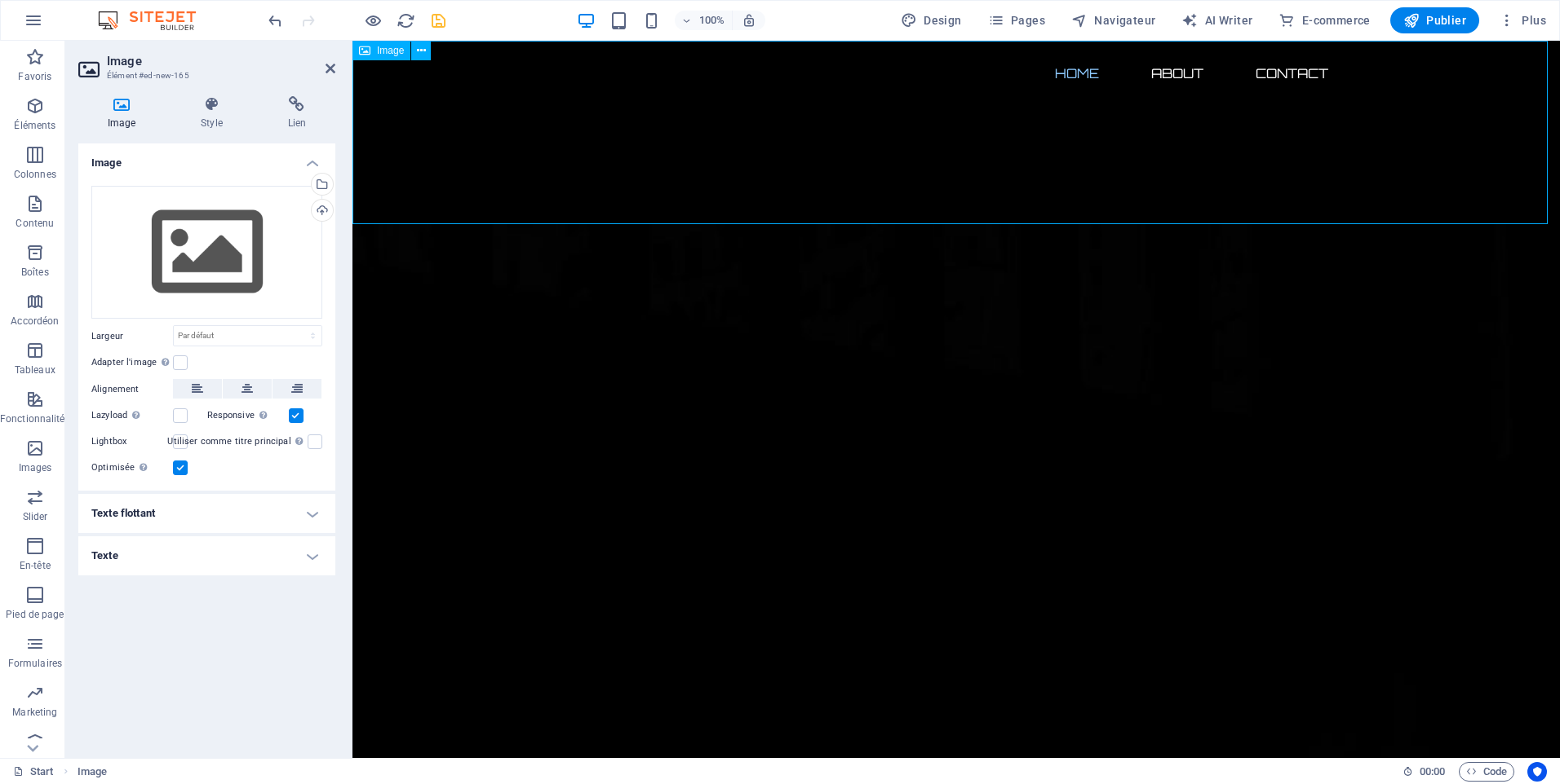
click at [433, 158] on figure at bounding box center [956, 132] width 1208 height 183
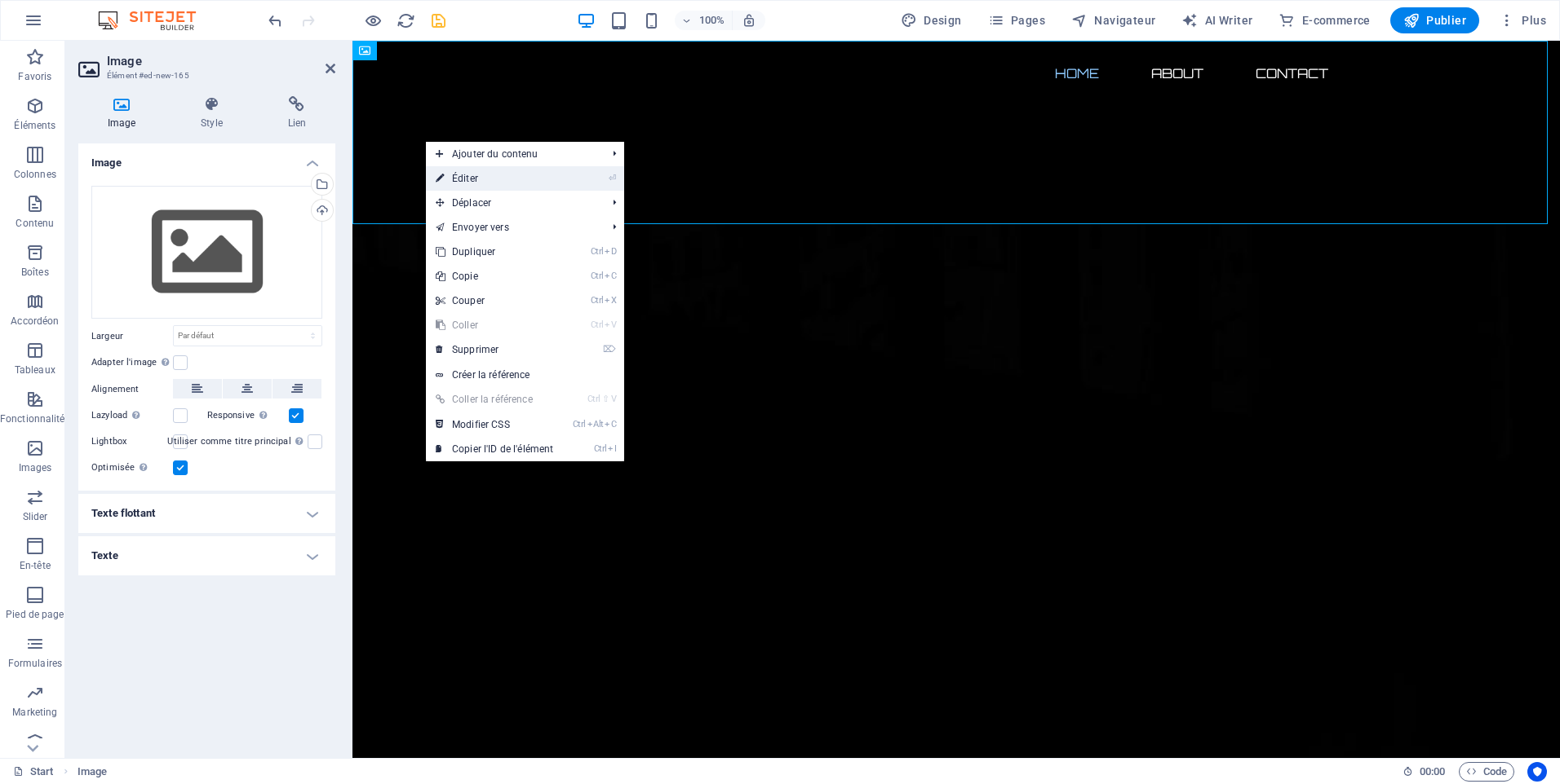
click at [452, 170] on link "⏎ Éditer" at bounding box center [494, 178] width 137 height 25
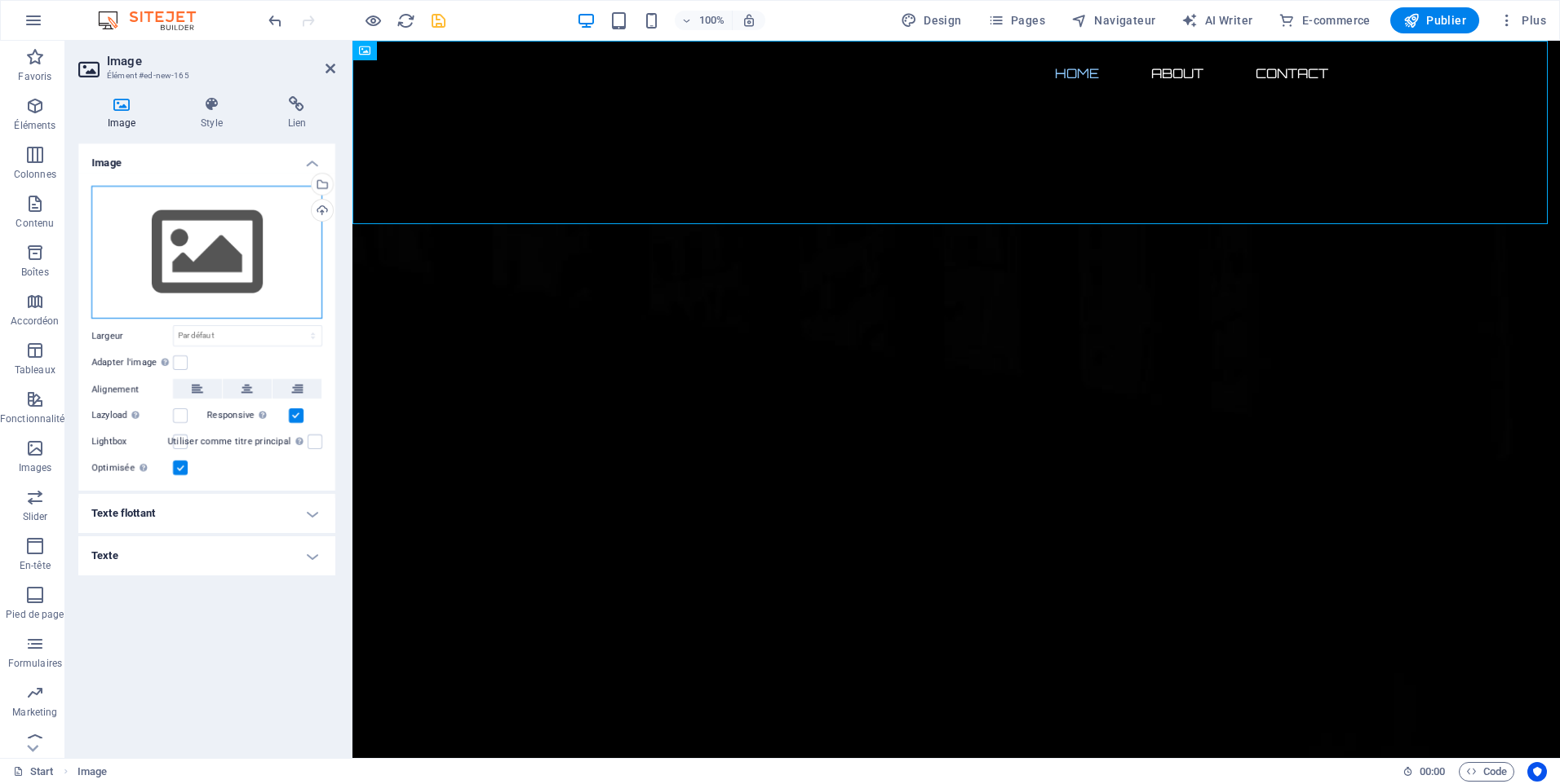
click at [252, 226] on div "Glissez les fichiers ici, cliquez pour choisir les fichiers ou sélectionnez les…" at bounding box center [207, 253] width 231 height 134
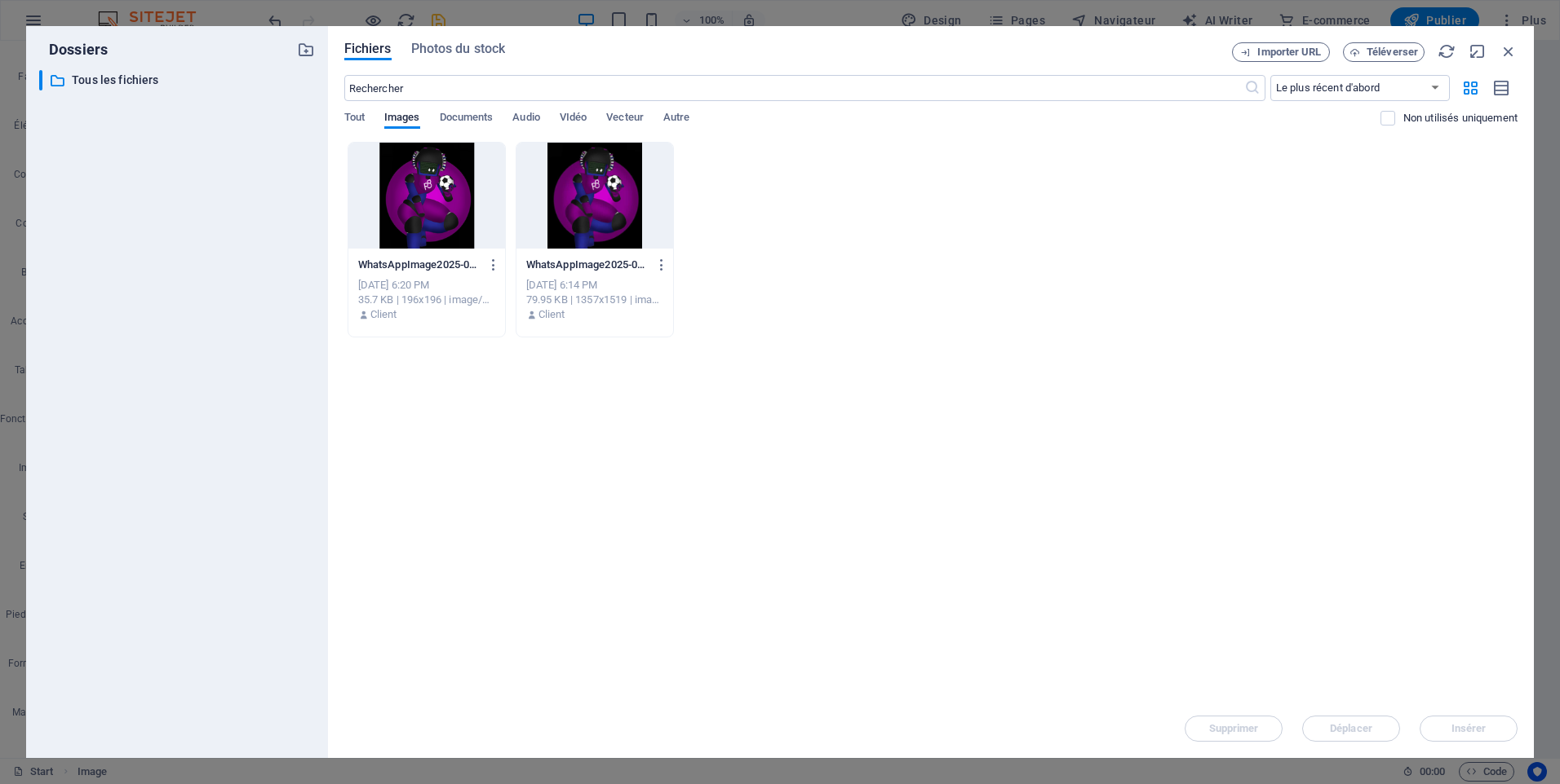
click at [406, 234] on div at bounding box center [426, 196] width 156 height 106
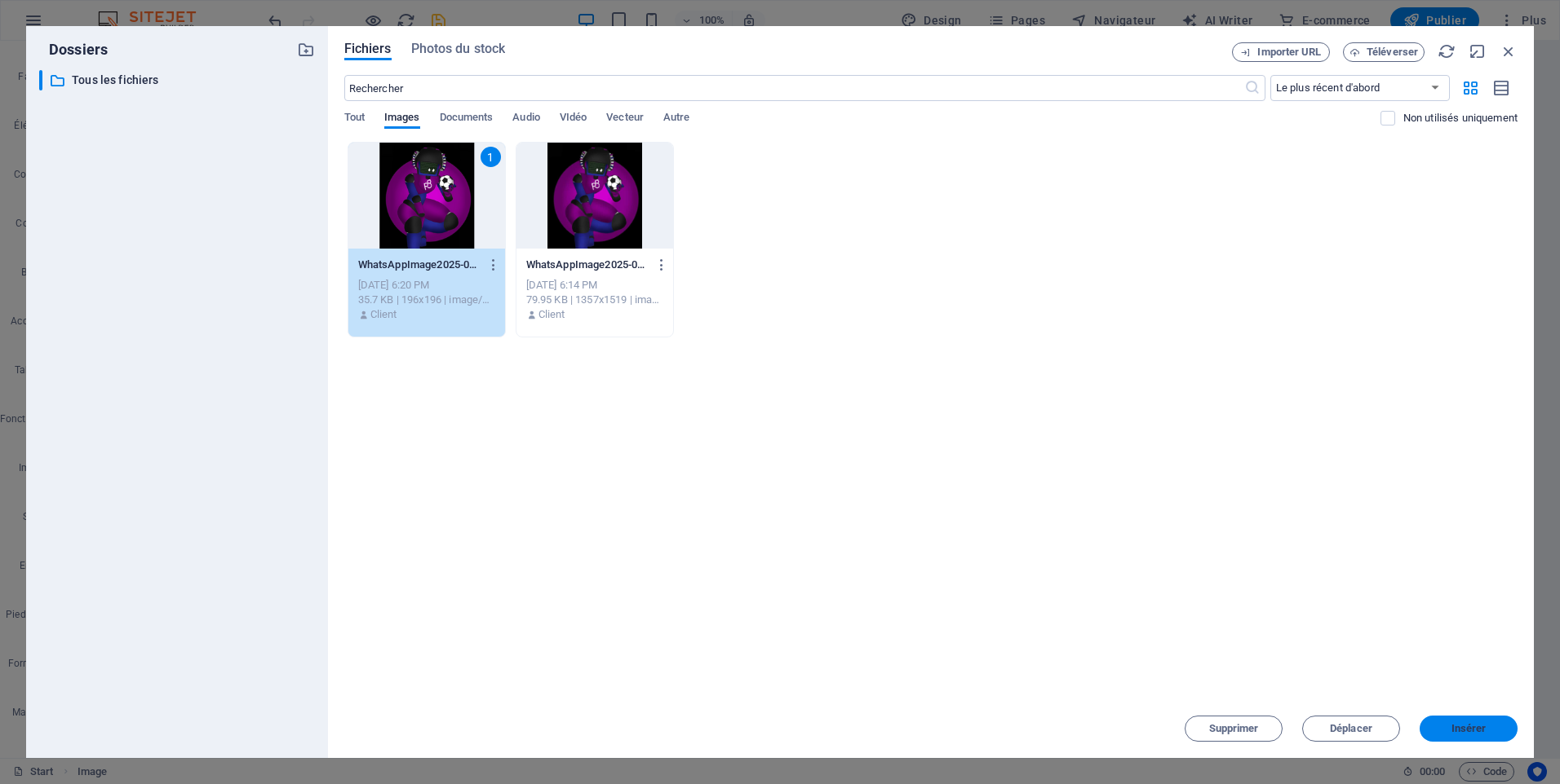
click at [1471, 735] on button "Insérer" at bounding box center [1467, 729] width 97 height 27
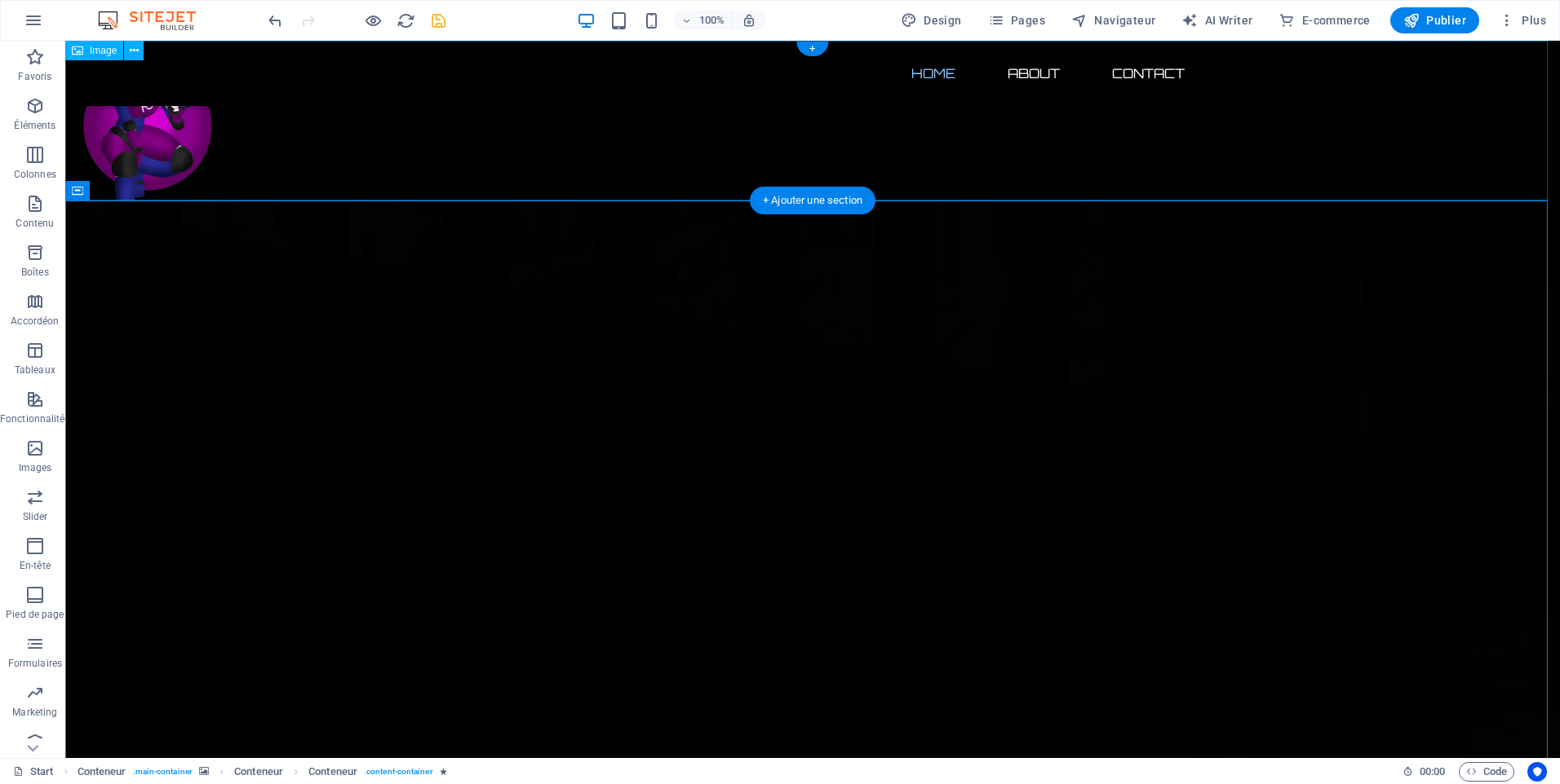
click at [169, 154] on figure at bounding box center [812, 120] width 1494 height 159
drag, startPoint x: 167, startPoint y: 141, endPoint x: 226, endPoint y: 144, distance: 59.1
click at [226, 144] on figure at bounding box center [812, 120] width 1494 height 159
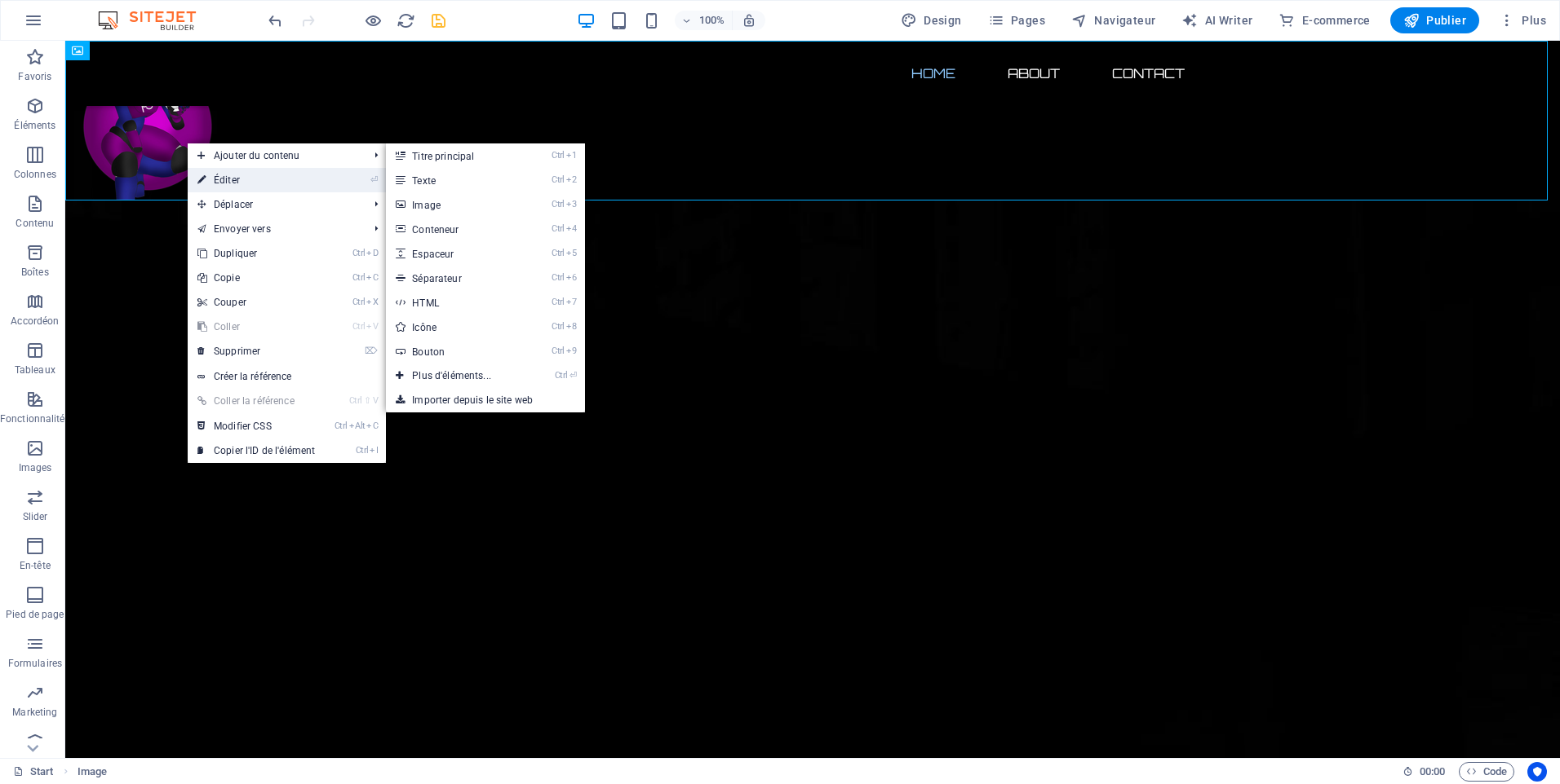
click at [197, 176] on link "⏎ Éditer" at bounding box center [256, 180] width 137 height 25
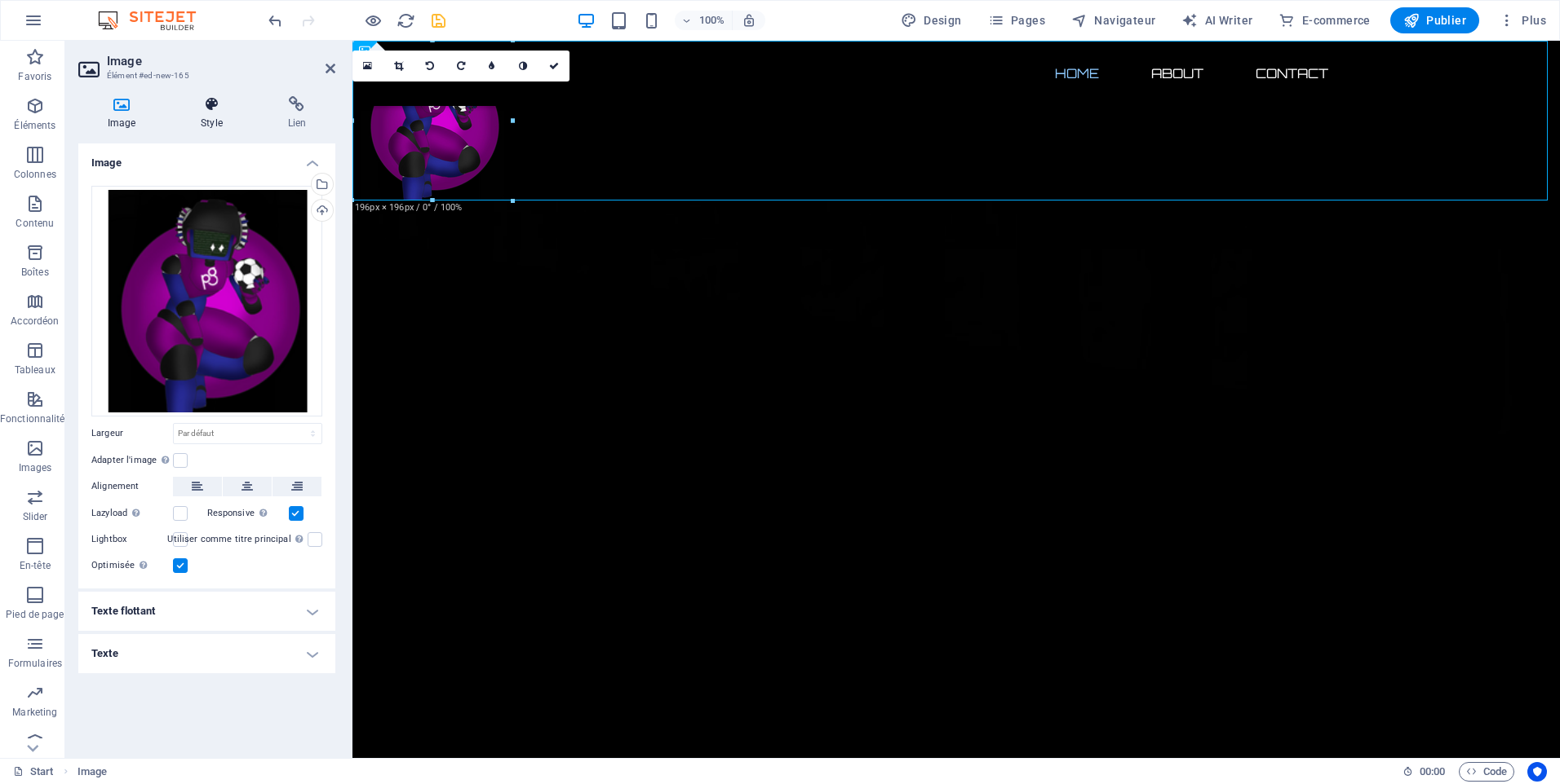
click at [183, 119] on h4 "Style" at bounding box center [215, 113] width 87 height 34
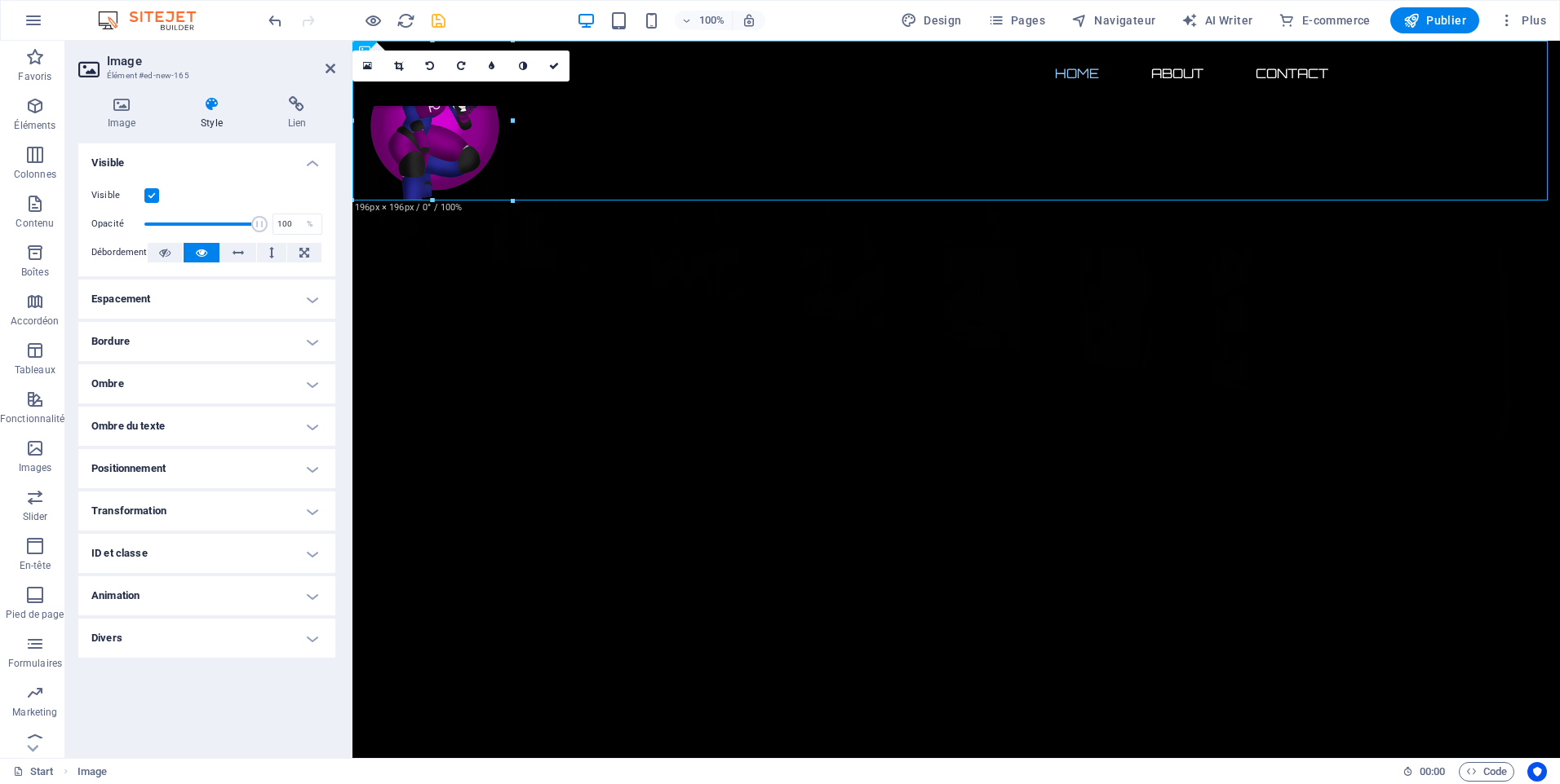
click at [187, 503] on h4 "Transformation" at bounding box center [207, 512] width 257 height 39
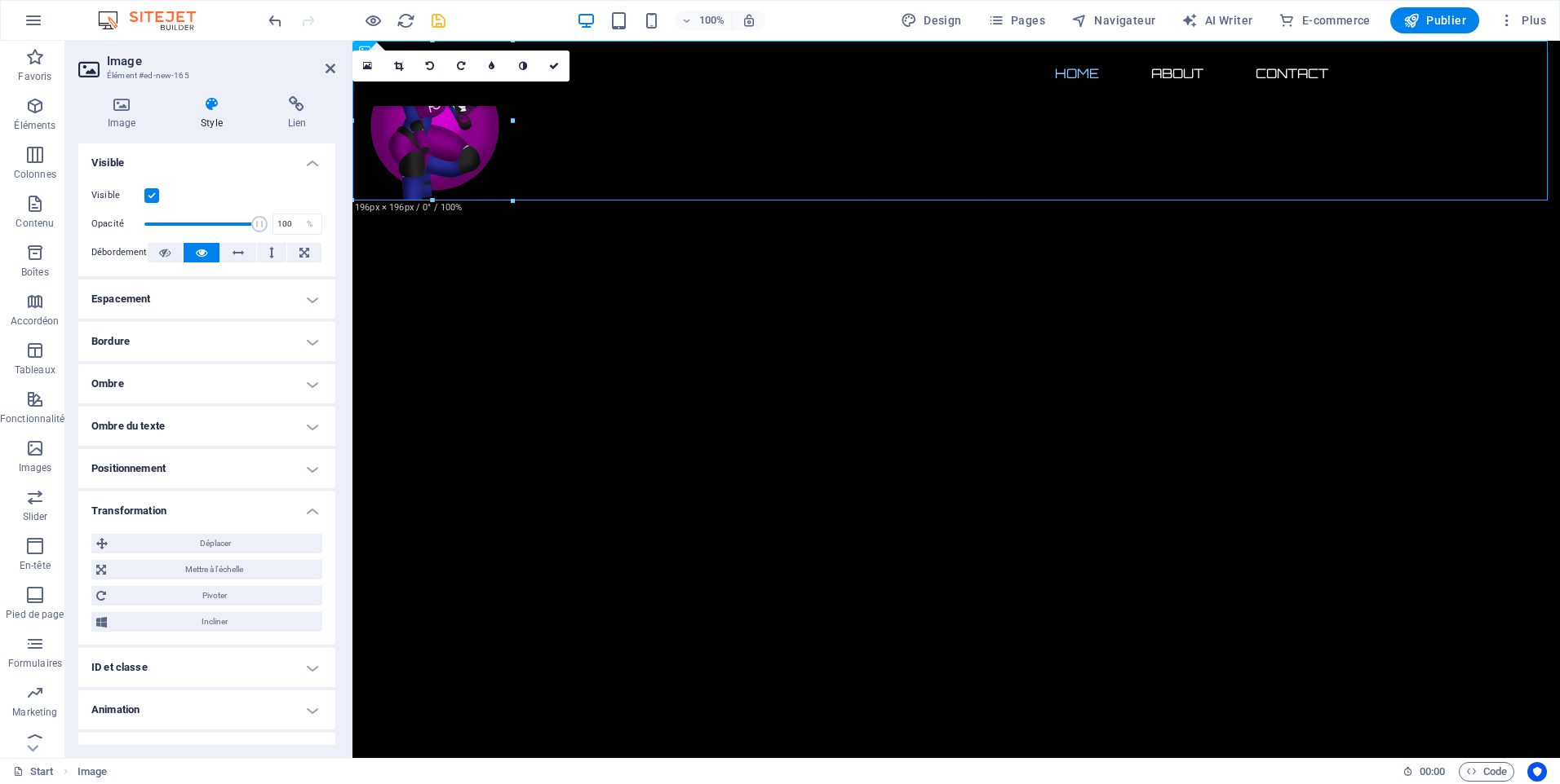
click at [188, 507] on h4 "Transformation" at bounding box center [207, 507] width 257 height 30
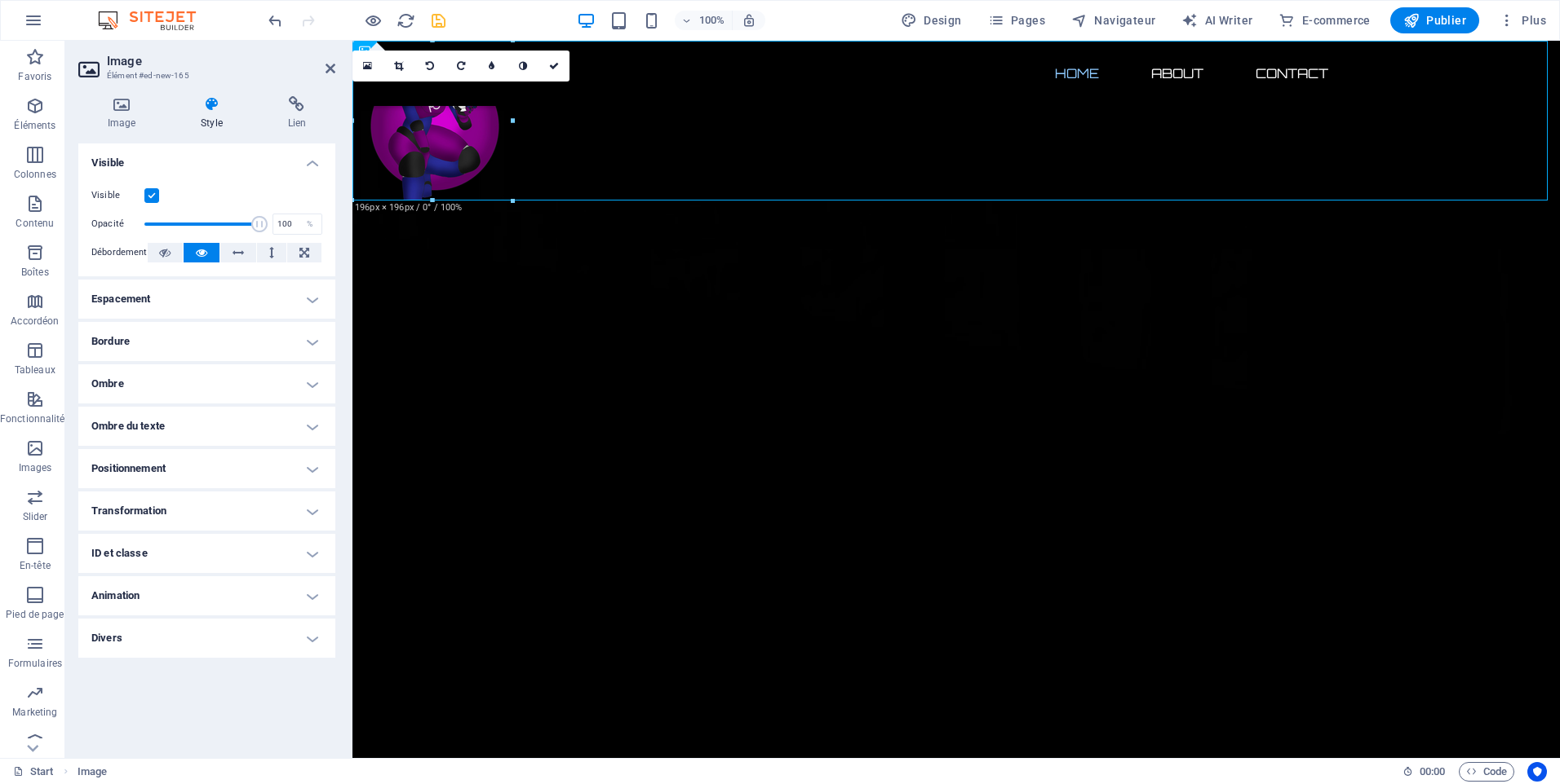
click at [183, 469] on h4 "Positionnement" at bounding box center [207, 469] width 257 height 39
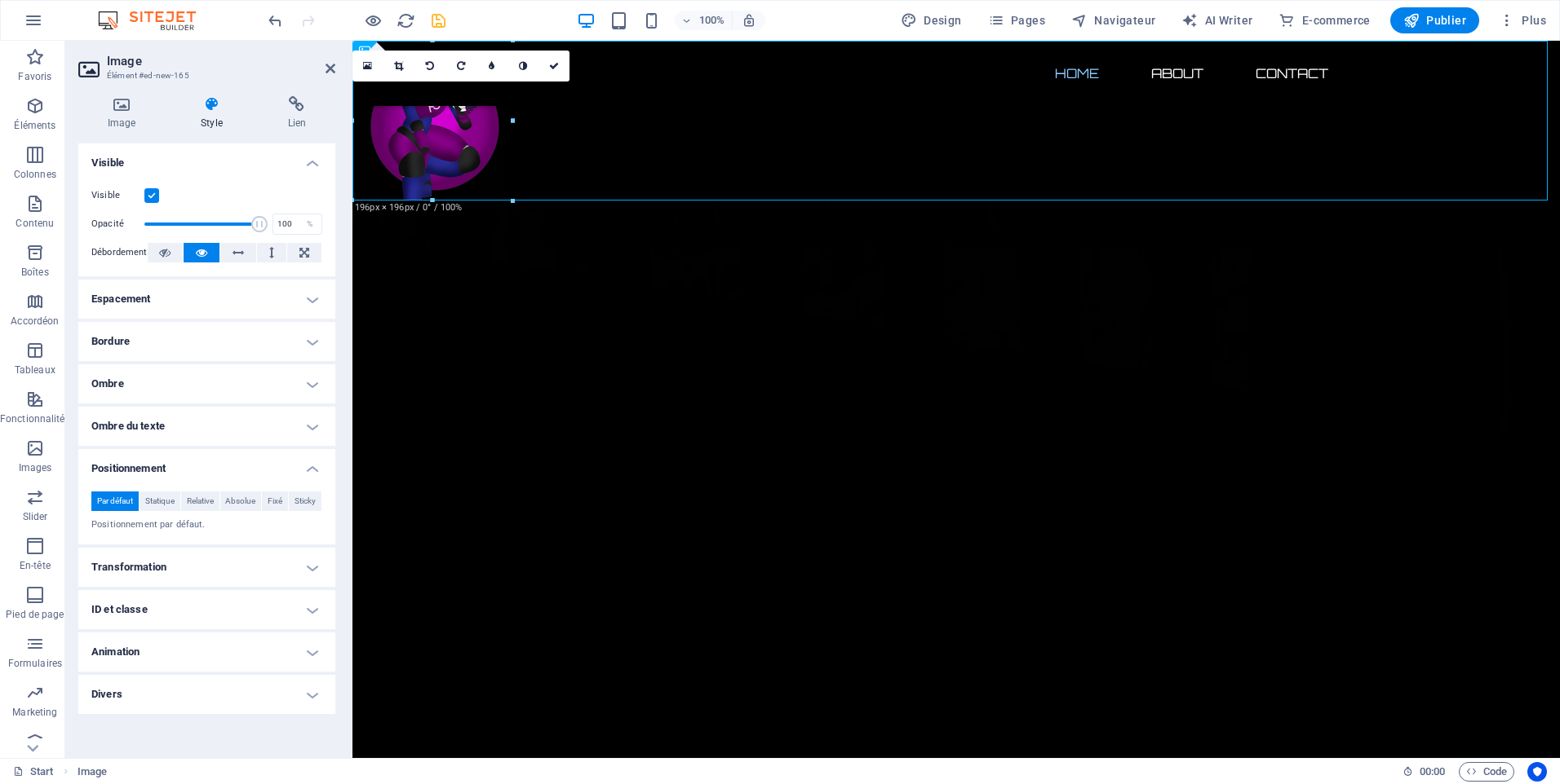
drag, startPoint x: 183, startPoint y: 465, endPoint x: 183, endPoint y: 446, distance: 19.0
click at [183, 464] on h4 "Positionnement" at bounding box center [207, 464] width 257 height 30
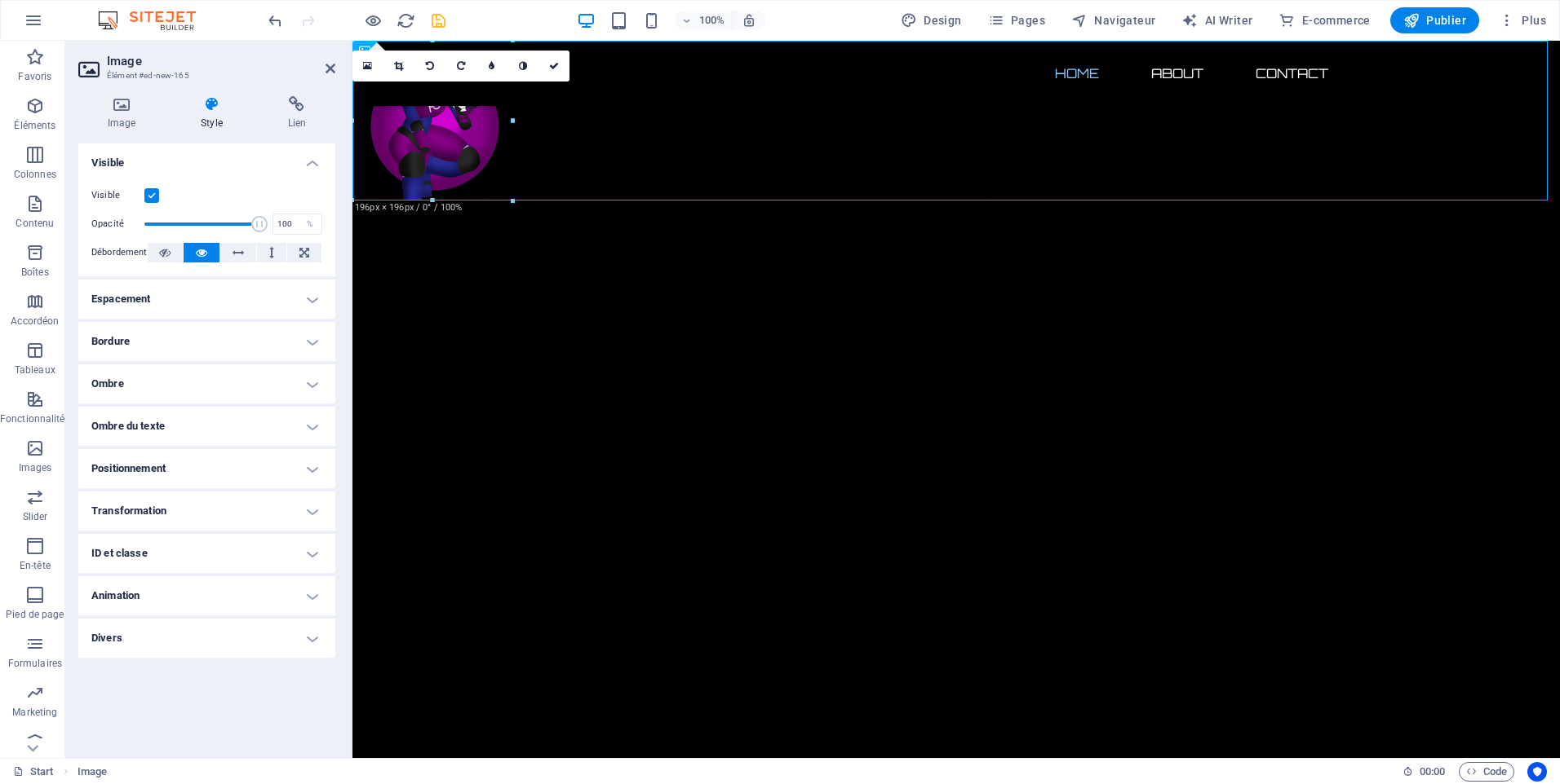
click at [183, 441] on h4 "Ombre du texte" at bounding box center [207, 427] width 257 height 39
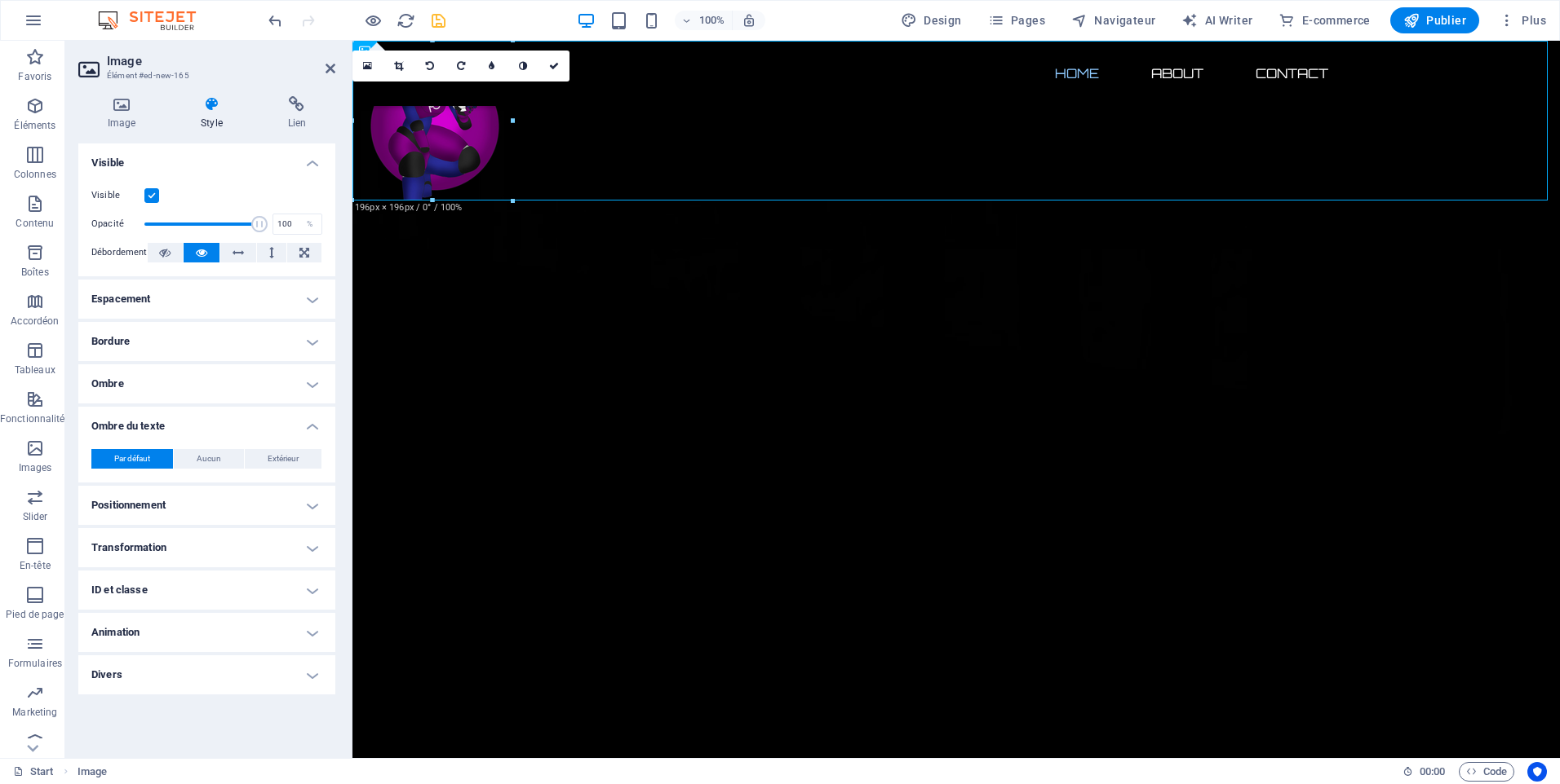
drag, startPoint x: 183, startPoint y: 440, endPoint x: 180, endPoint y: 413, distance: 27.2
click at [183, 439] on div "Par défaut Aucun Extérieur Couleur Décalage X 0 px rem vh vw Décalage Y 0 px re…" at bounding box center [207, 458] width 257 height 46
click at [214, 669] on h4 "Divers" at bounding box center [207, 675] width 257 height 39
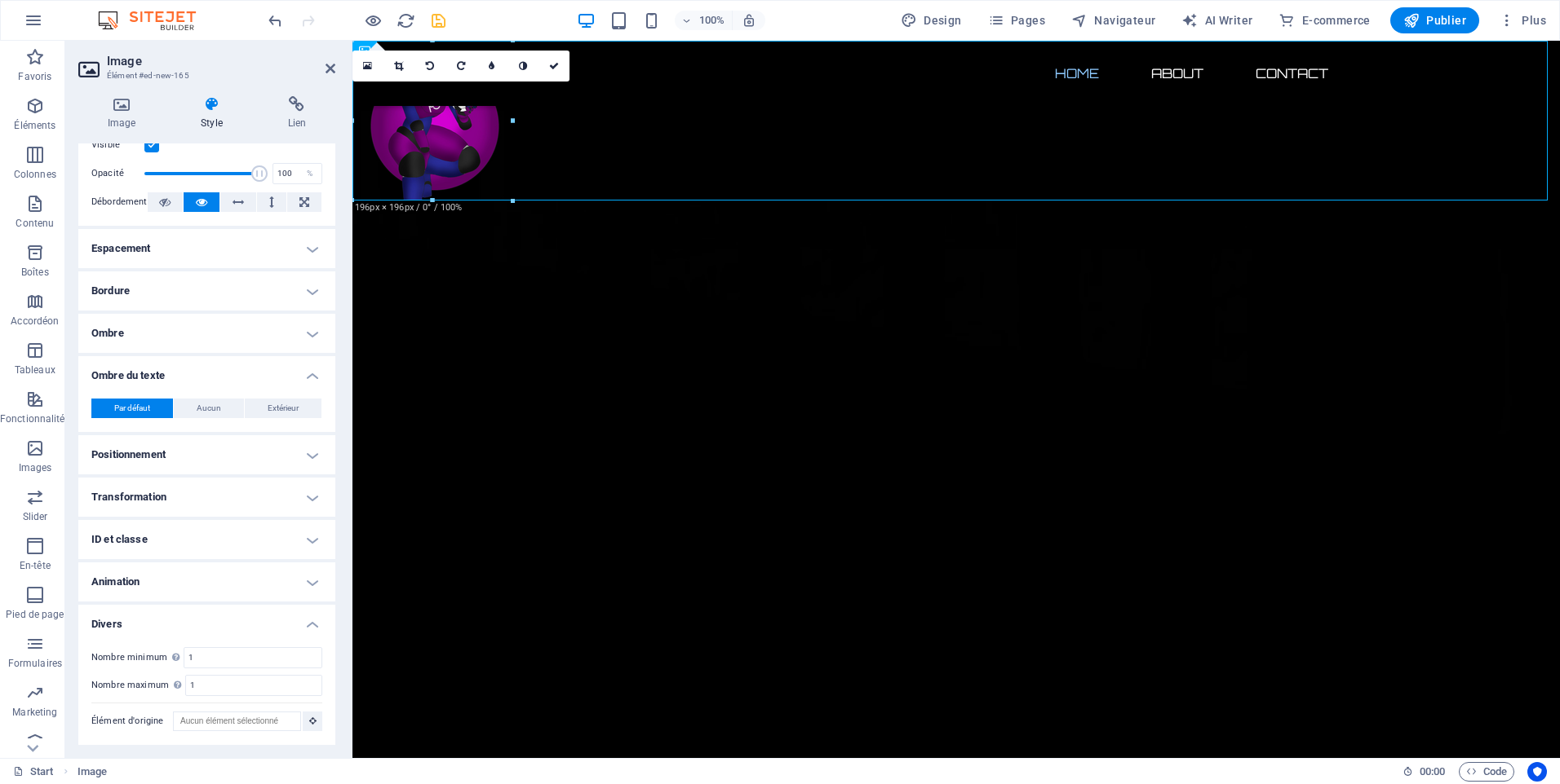
click at [191, 588] on h4 "Animation" at bounding box center [207, 582] width 257 height 39
click at [211, 534] on h4 "ID et classe" at bounding box center [207, 540] width 257 height 39
click at [214, 516] on h4 "Transformation" at bounding box center [207, 498] width 257 height 39
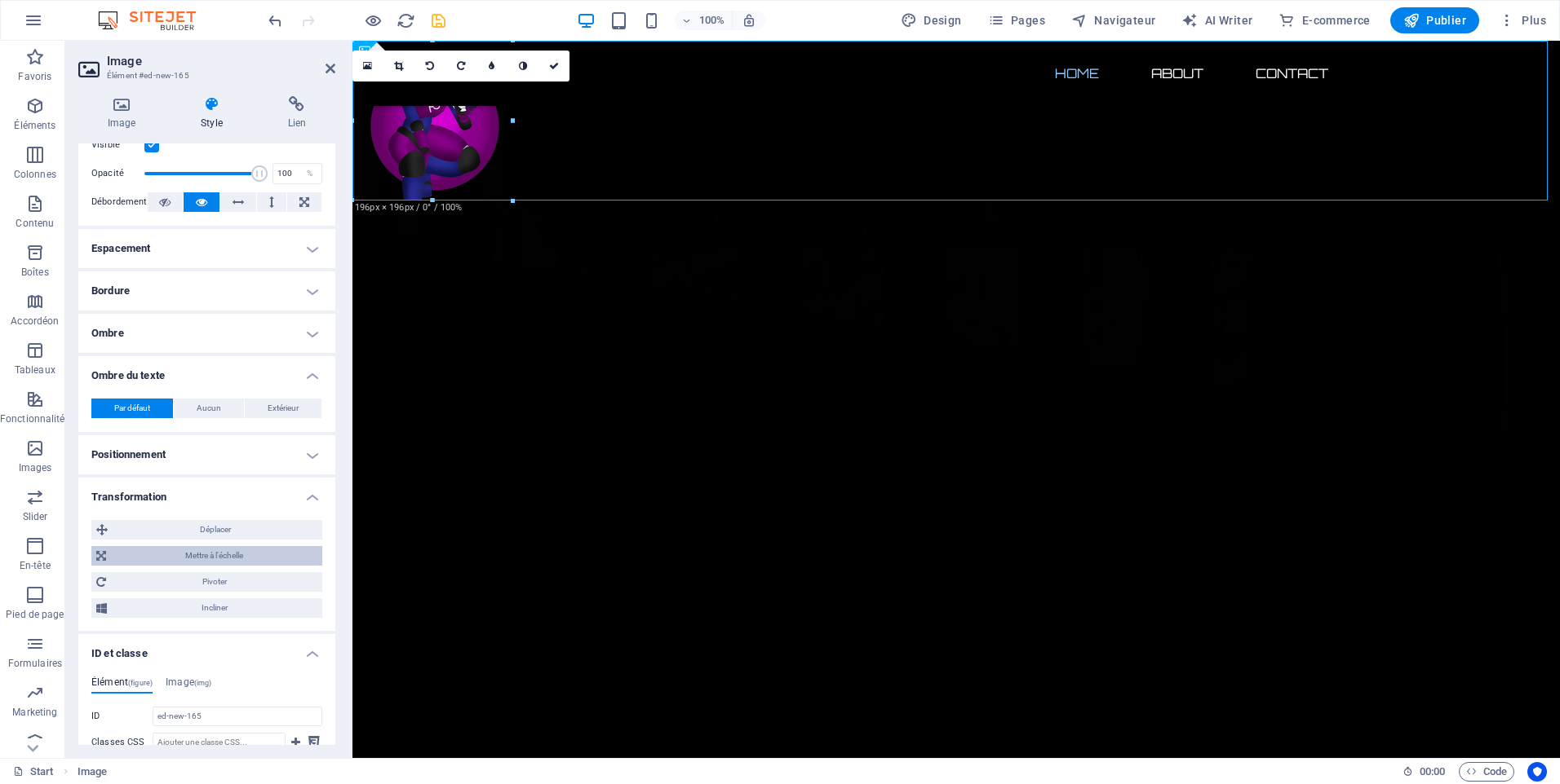
click at [238, 555] on span "Mettre à l'échelle" at bounding box center [215, 556] width 207 height 20
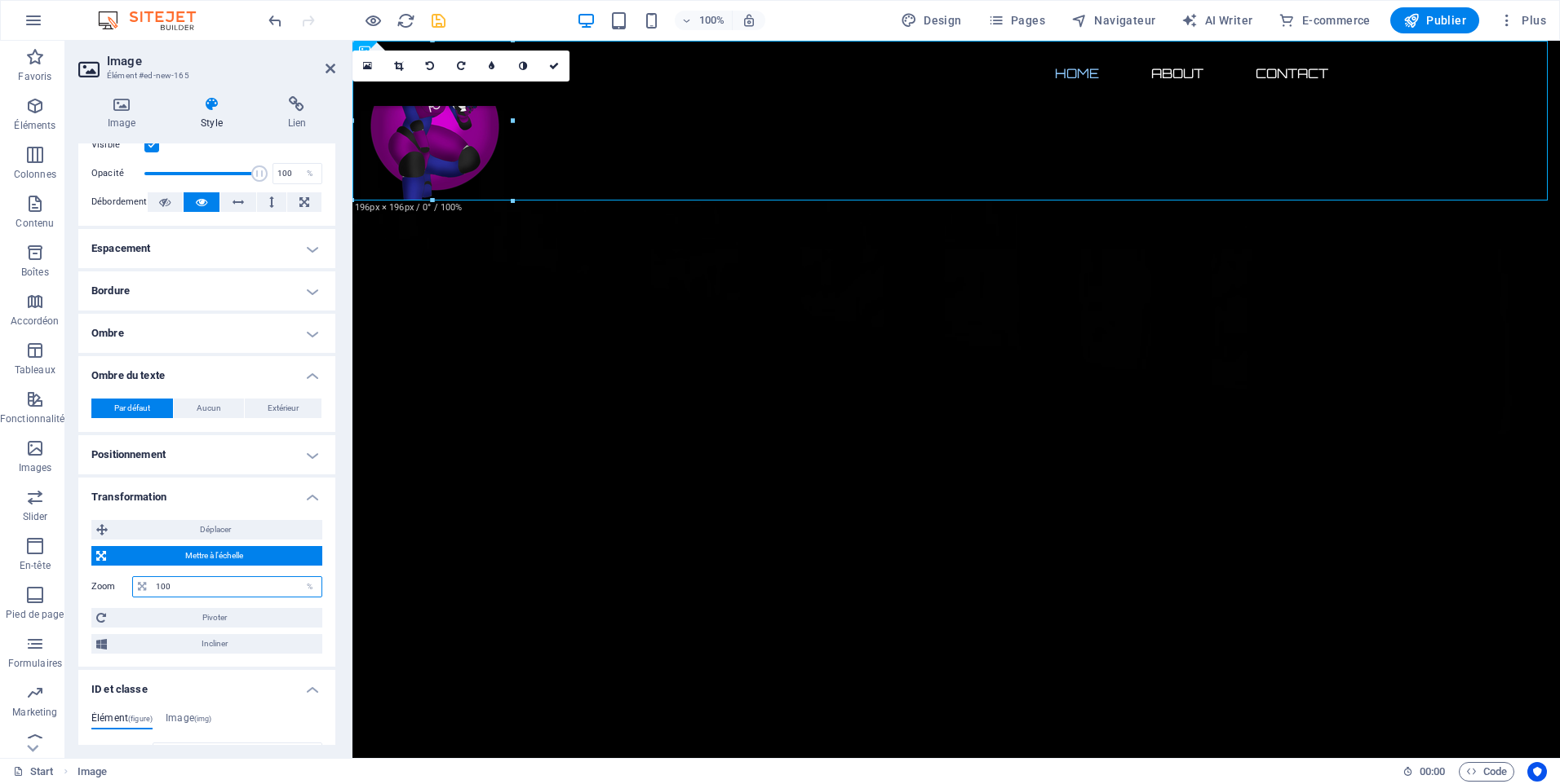
click at [194, 588] on input "100" at bounding box center [236, 587] width 169 height 20
click at [185, 463] on h4 "Positionnement" at bounding box center [207, 455] width 257 height 39
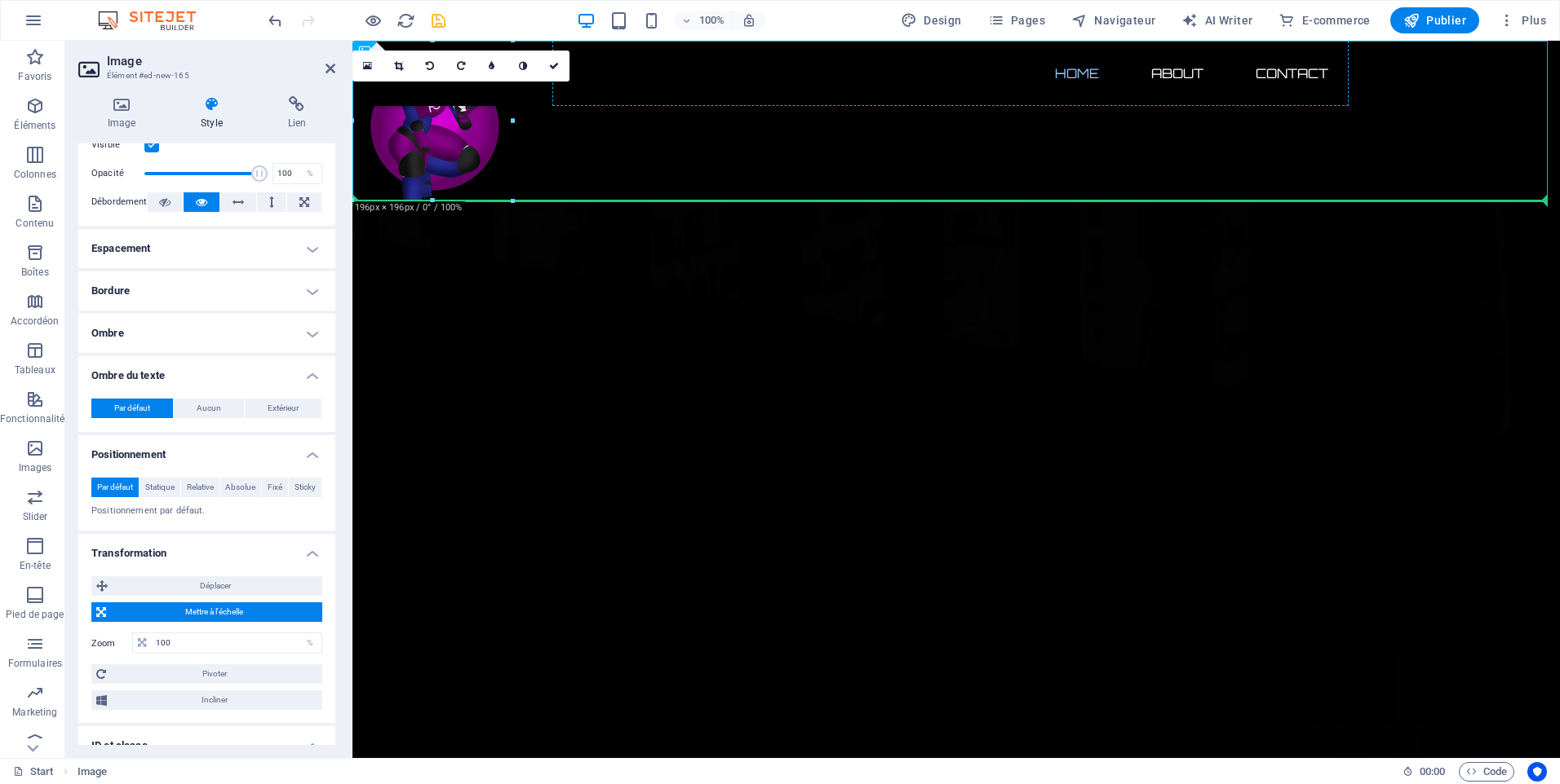
drag, startPoint x: 468, startPoint y: 169, endPoint x: 916, endPoint y: 66, distance: 459.7
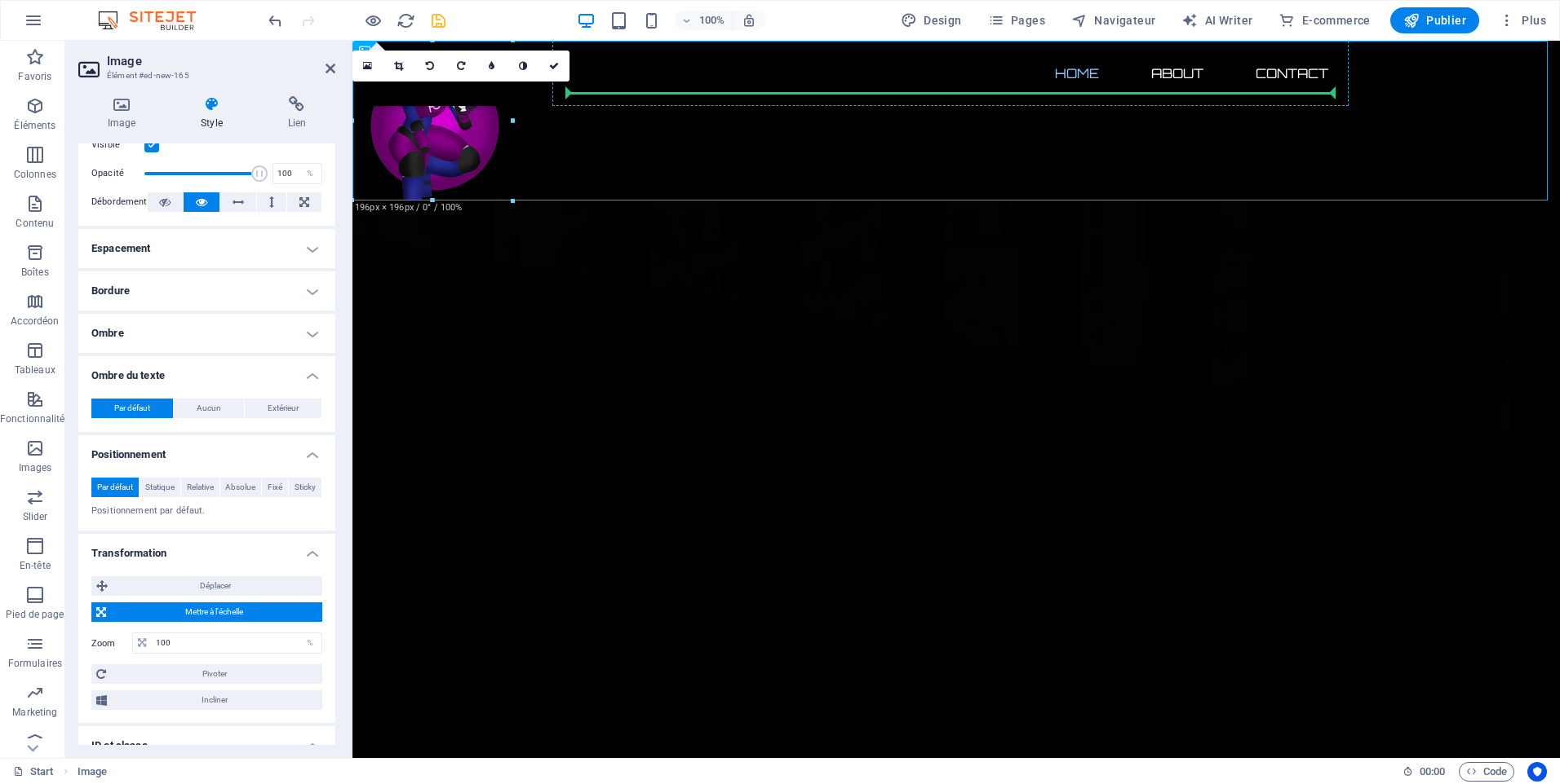
drag, startPoint x: 496, startPoint y: 153, endPoint x: 781, endPoint y: 82, distance: 293.7
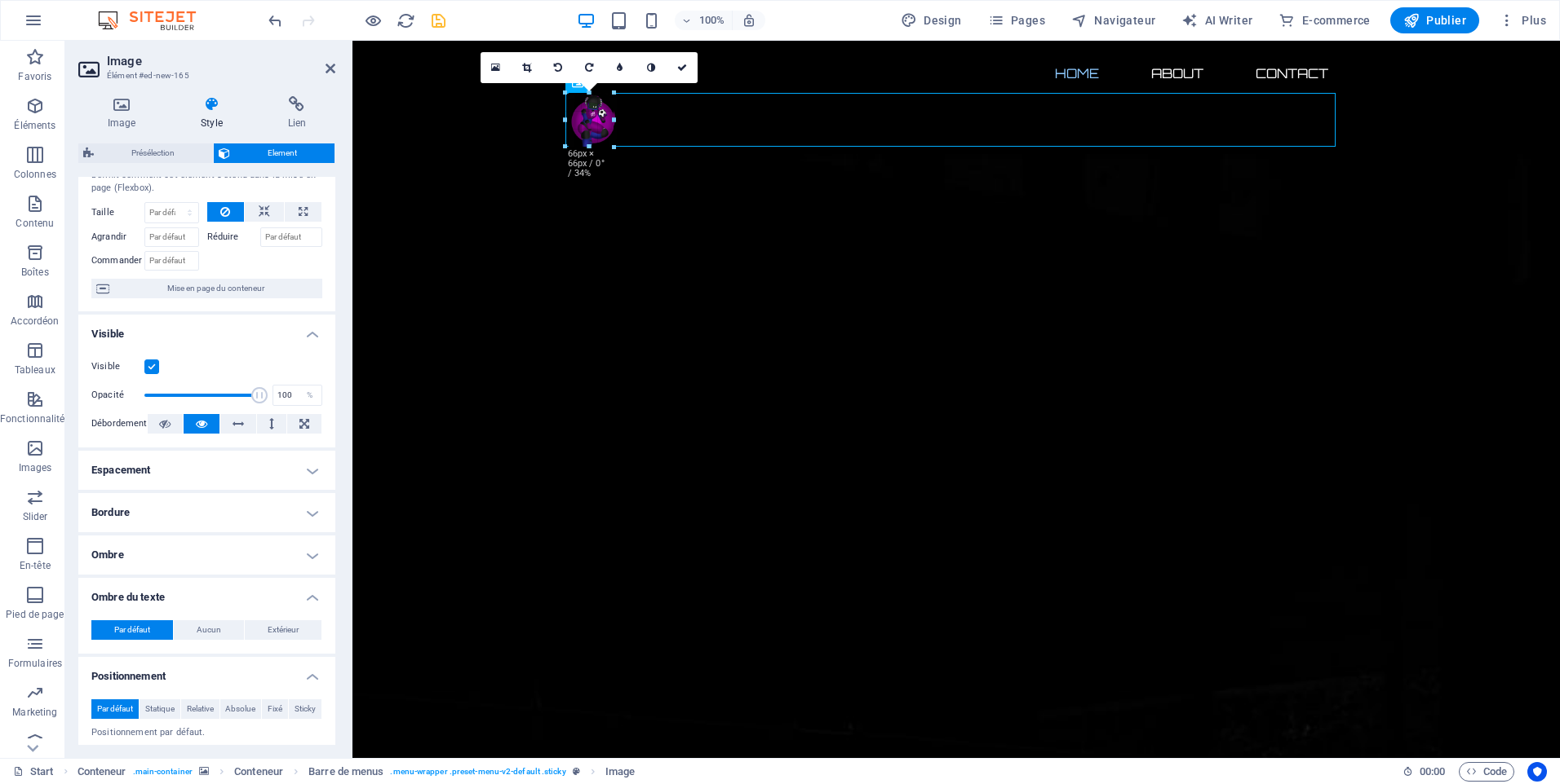
drag, startPoint x: 649, startPoint y: 252, endPoint x: 654, endPoint y: 141, distance: 111.1
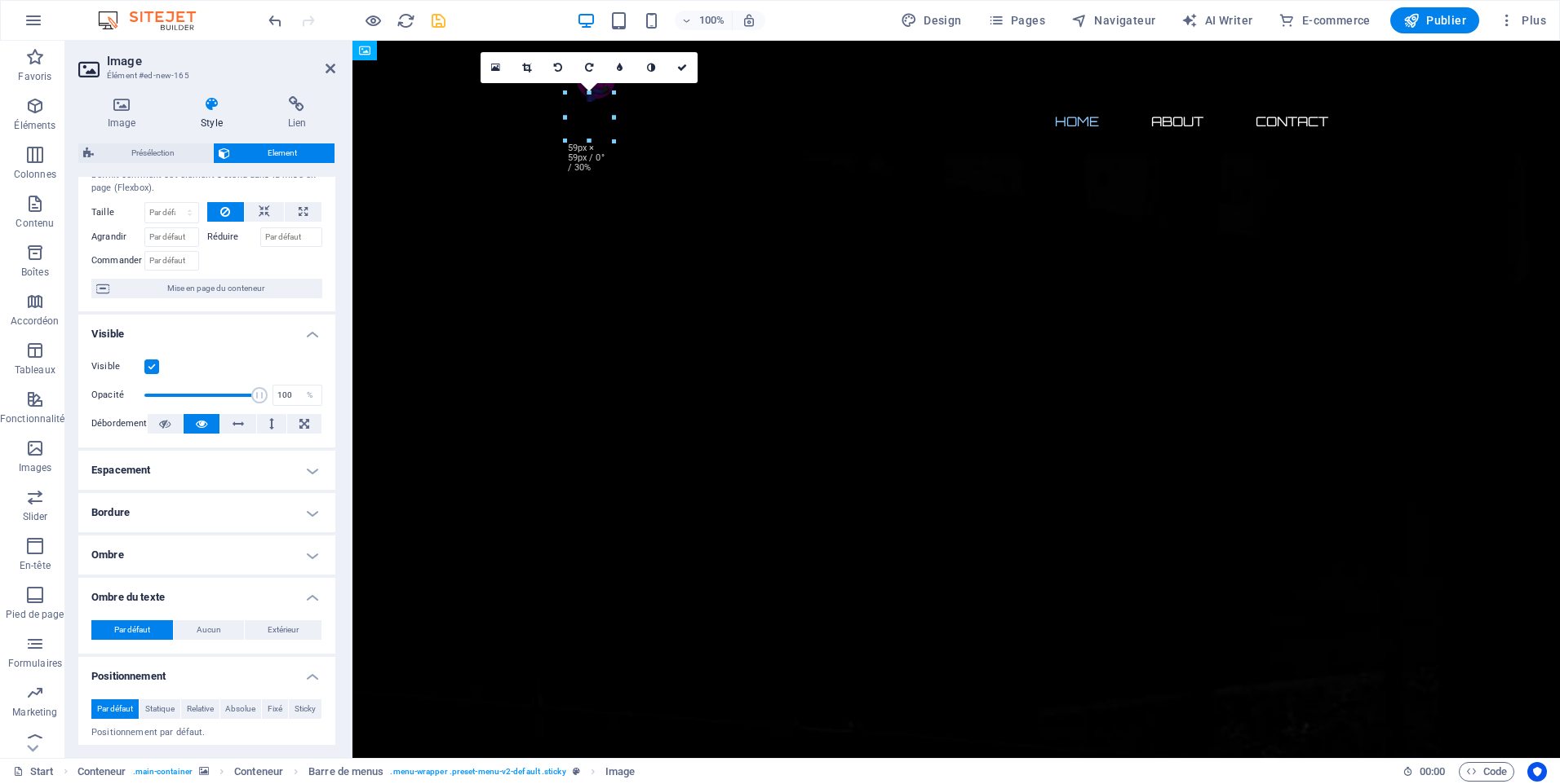
drag, startPoint x: 597, startPoint y: 121, endPoint x: 719, endPoint y: 84, distance: 127.5
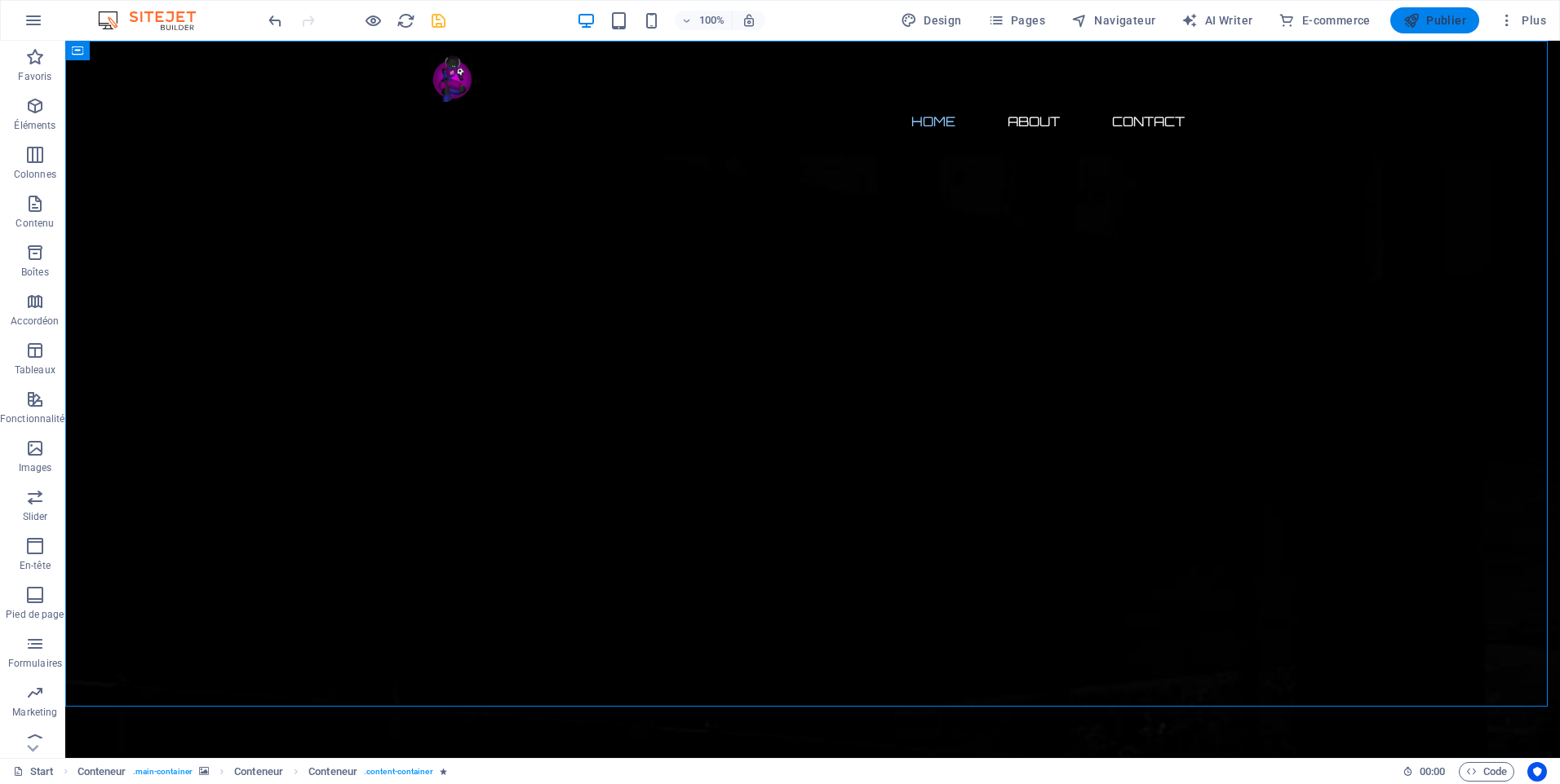
click at [1418, 19] on icon "button" at bounding box center [1411, 20] width 17 height 17
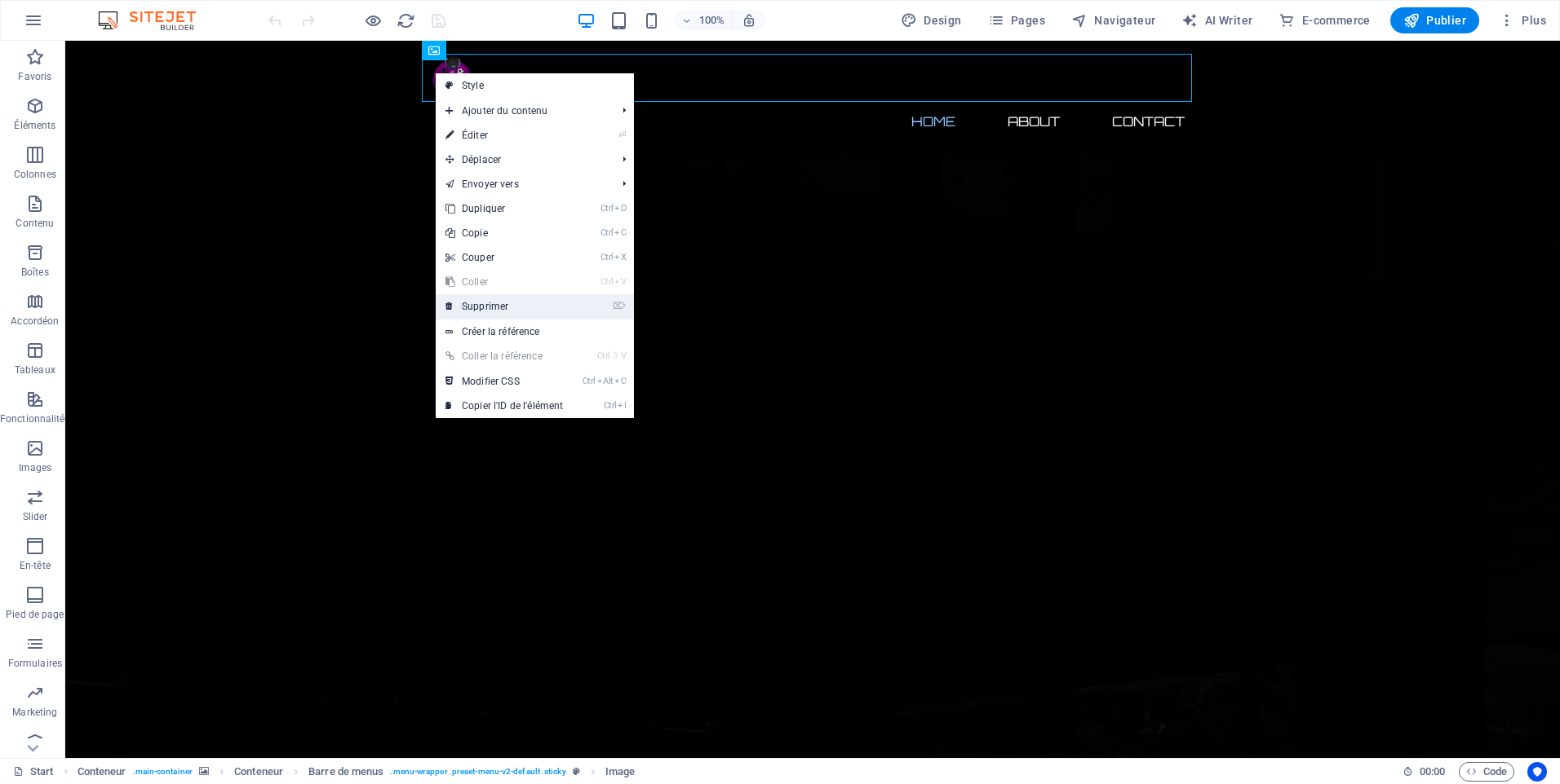
click at [490, 302] on link "⌦ Supprimer" at bounding box center [504, 306] width 137 height 25
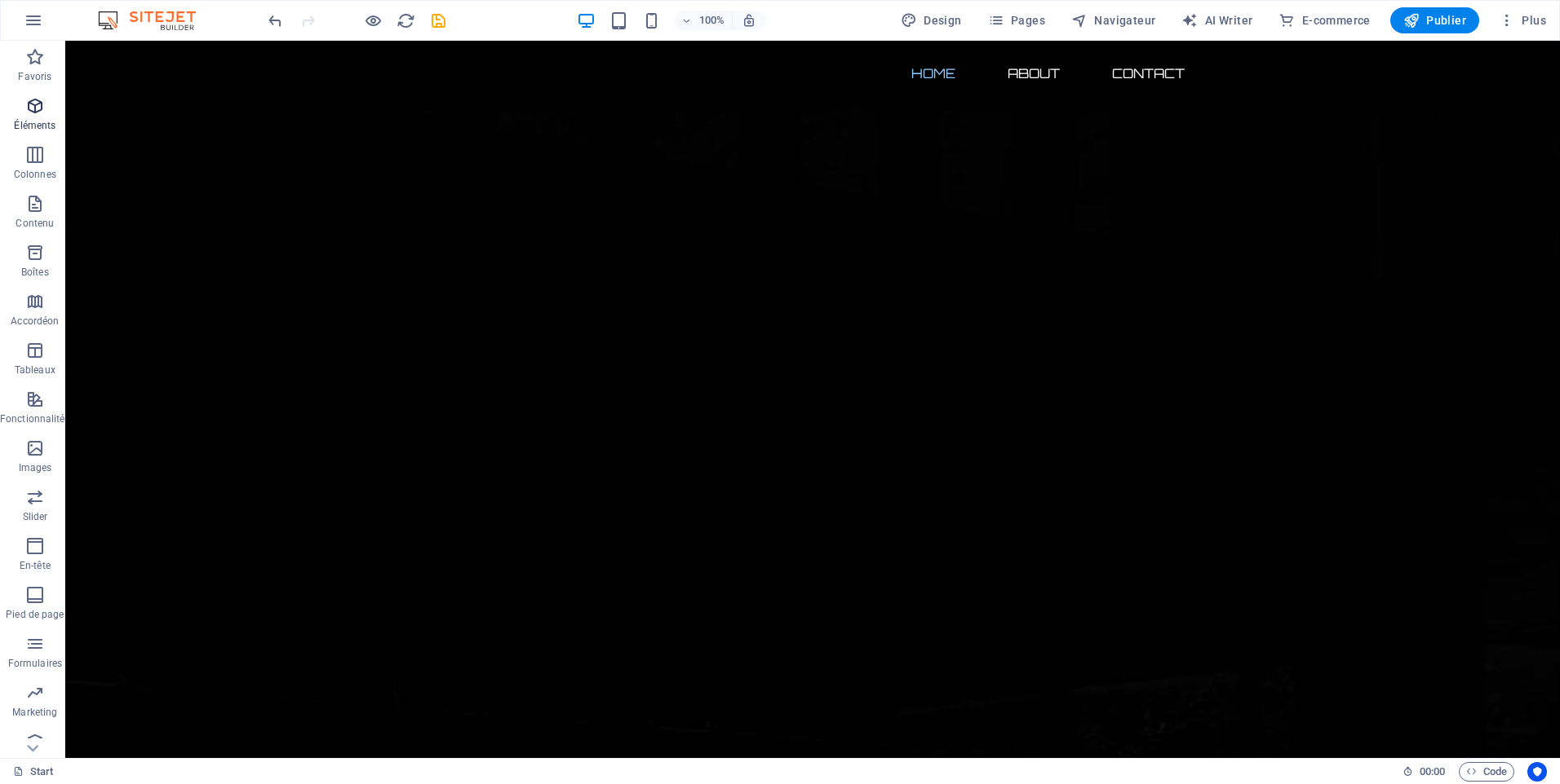
click at [17, 118] on span "Éléments" at bounding box center [34, 116] width 70 height 39
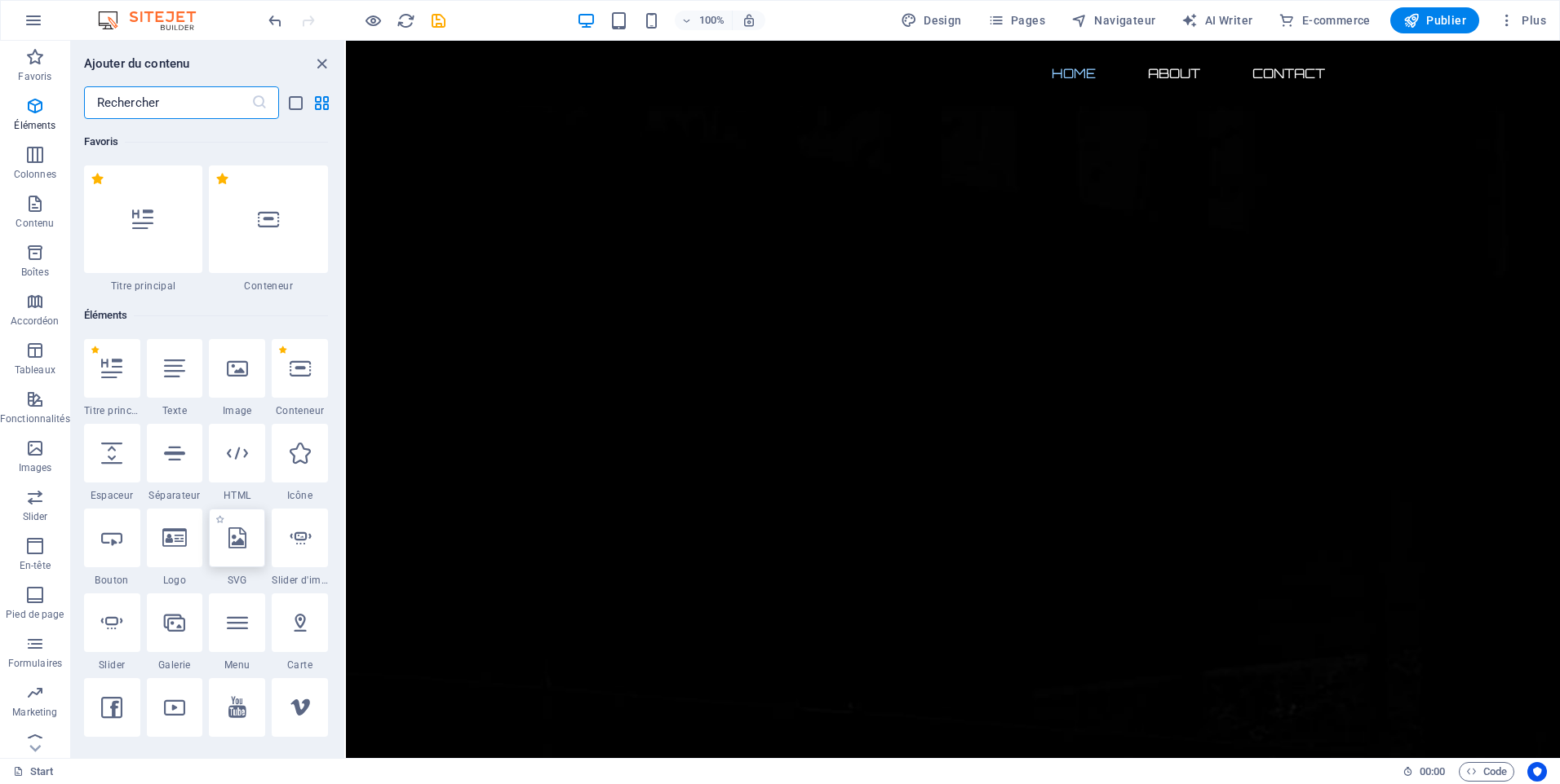
scroll to position [174, 0]
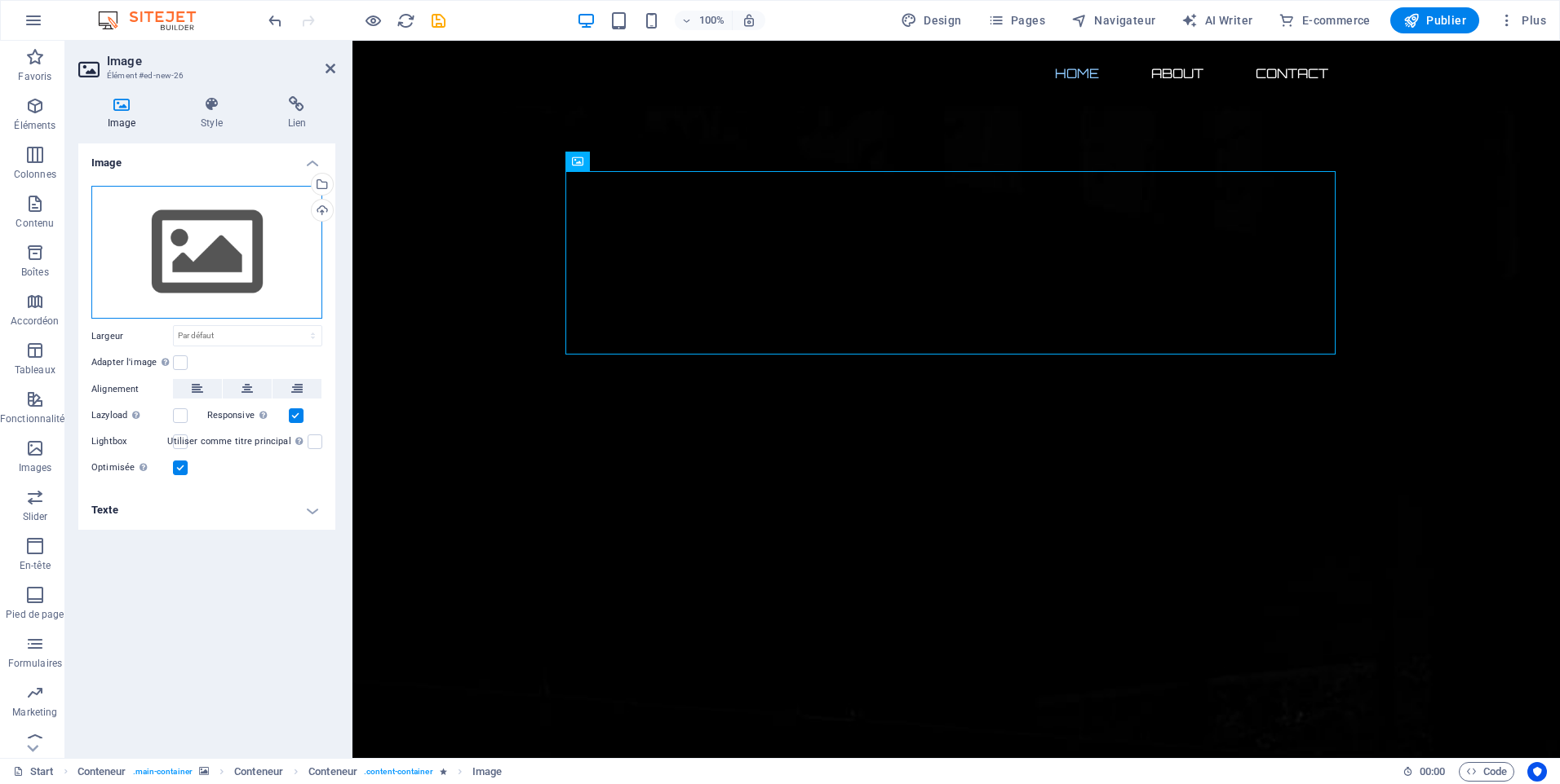
click at [258, 245] on div "Glissez les fichiers ici, cliquez pour choisir les fichiers ou sélectionnez les…" at bounding box center [207, 253] width 231 height 134
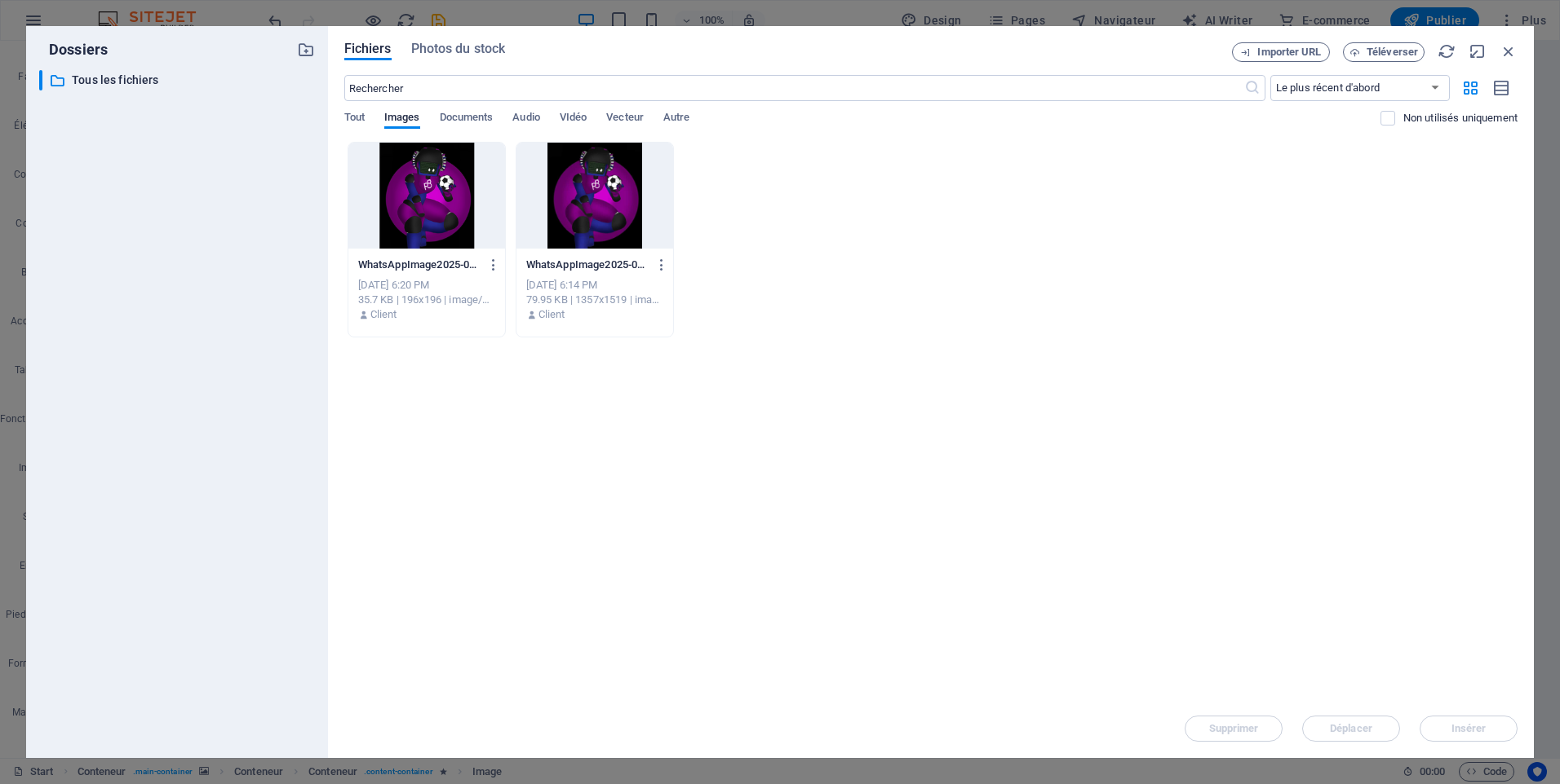
click at [557, 248] on div at bounding box center [594, 196] width 156 height 106
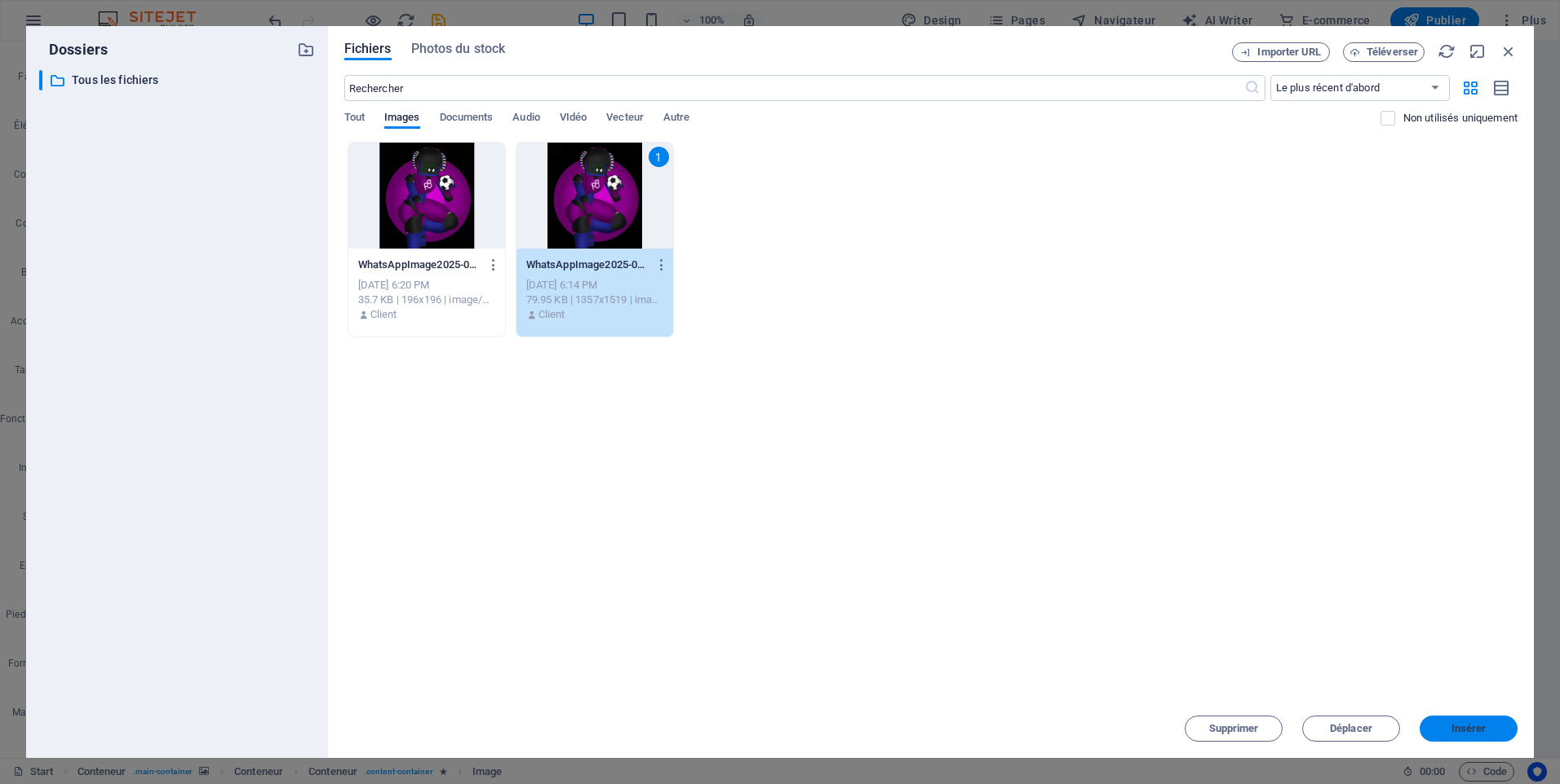
click at [1467, 736] on button "Insérer" at bounding box center [1467, 729] width 97 height 27
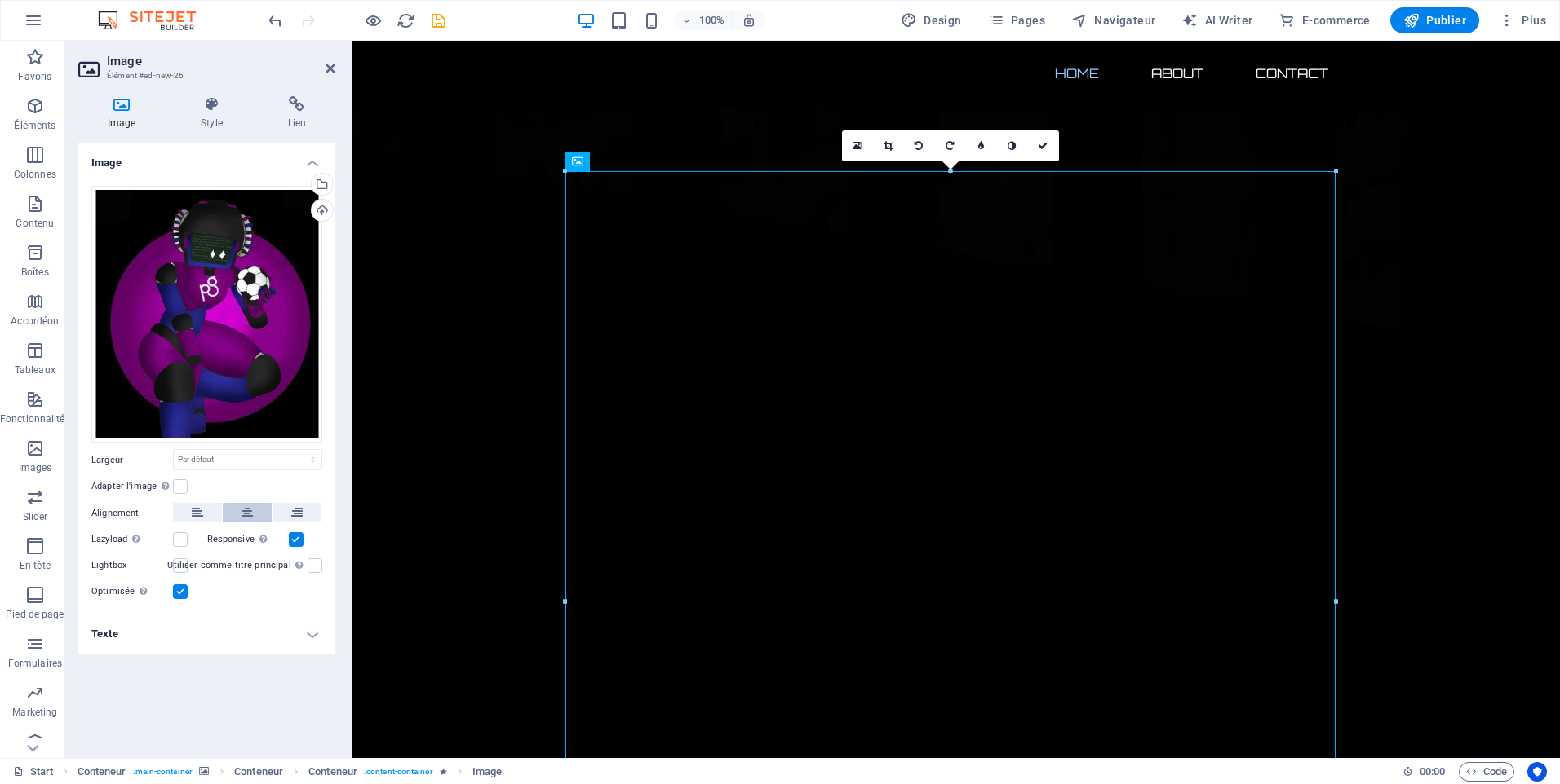
click at [250, 512] on icon at bounding box center [247, 513] width 12 height 20
click at [205, 453] on select "Par défaut auto px rem % em vh vw" at bounding box center [248, 460] width 148 height 20
select select "%"
click at [298, 451] on select "Par défaut auto px rem % em vh vw" at bounding box center [248, 460] width 148 height 20
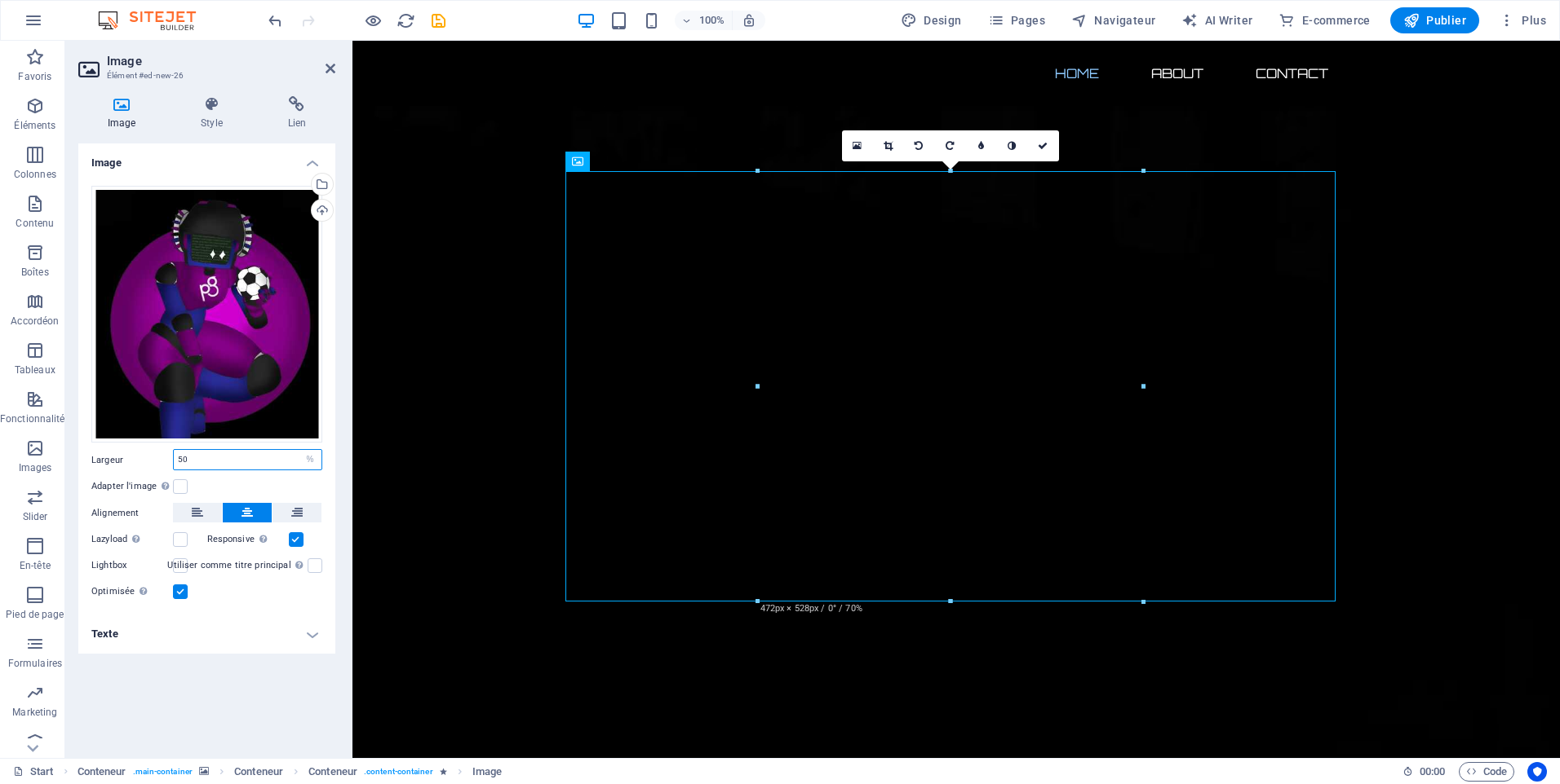
drag, startPoint x: 213, startPoint y: 455, endPoint x: 158, endPoint y: 459, distance: 55.1
click at [158, 459] on div "Largeur 50 Par défaut auto px rem % em vh vw" at bounding box center [207, 460] width 231 height 22
type input "20"
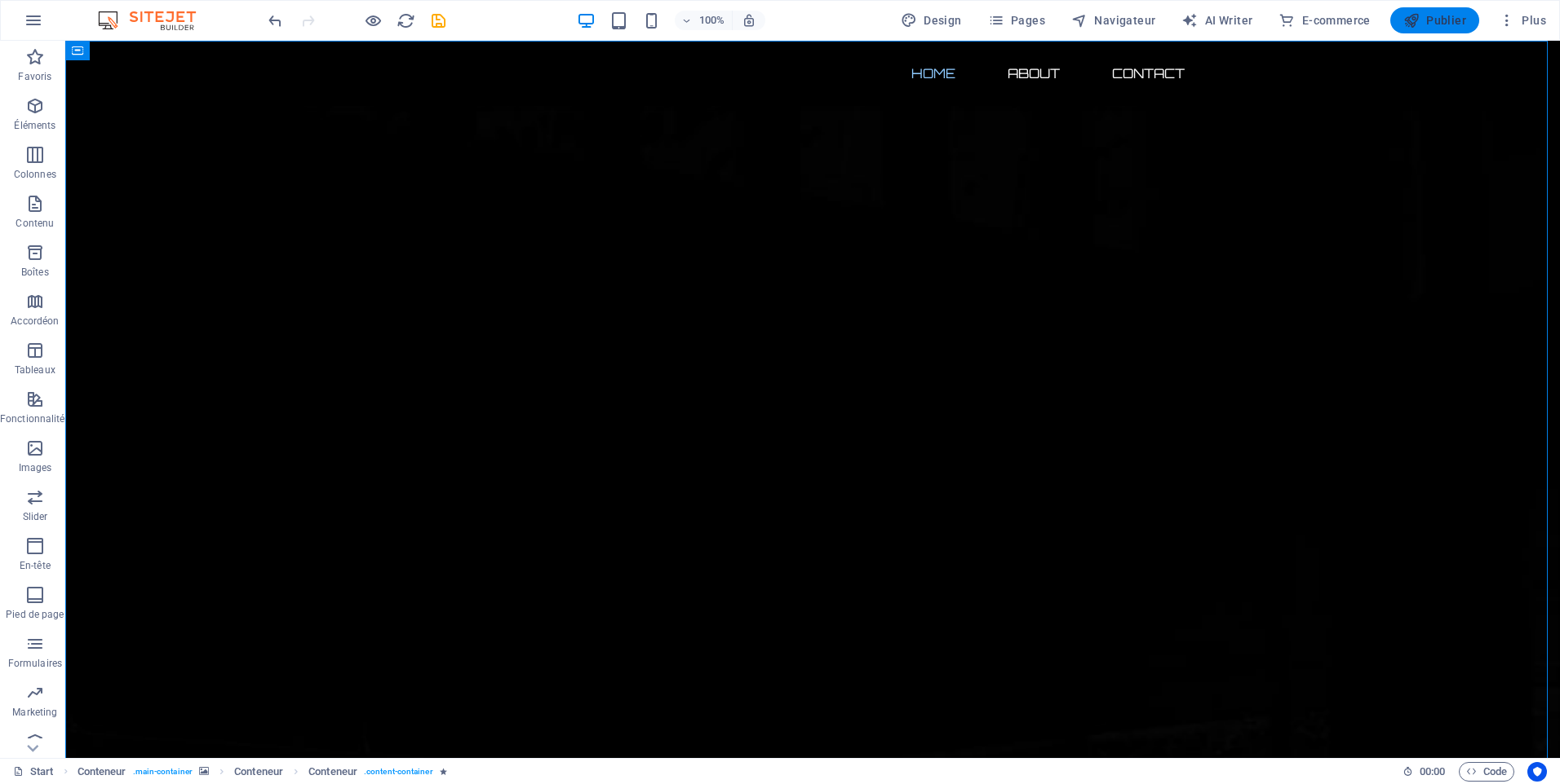
click at [1423, 19] on span "Publier" at bounding box center [1435, 20] width 63 height 17
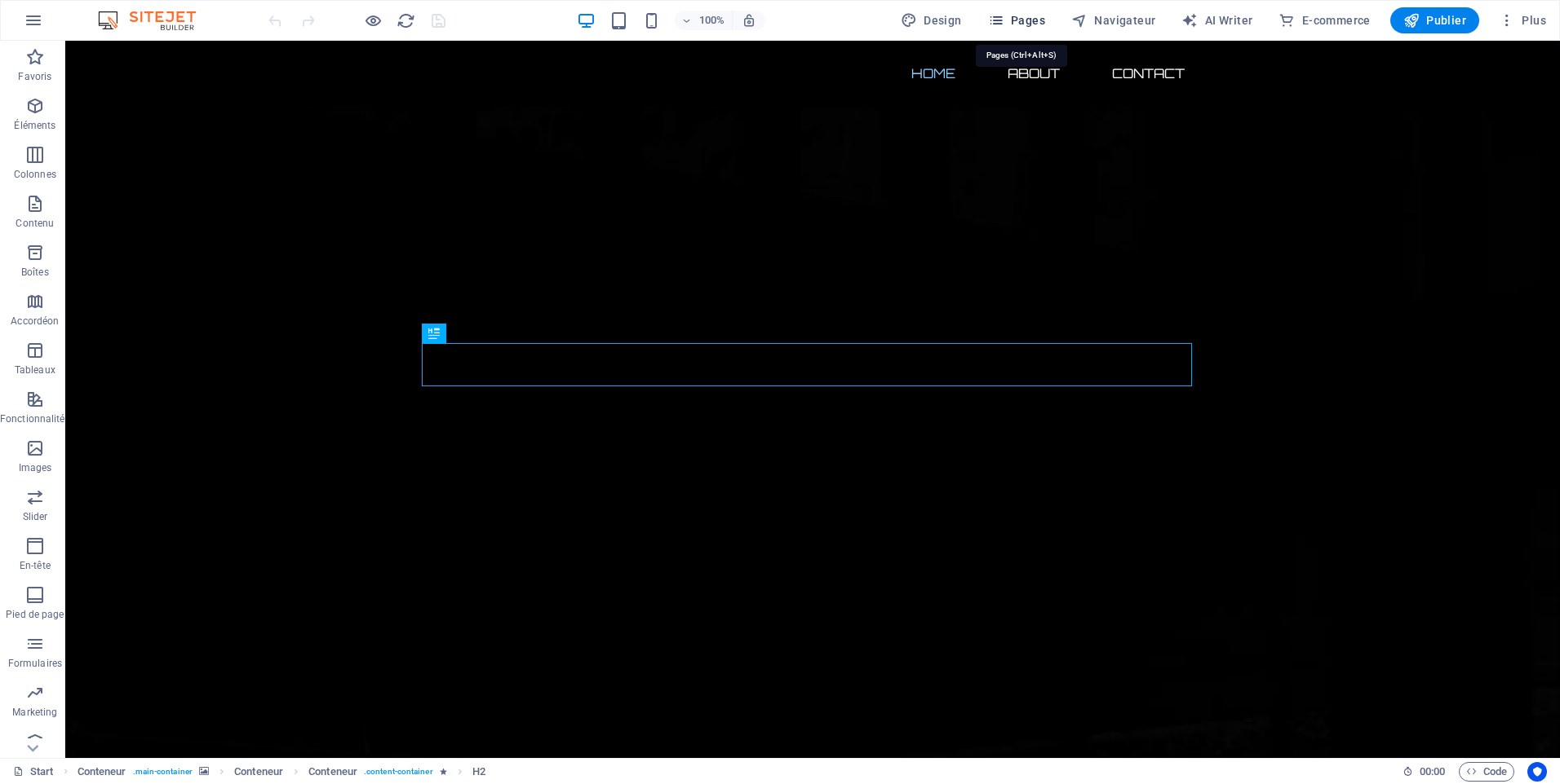
click at [1025, 17] on span "Pages" at bounding box center [1017, 20] width 57 height 17
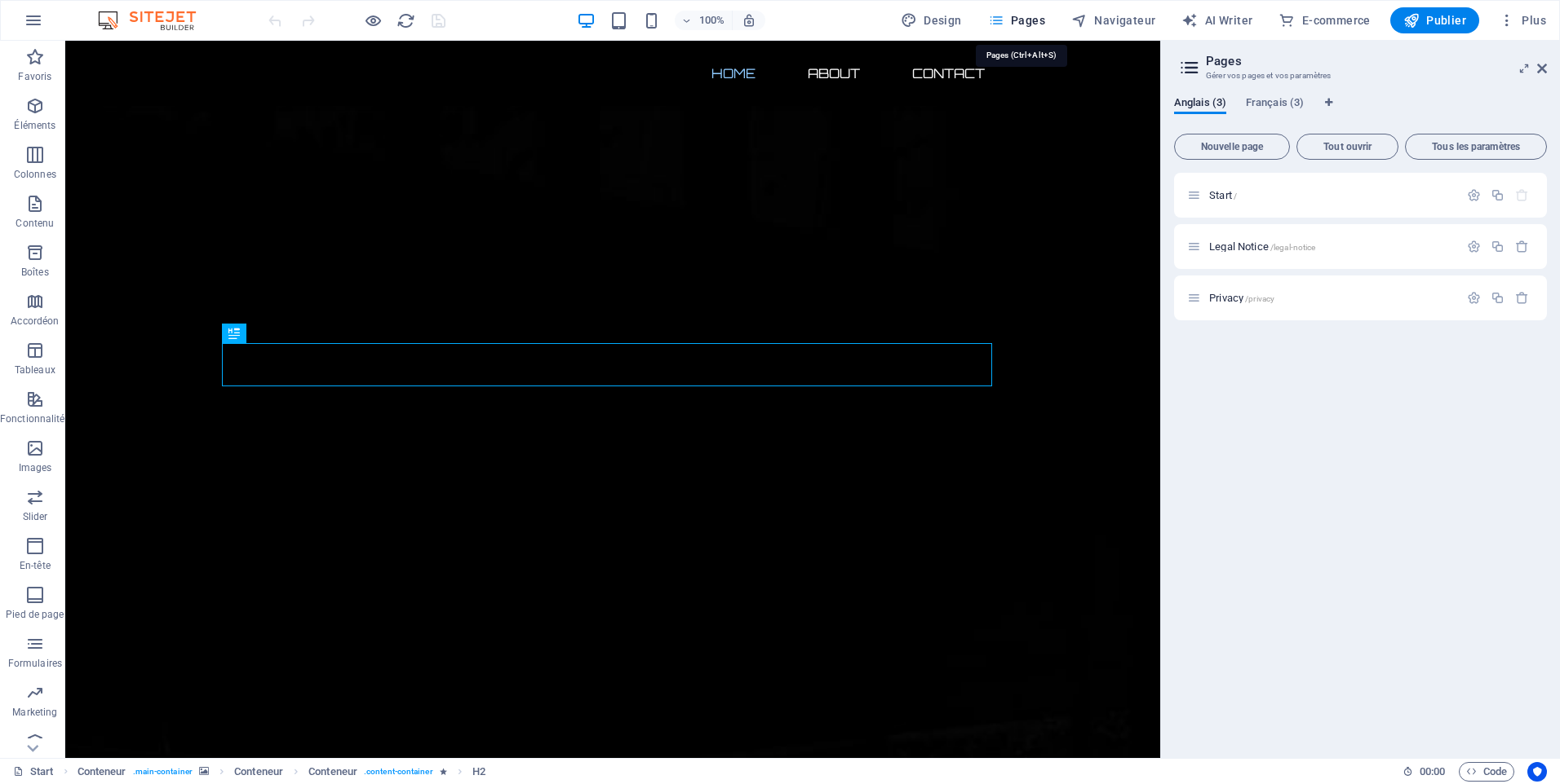
click at [1025, 17] on span "Pages" at bounding box center [1017, 20] width 57 height 17
